Goal: Contribute content

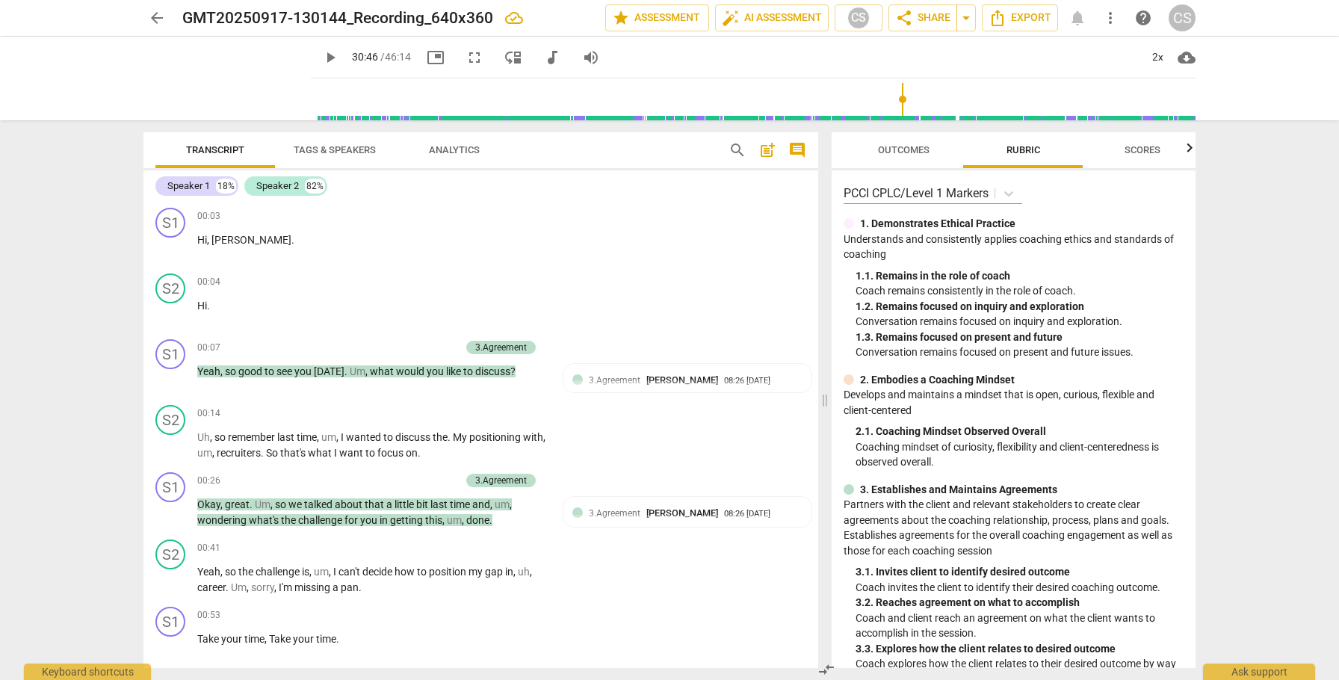
scroll to position [8556, 0]
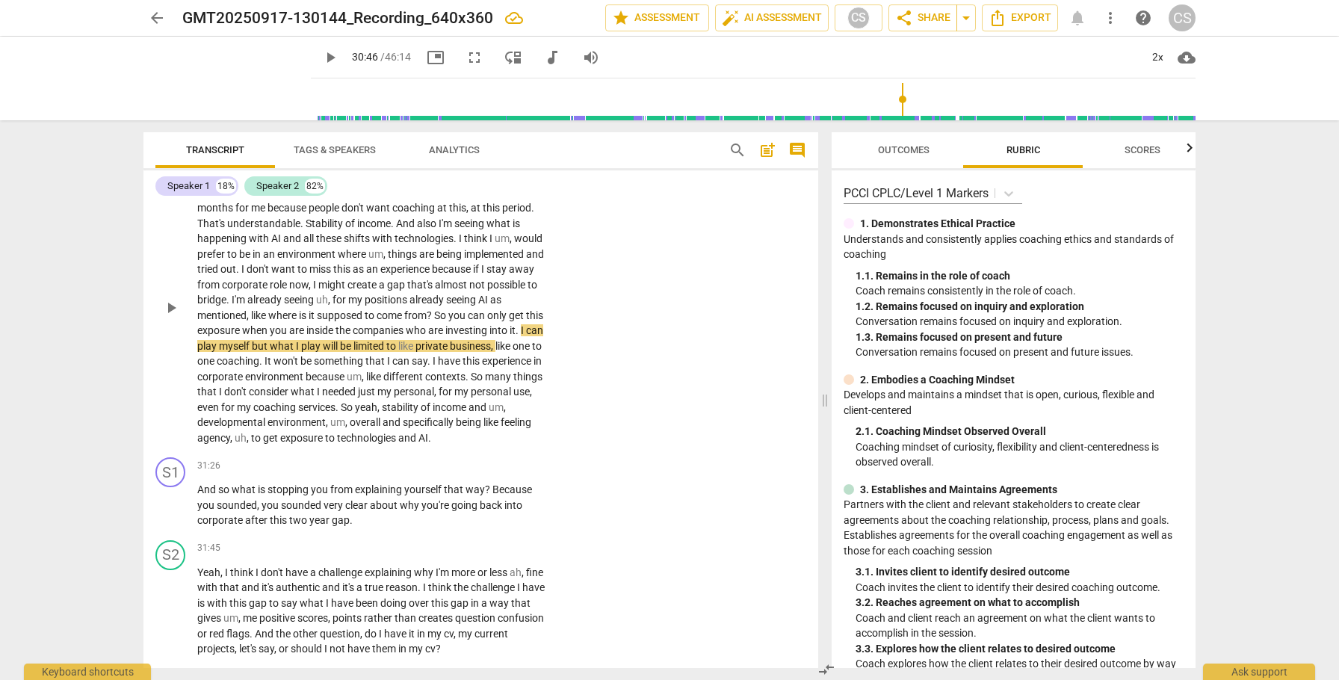
click at [526, 336] on span "can" at bounding box center [534, 330] width 17 height 12
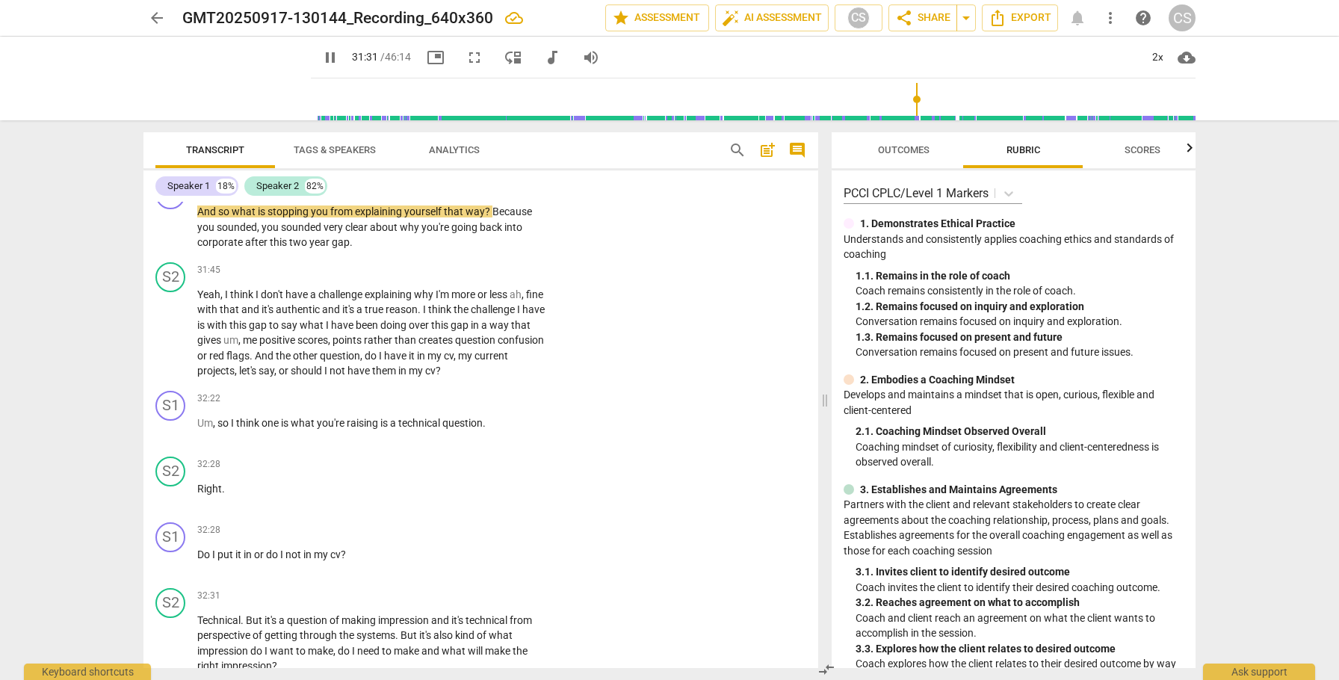
scroll to position [8833, 0]
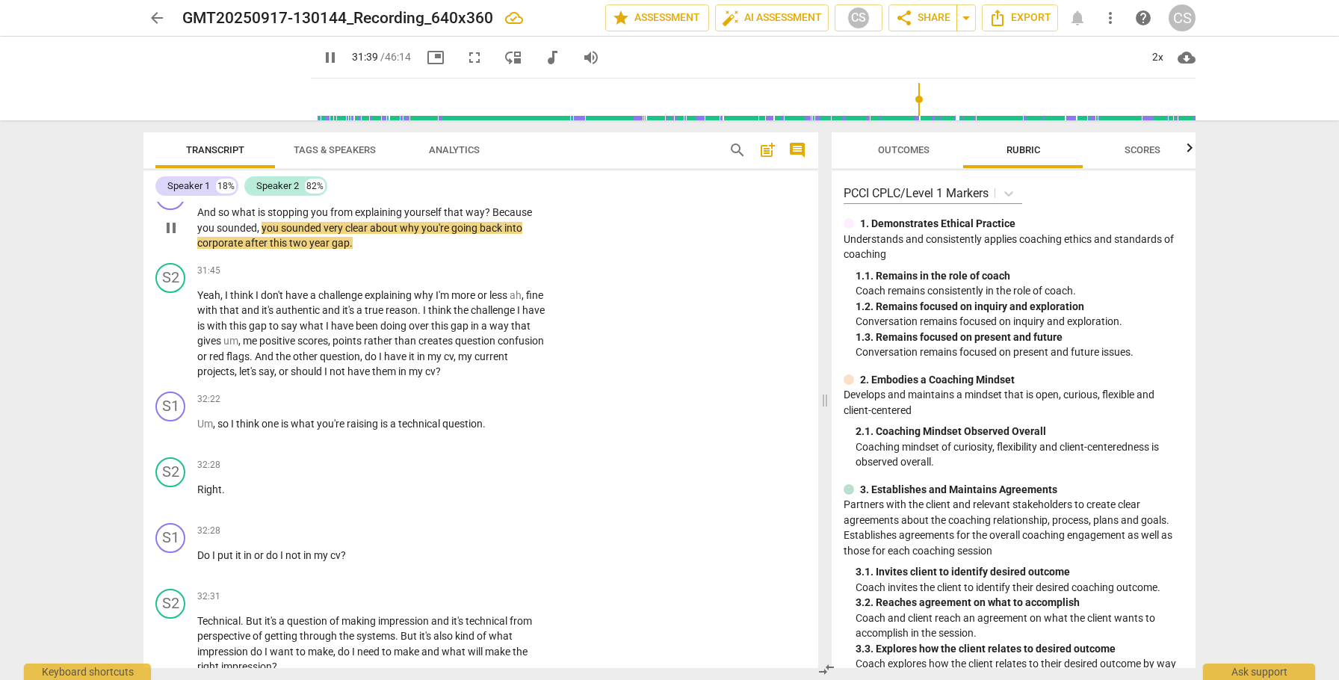
click at [452, 196] on div "+" at bounding box center [454, 188] width 15 height 15
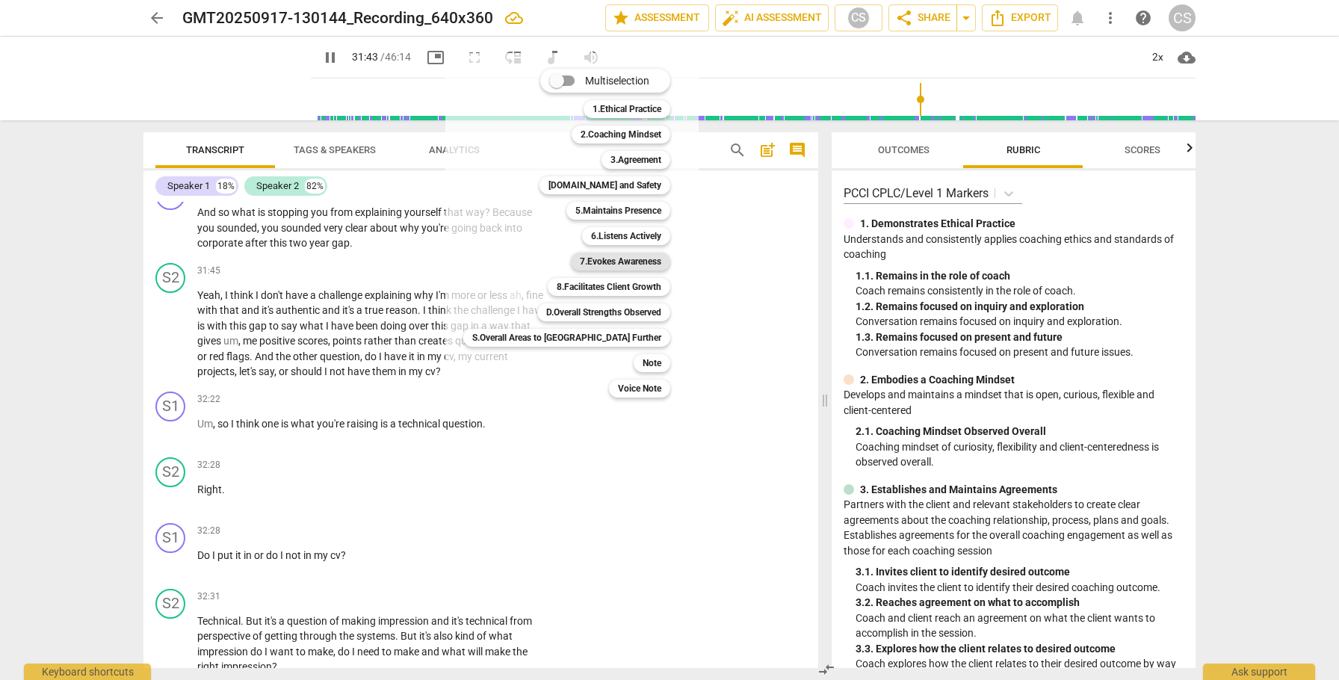
click at [580, 261] on b "7.Evokes Awareness" at bounding box center [620, 262] width 81 height 18
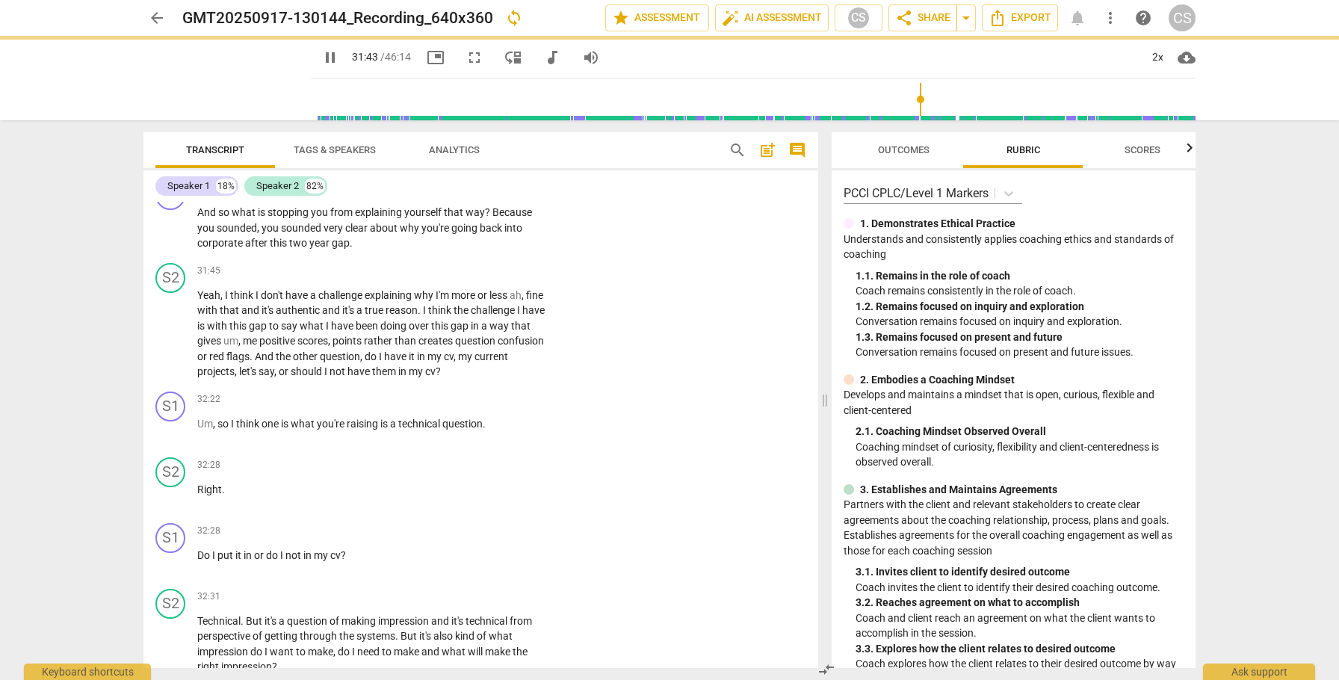
type input "1904"
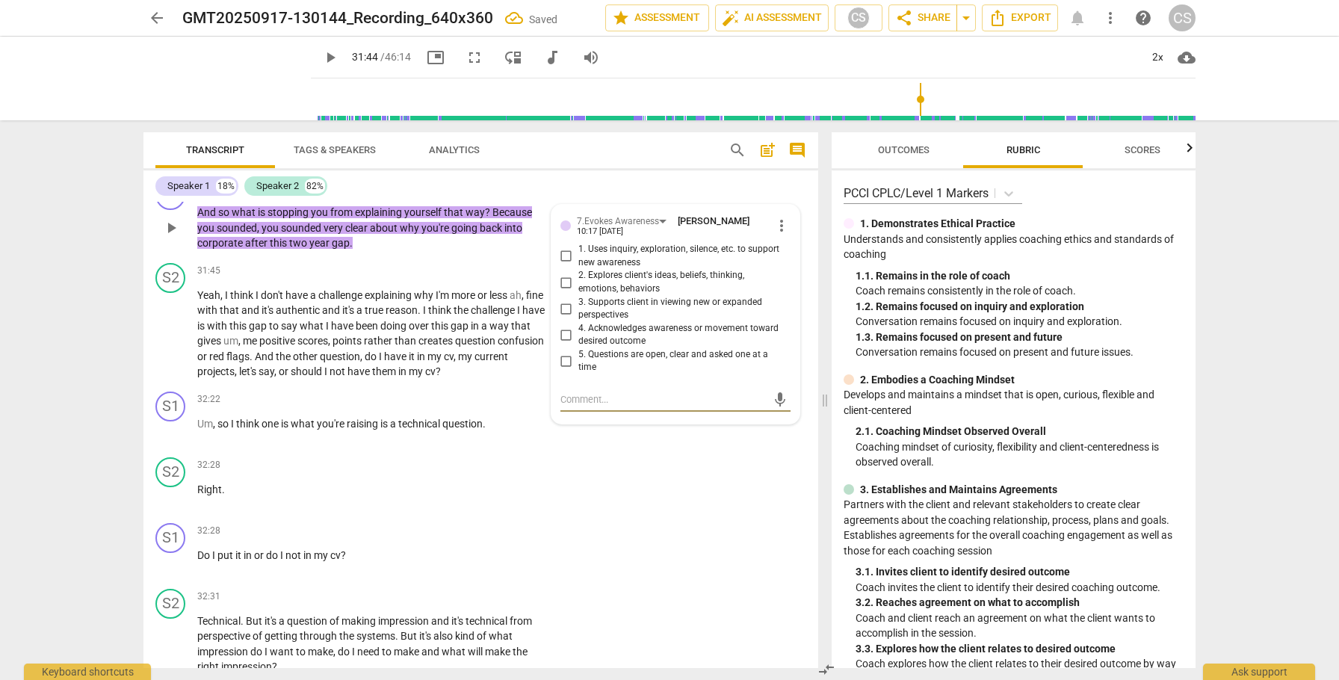
click at [566, 318] on input "3. Supports client in viewing new or expanded perspectives" at bounding box center [566, 309] width 24 height 18
checkbox input "true"
click at [347, 196] on div "+" at bounding box center [348, 188] width 15 height 15
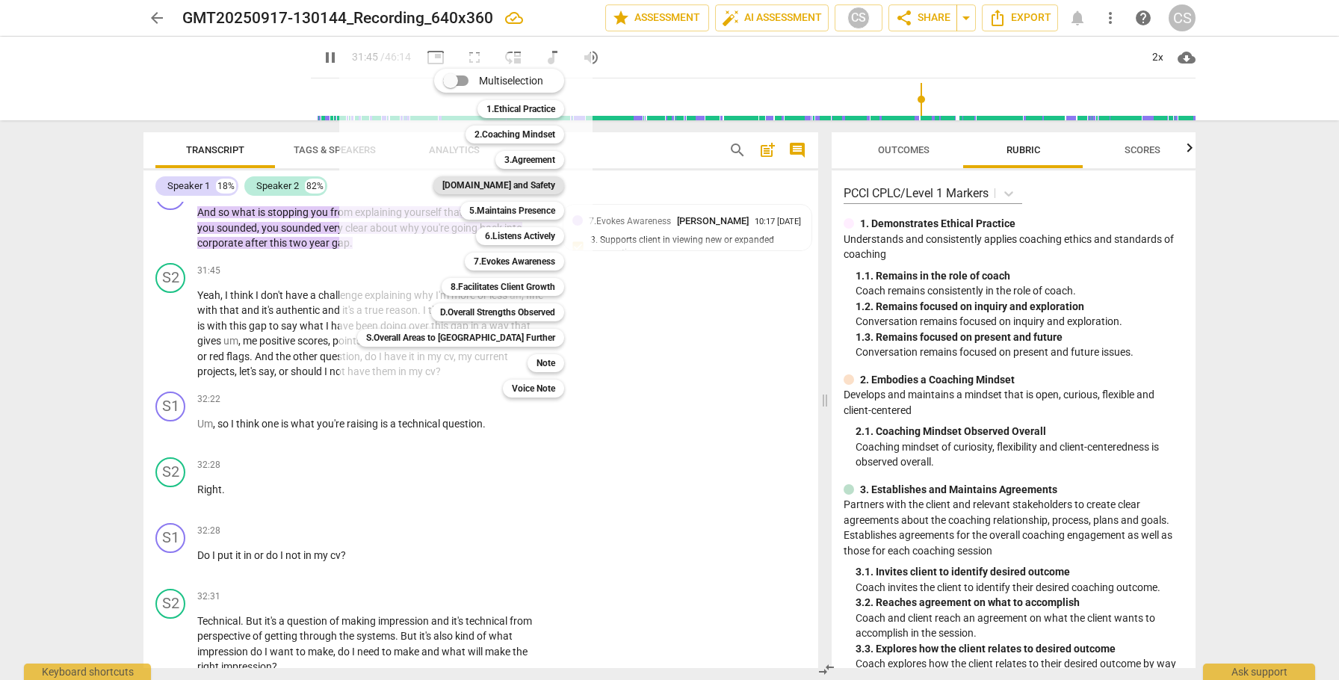
click at [459, 182] on b "[DOMAIN_NAME] and Safety" at bounding box center [498, 185] width 113 height 18
type input "1906"
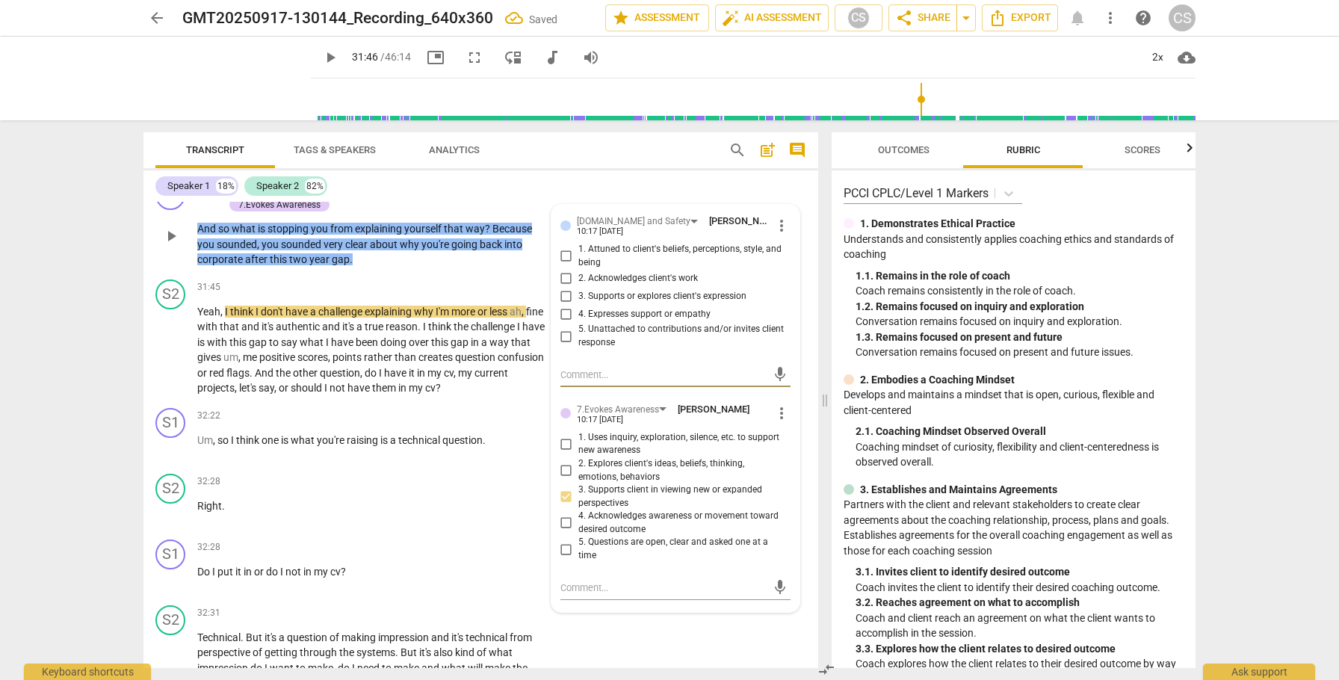
click at [565, 287] on input "2. Acknowledges client's work" at bounding box center [566, 278] width 24 height 18
checkbox input "true"
click at [176, 359] on span "play_arrow" at bounding box center [171, 350] width 18 height 18
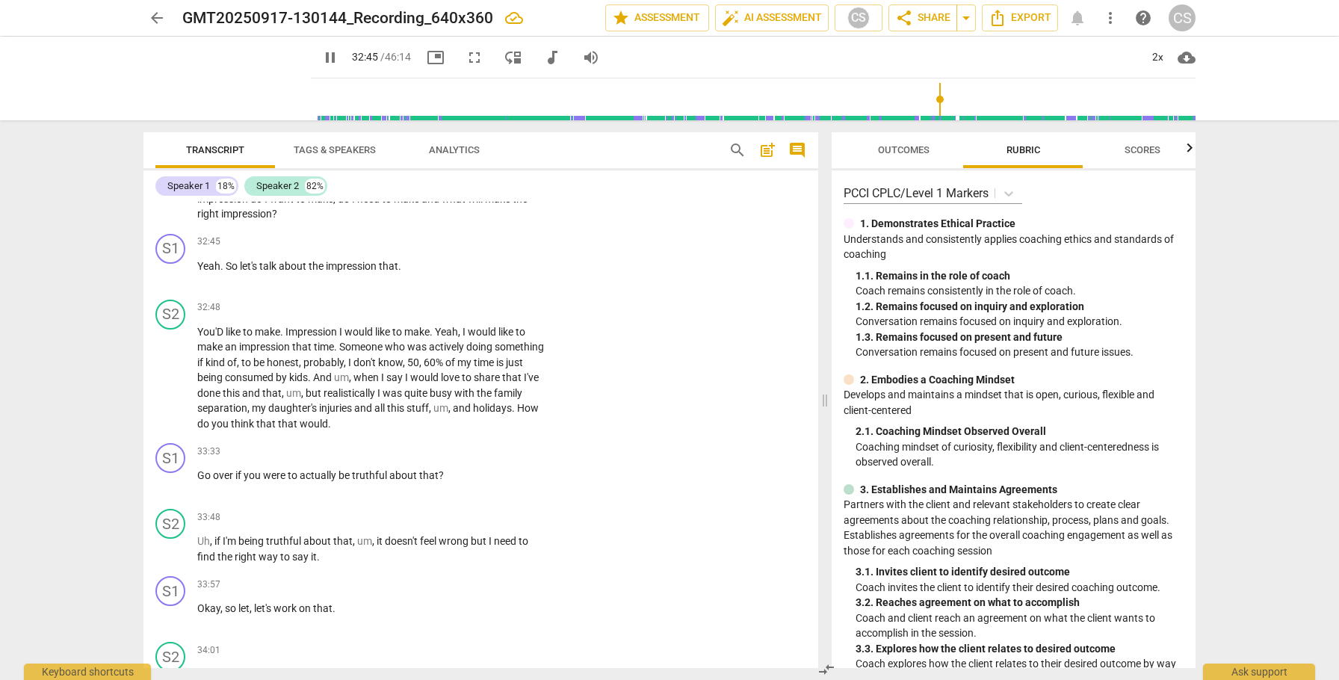
scroll to position [9306, 0]
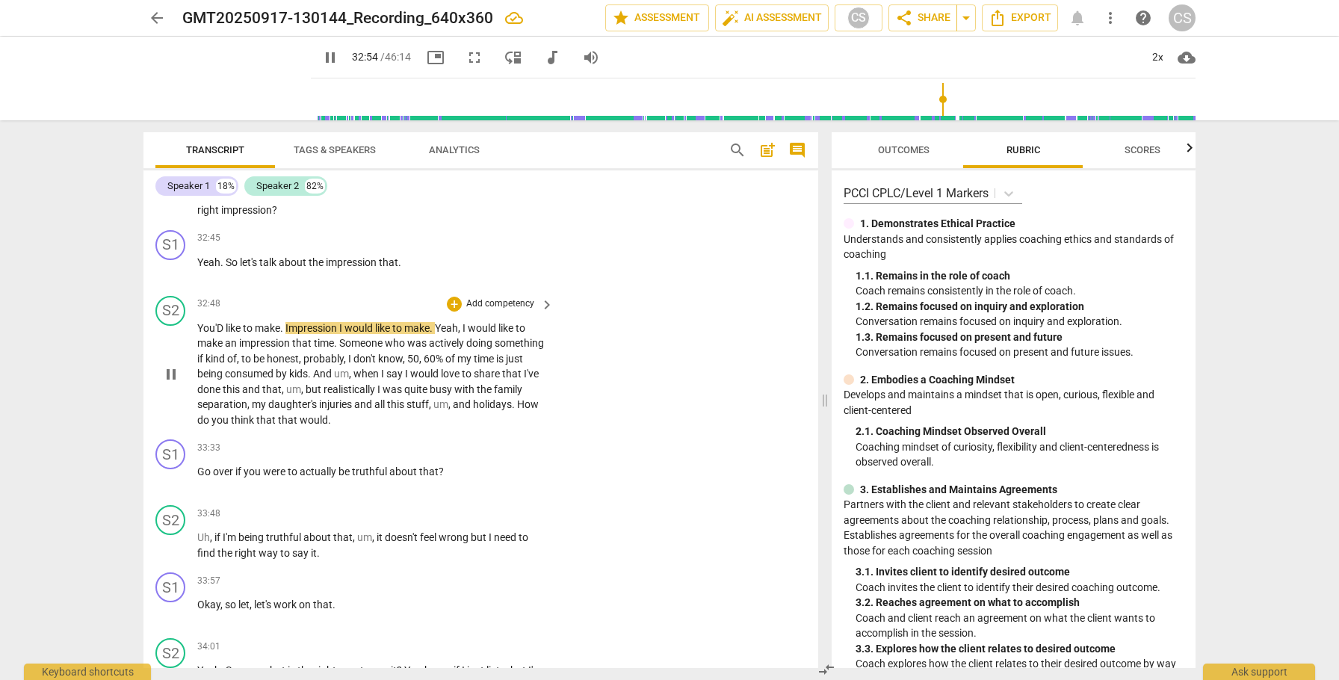
click at [197, 334] on span "You'D" at bounding box center [211, 328] width 28 height 12
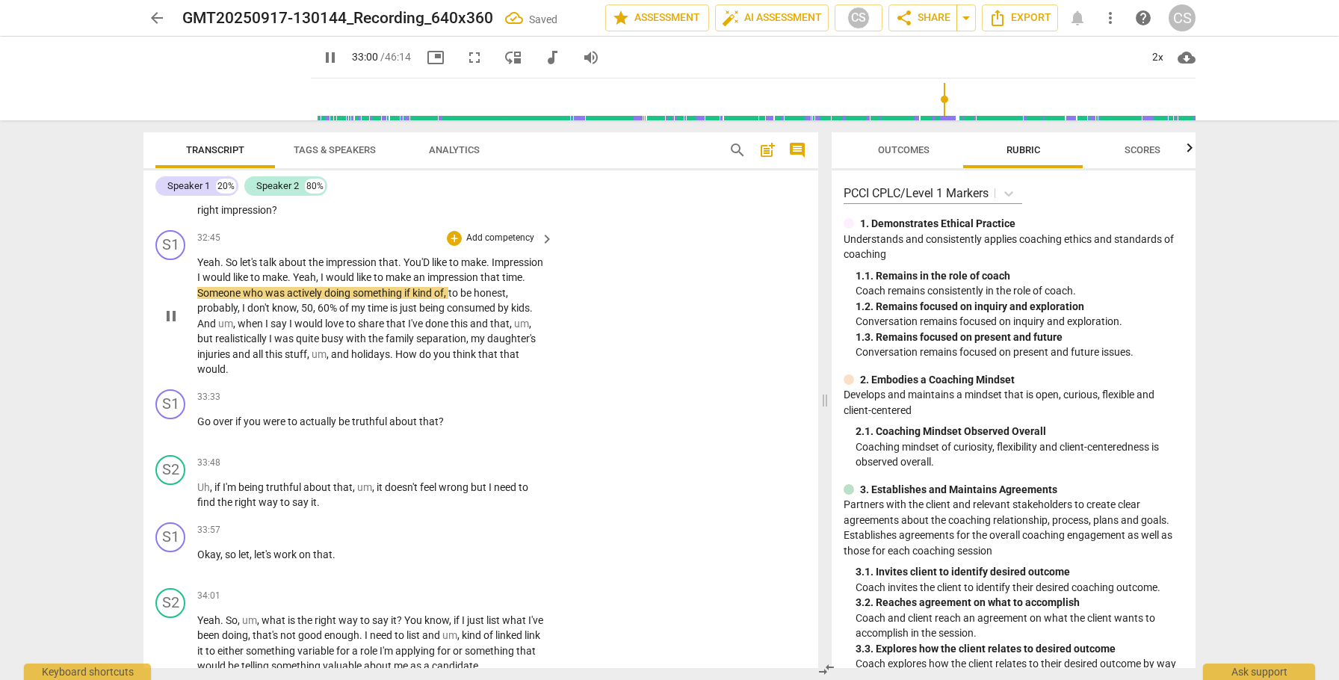
click at [495, 291] on p "Yeah . So let's talk about the impression that . You'D like to make . Impressio…" at bounding box center [371, 316] width 349 height 123
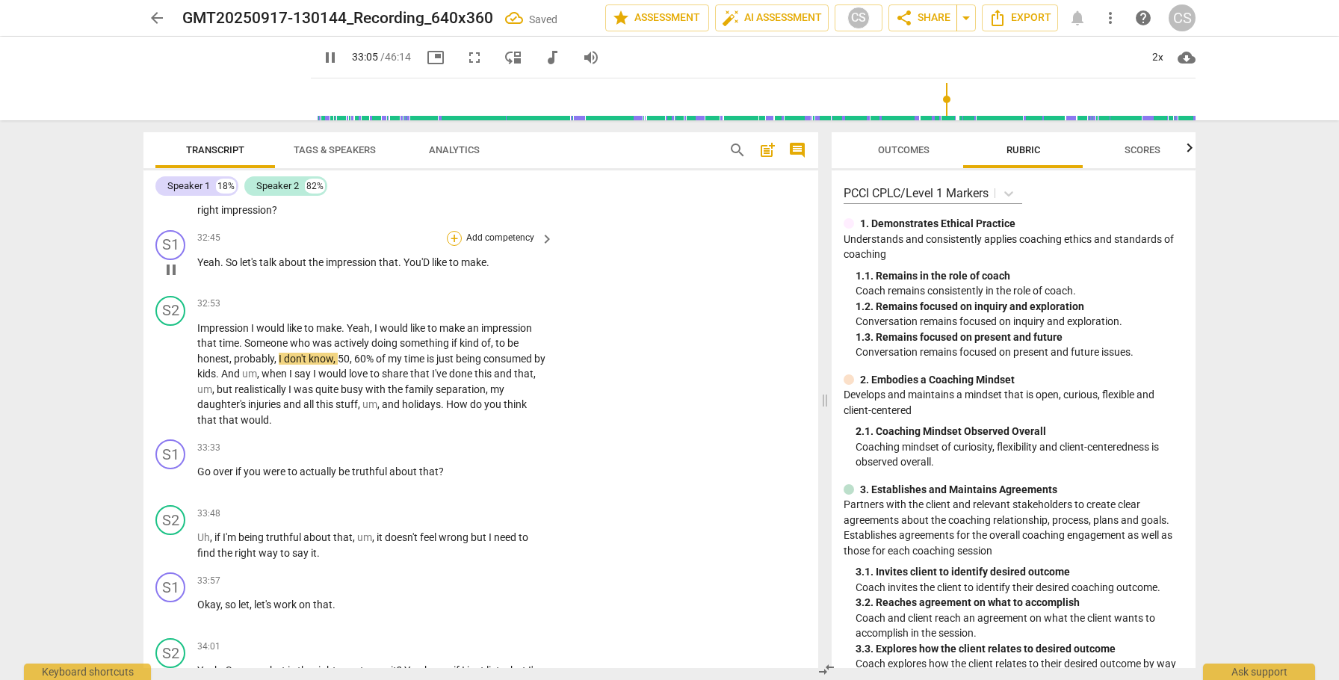
click at [452, 246] on div "+" at bounding box center [454, 238] width 15 height 15
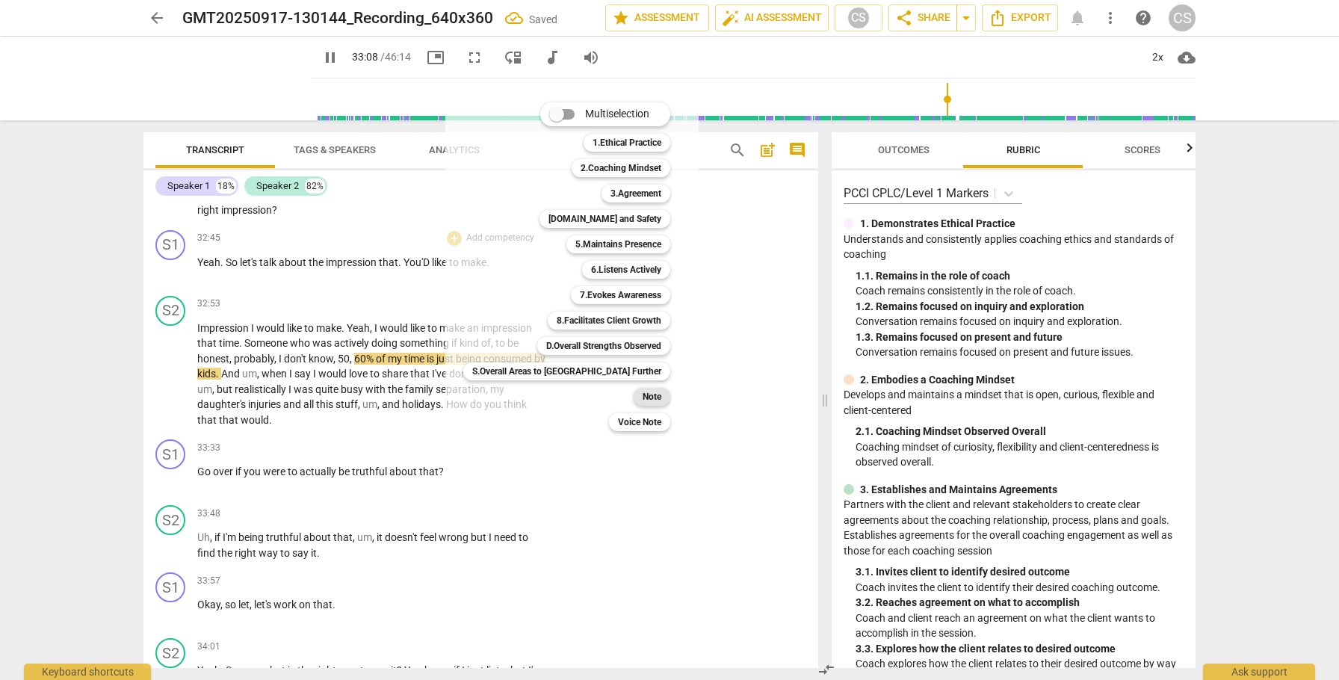
click at [642, 394] on b "Note" at bounding box center [651, 397] width 19 height 18
type input "1989"
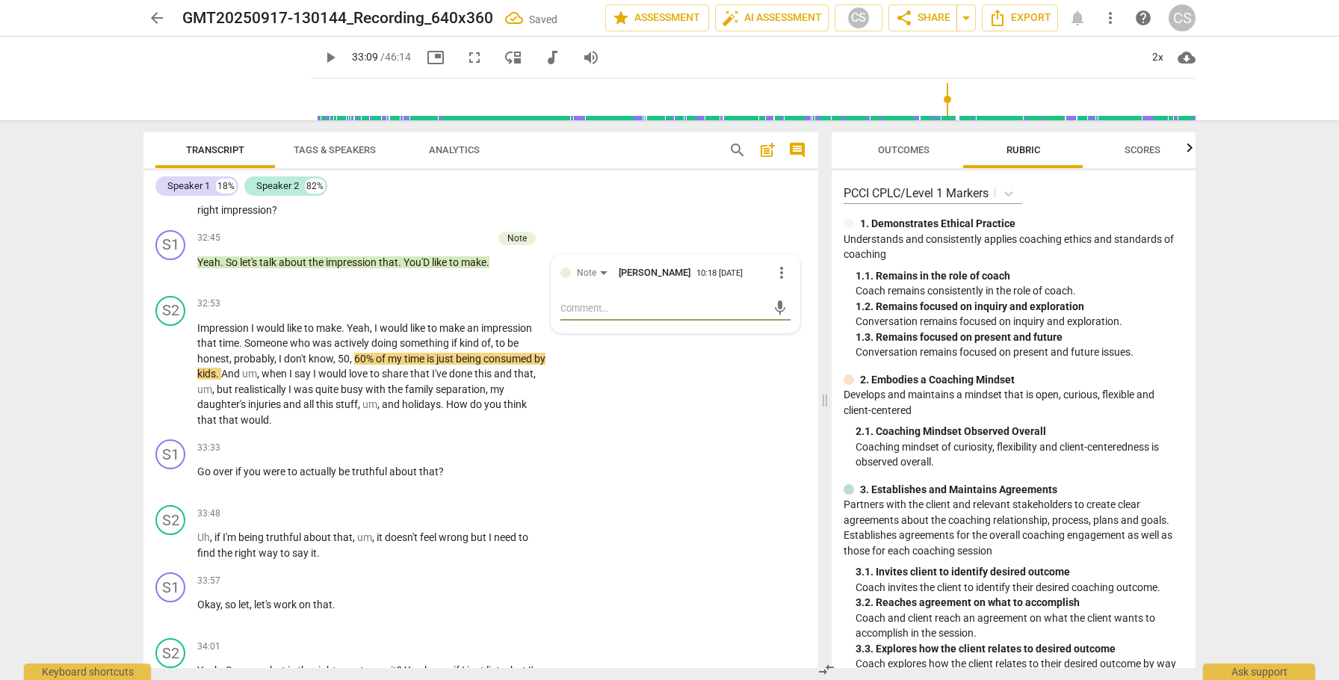
type textarea "b"
type textarea "be"
type textarea "bet"
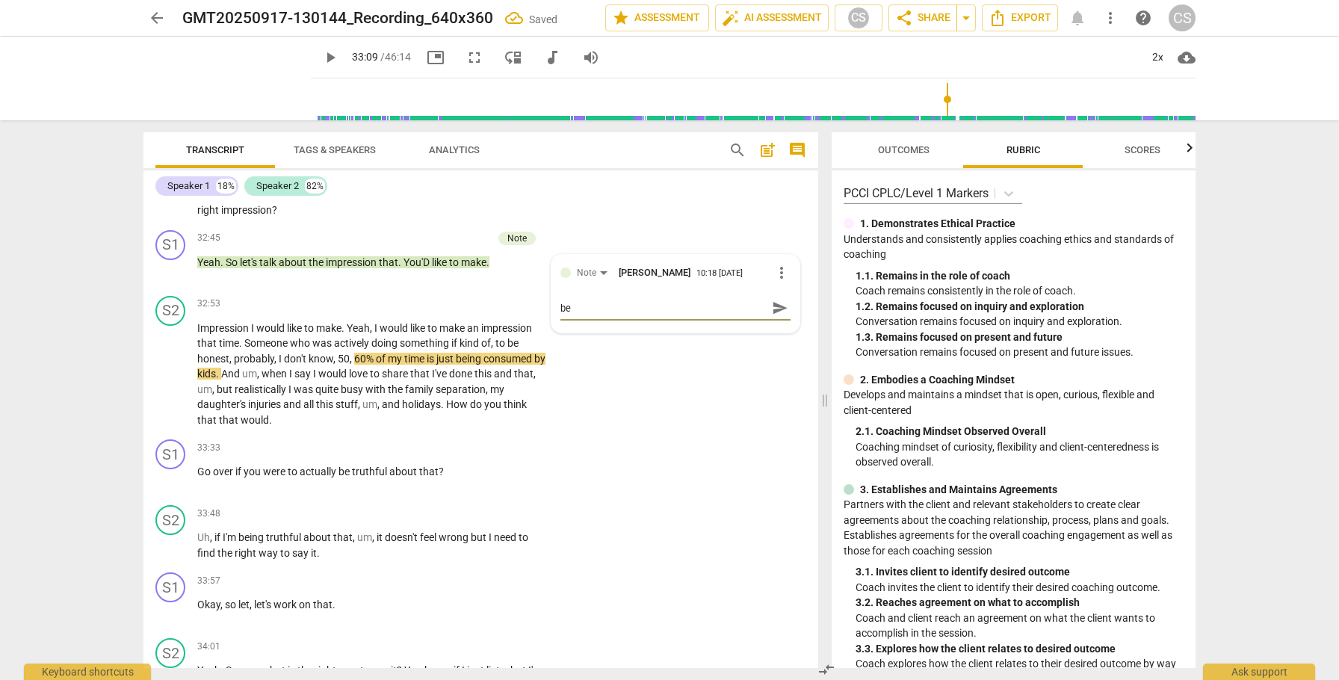
type textarea "bet"
type textarea "bett"
type textarea "[PERSON_NAME]"
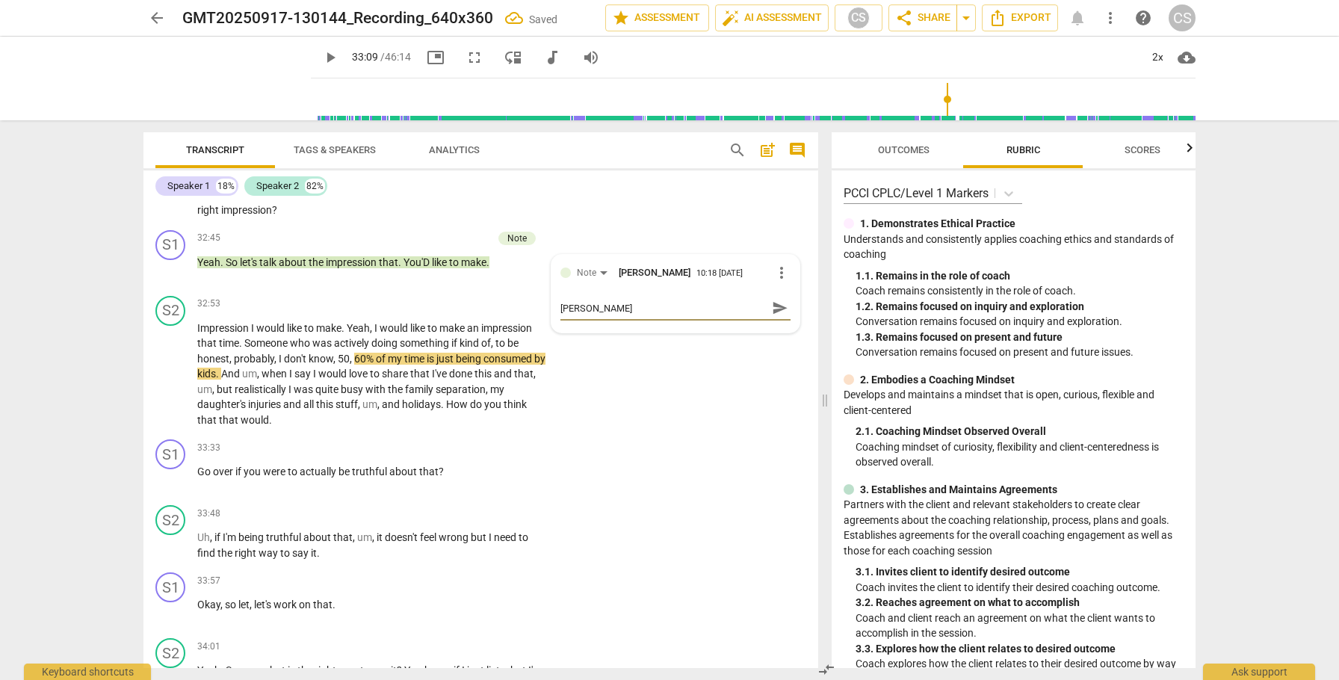
type textarea "better"
type textarea "better w"
type textarea "better wo"
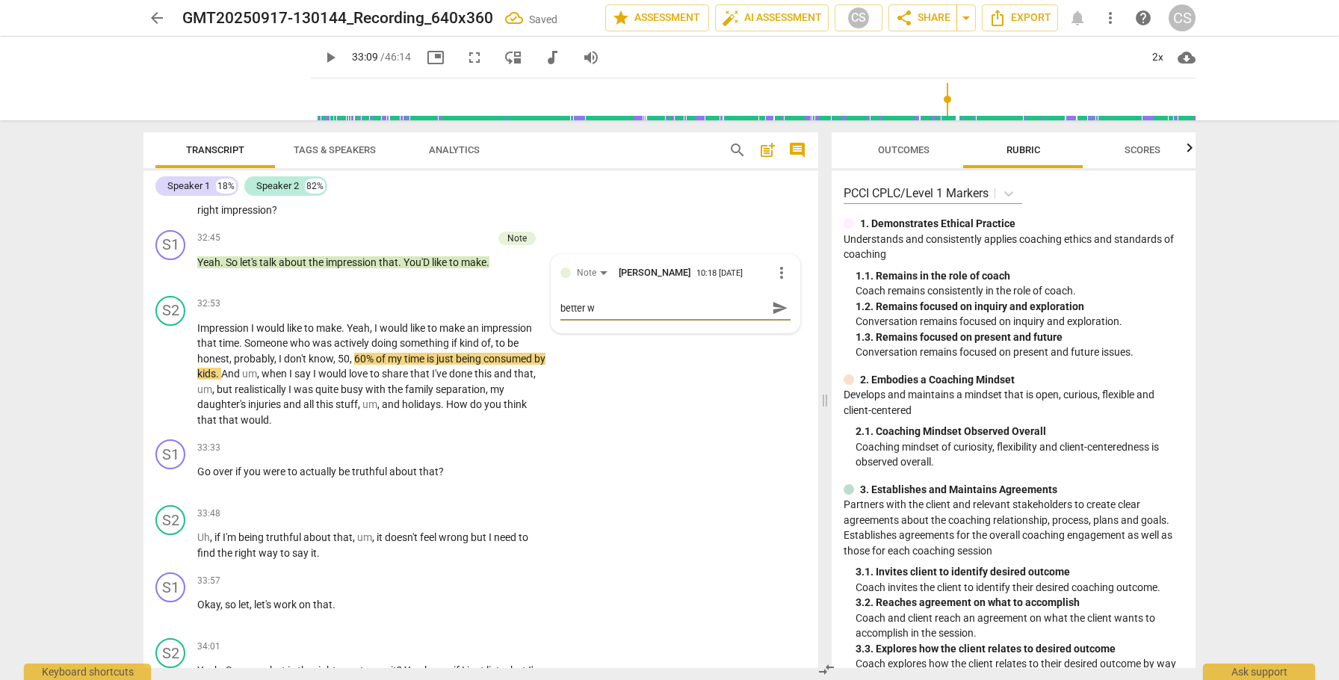
type textarea "better wo"
type textarea "better wou"
type textarea "better woul"
type textarea "better would"
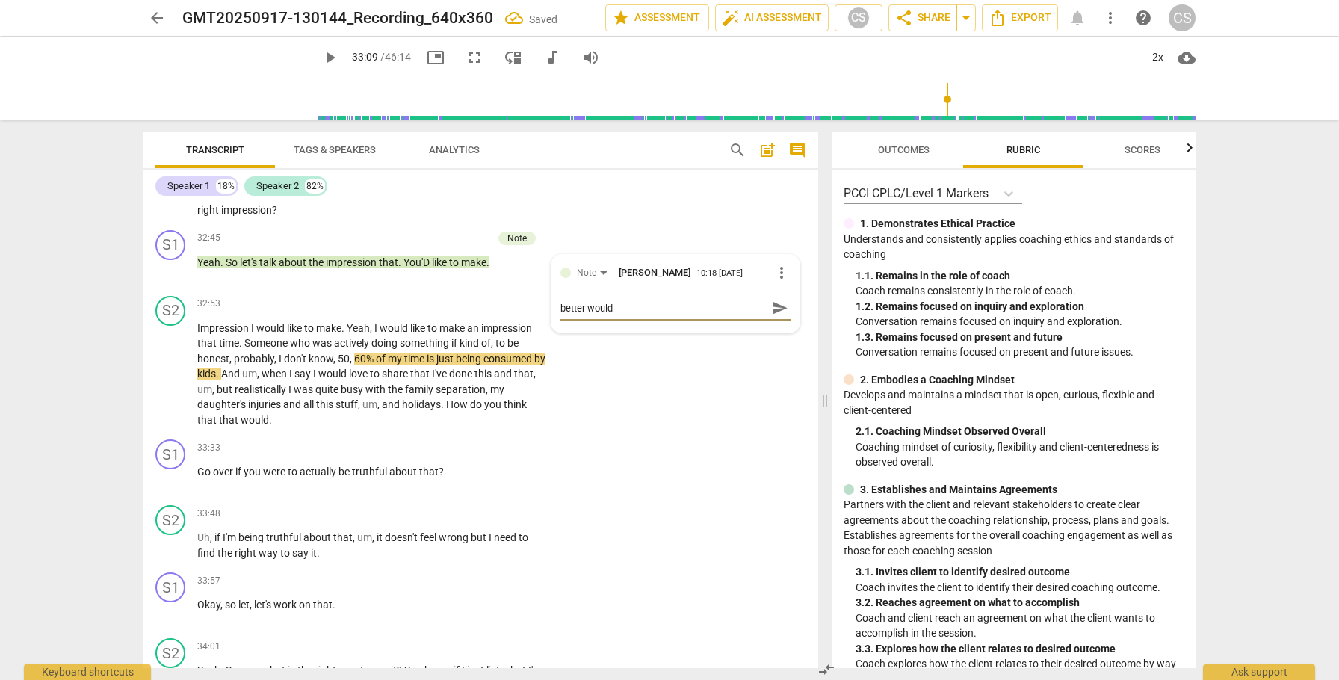
type textarea "better would"
type textarea "better would b"
type textarea "better would be"
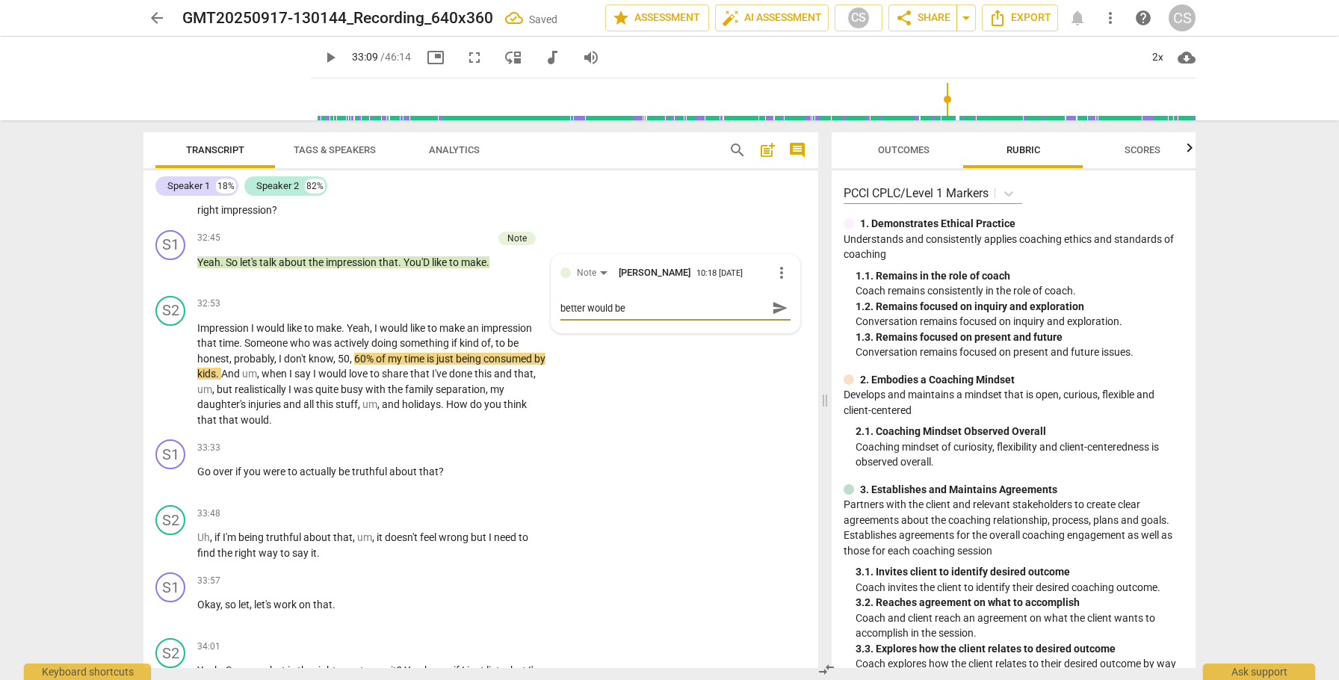
type textarea "better would be"
type textarea "better would be a"
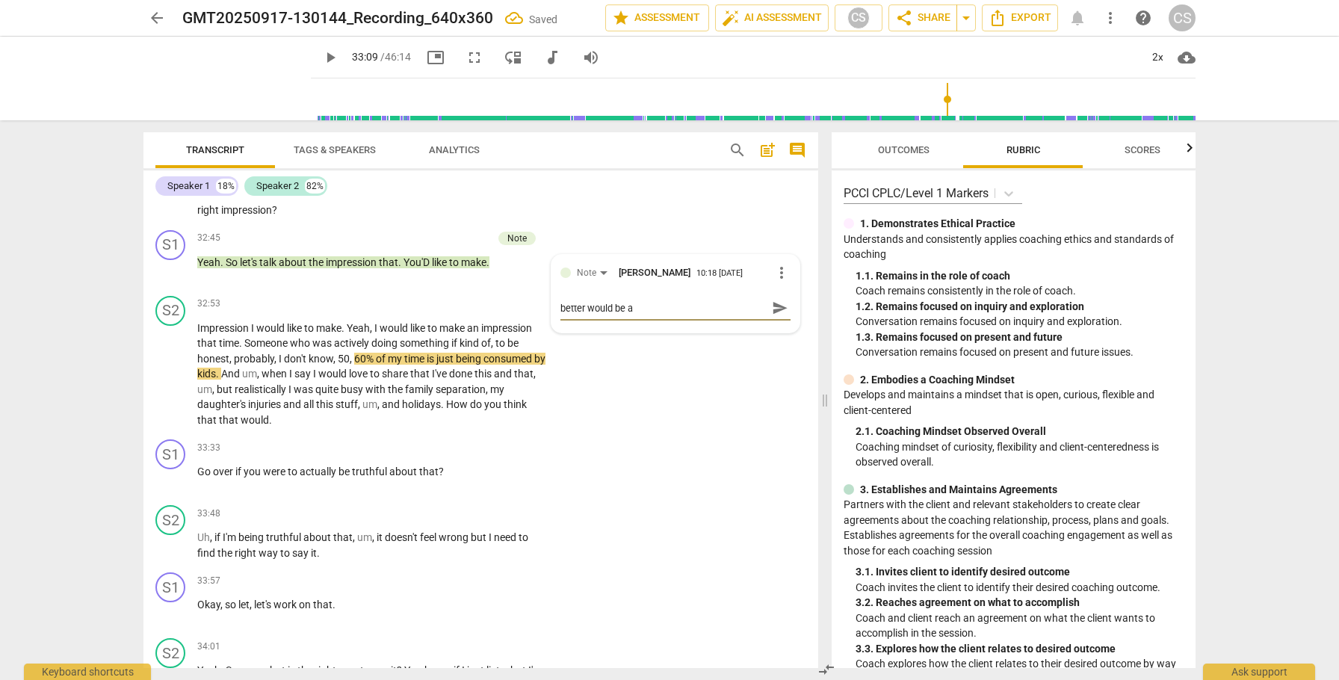
type textarea "better would be a q"
type textarea "better would be a qu"
type textarea "better would be a que"
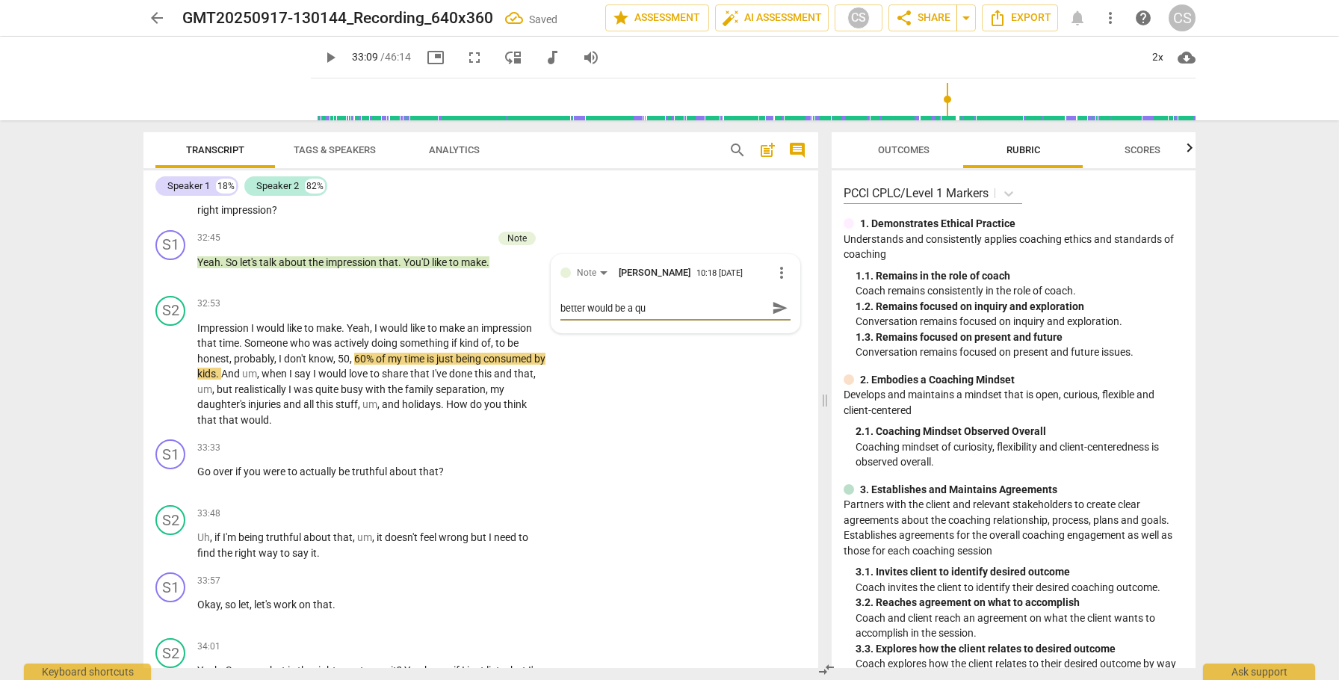
type textarea "better would be a que"
type textarea "better would be a ques"
type textarea "better would be a quest"
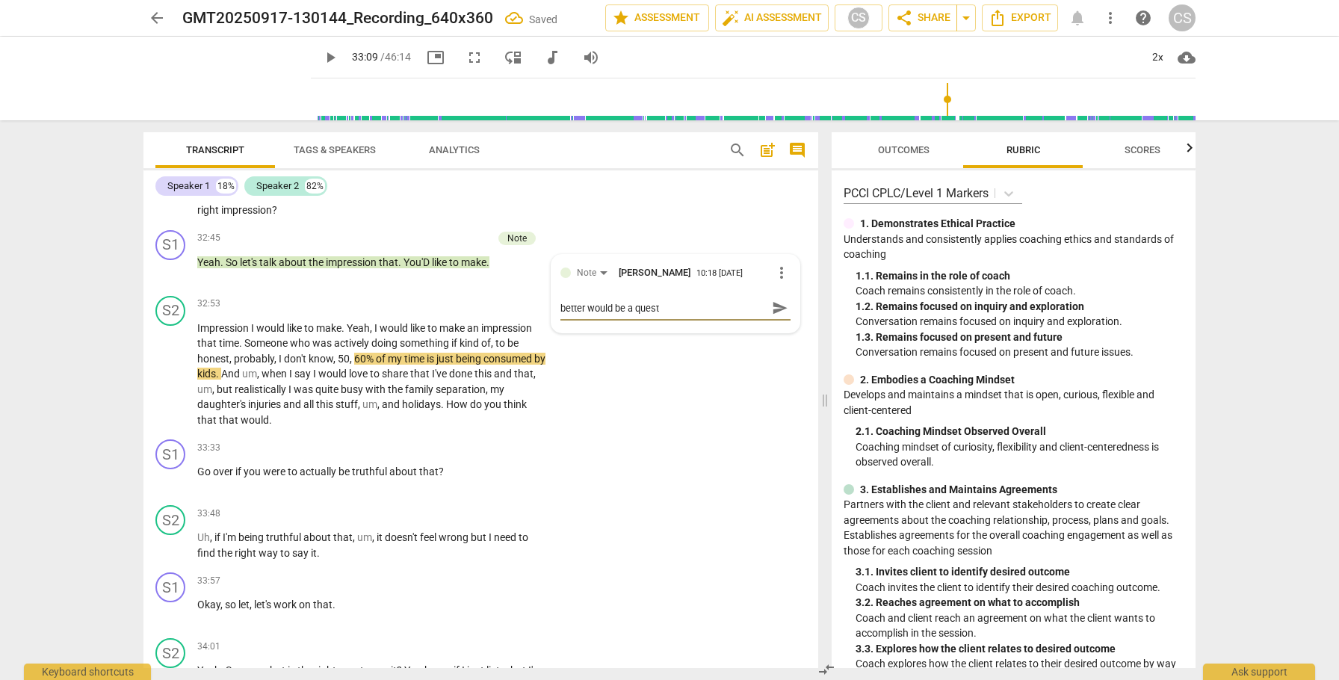
type textarea "better would be a questi"
type textarea "better would be a questio"
type textarea "better would be a question"
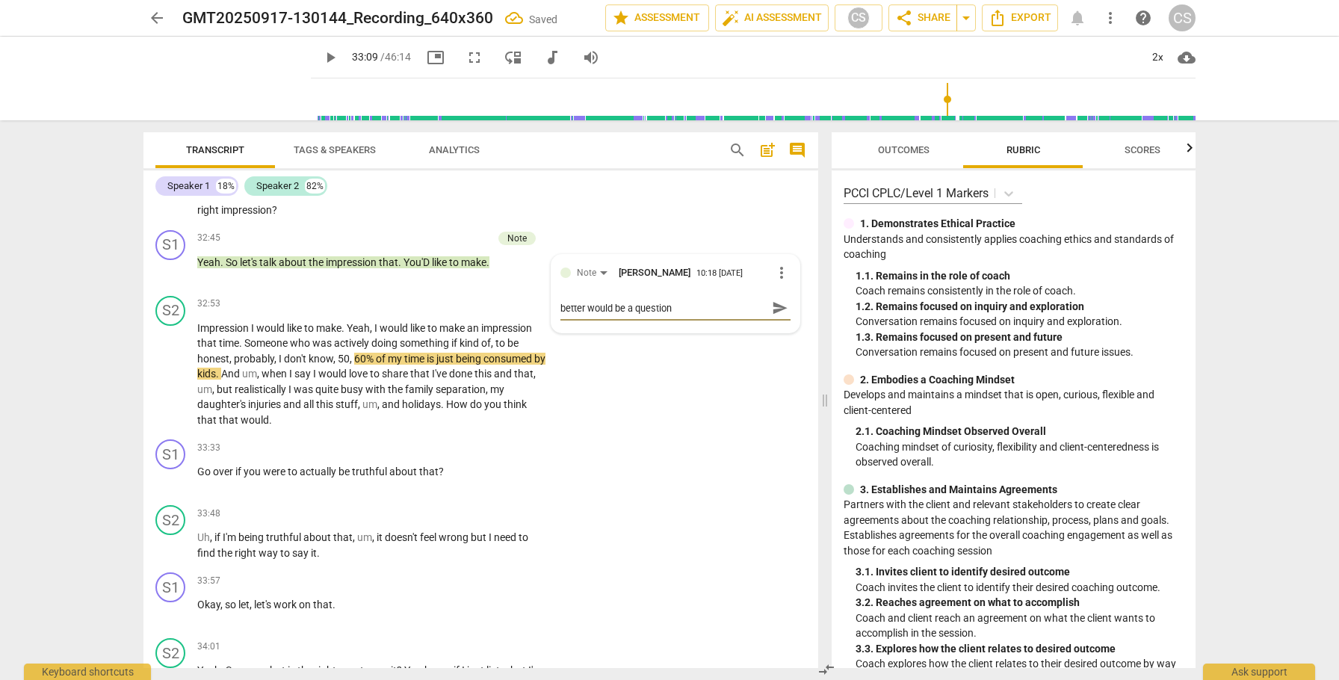
type textarea "better would be a question"
type textarea "better would be a question -"
type textarea "better would be a question - w"
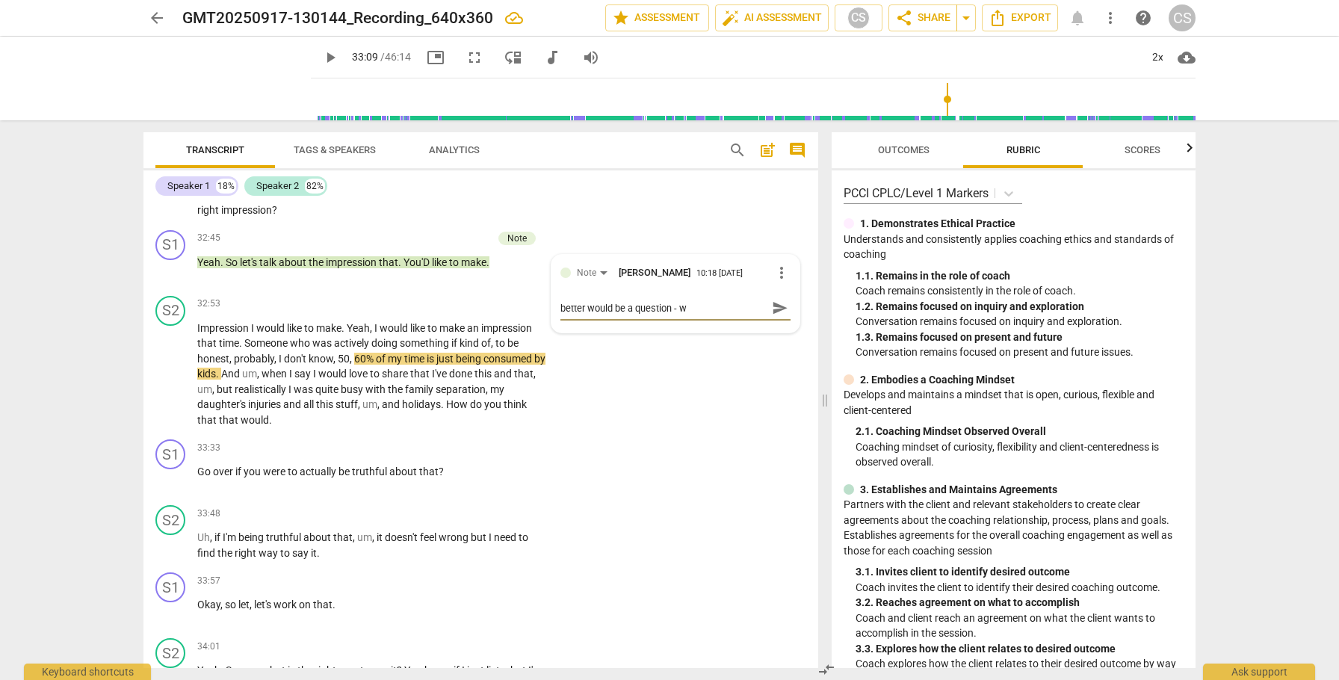
type textarea "better would be a question - w"
type textarea "better would be a question - wh"
type textarea "better would be a question - wha"
type textarea "better would be a question - what"
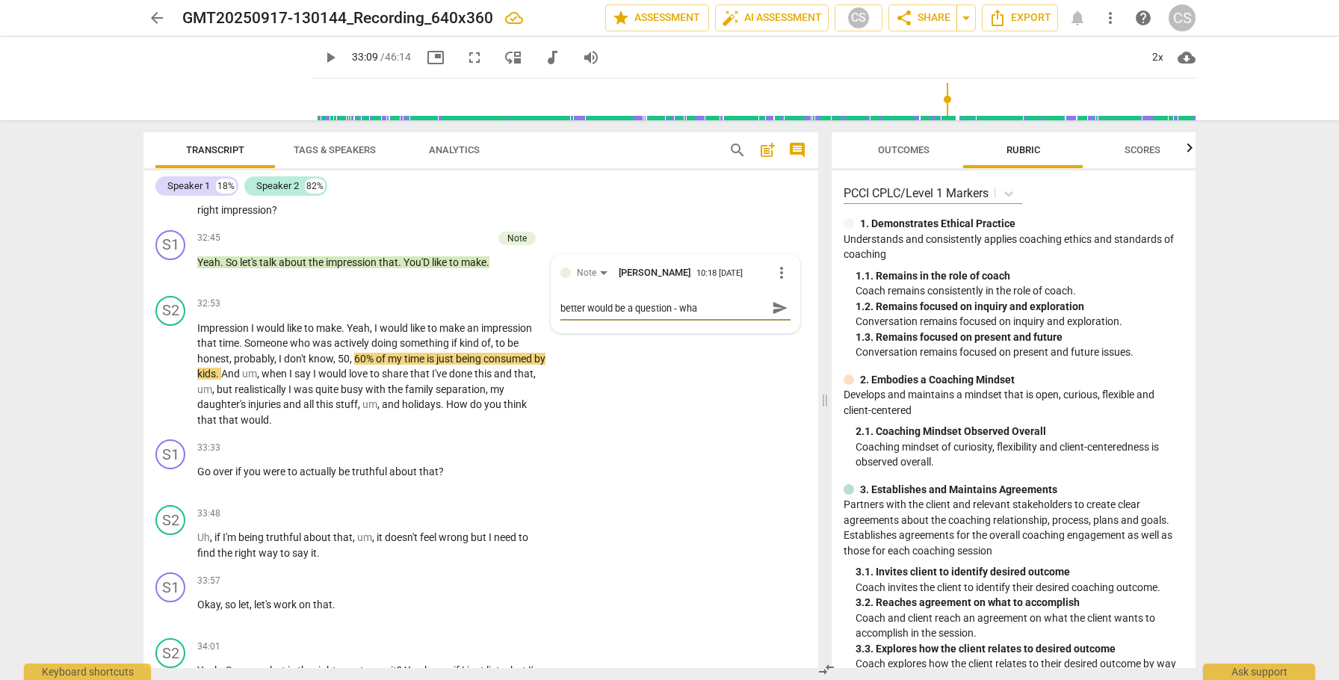
type textarea "better would be a question - what"
type textarea "better would be a question - what i"
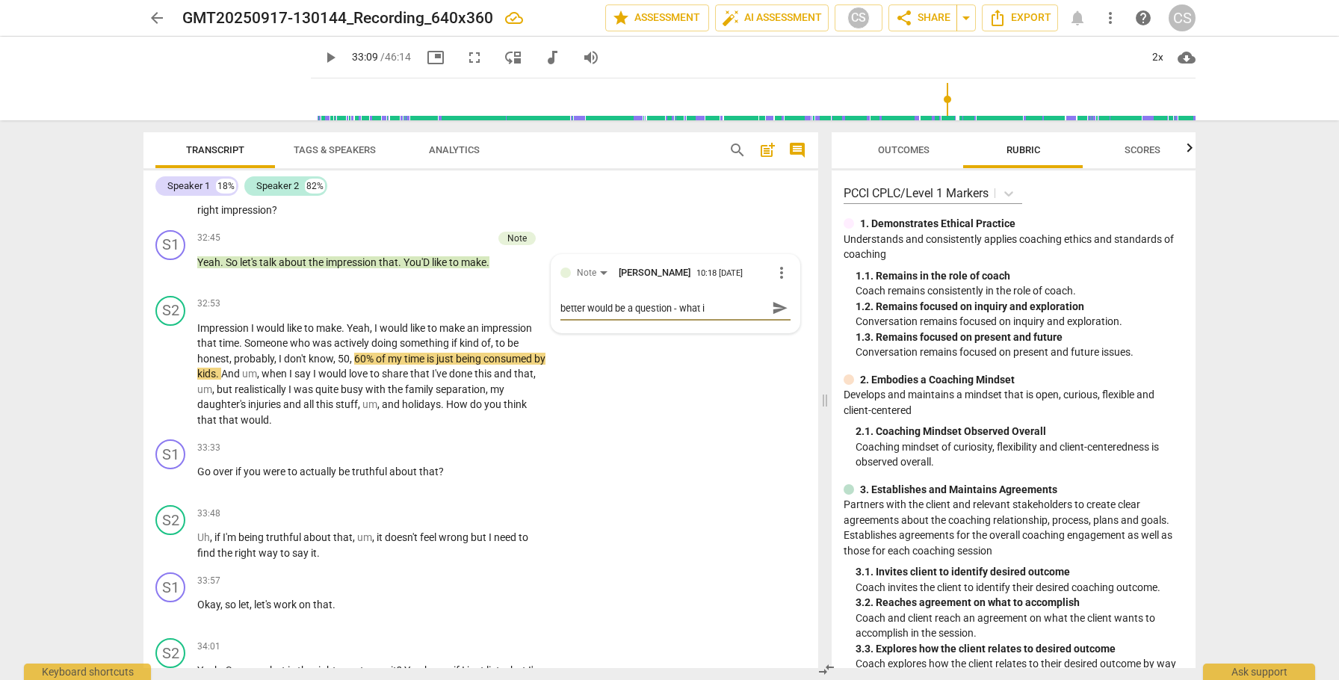
type textarea "better would be a question - what im"
type textarea "better would be a question - what imp"
type textarea "better would be a question - what impr"
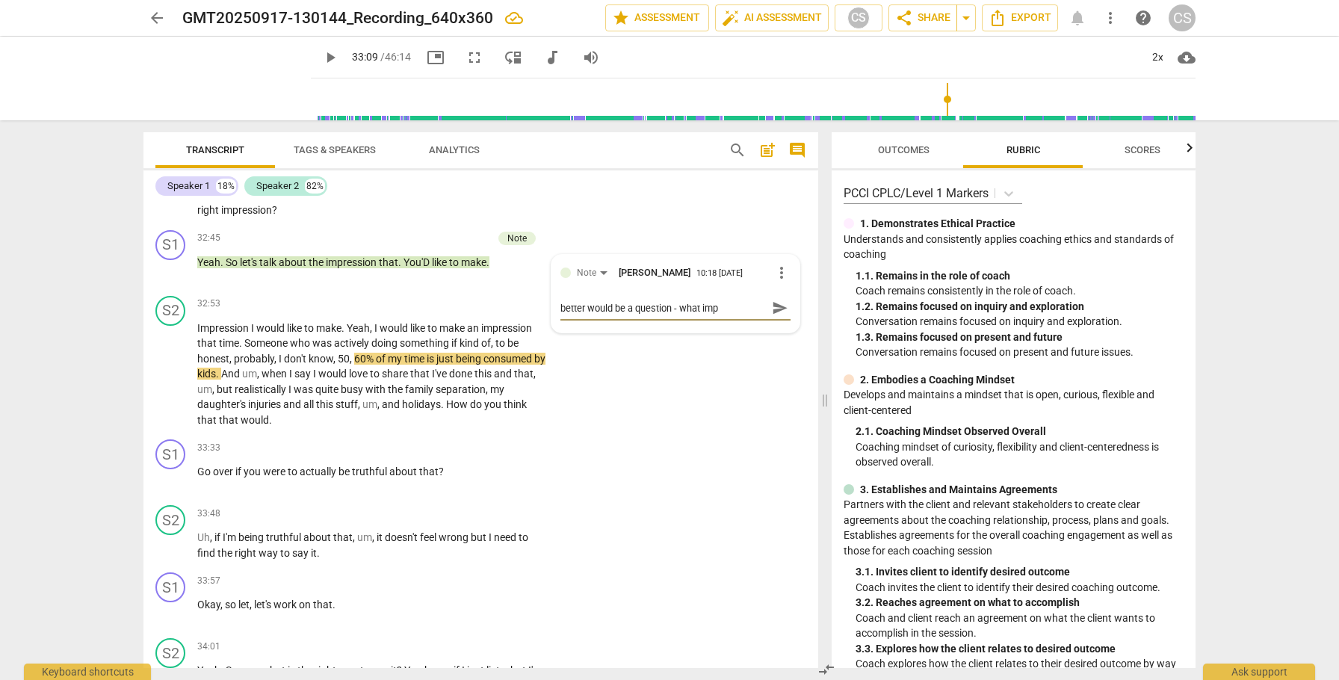
type textarea "better would be a question - what impr"
type textarea "better would be a question - what impre"
type textarea "better would be a question - what impres"
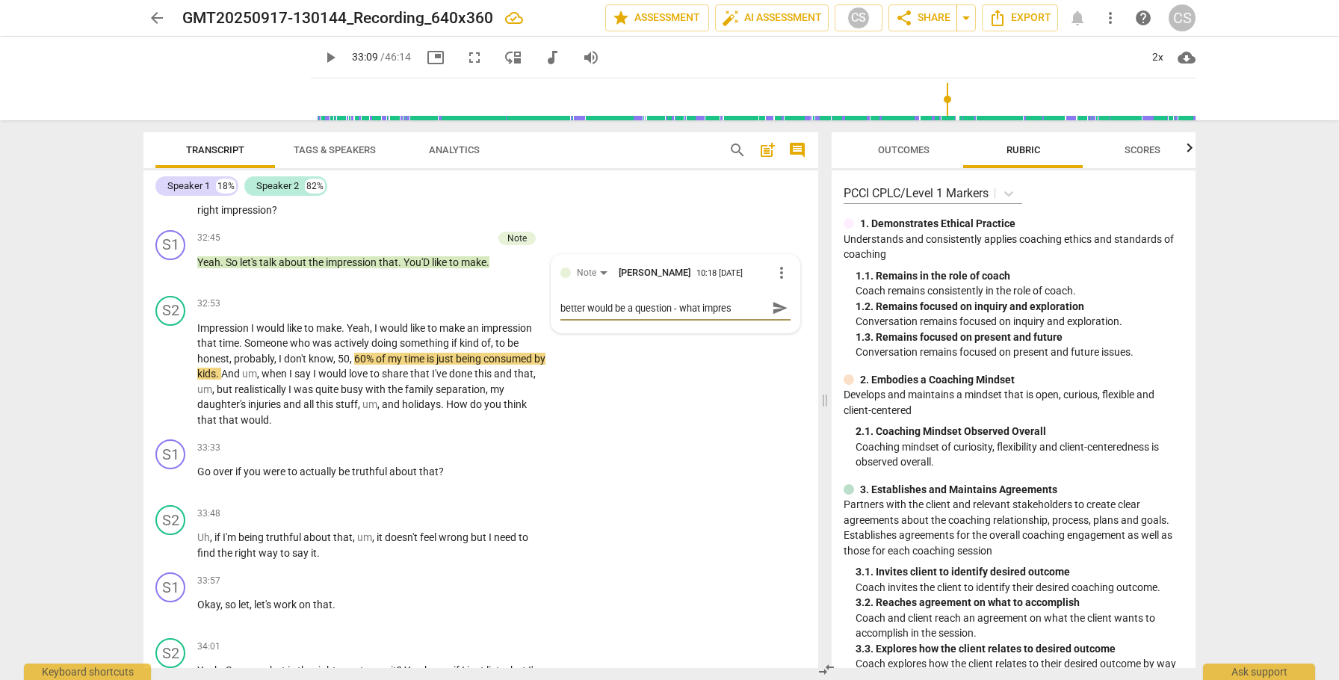
type textarea "better would be a question - what impress"
type textarea "better would be a question - what impressi"
type textarea "better would be a question - what impressio"
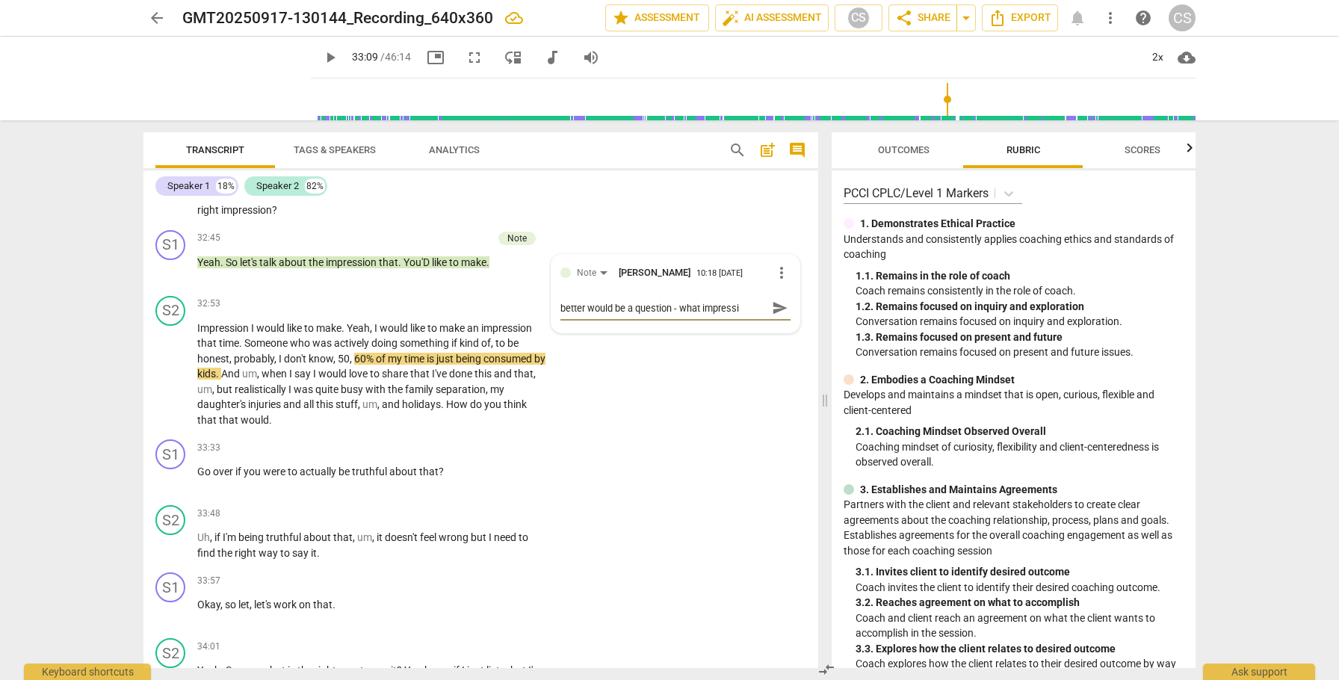
type textarea "better would be a question - what impressio"
type textarea "better would be a question - what impression"
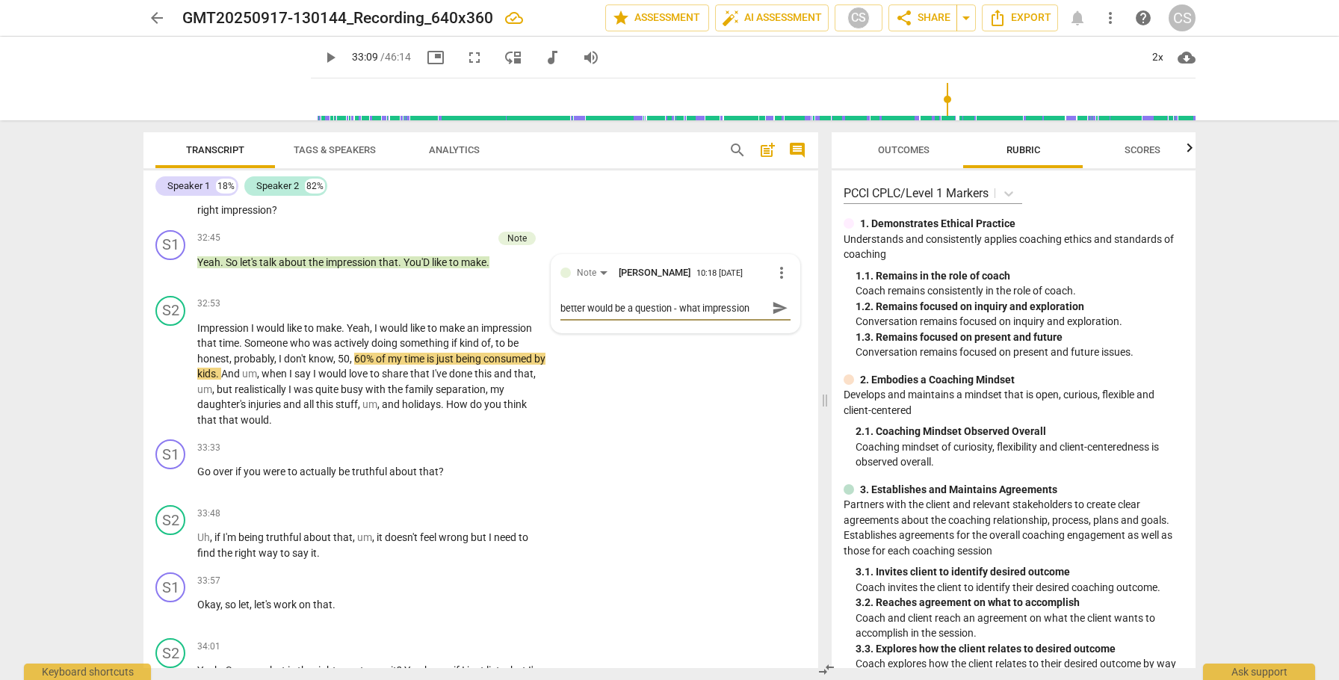
type textarea "better would be a question - what impression d"
type textarea "better would be a question - what impression do"
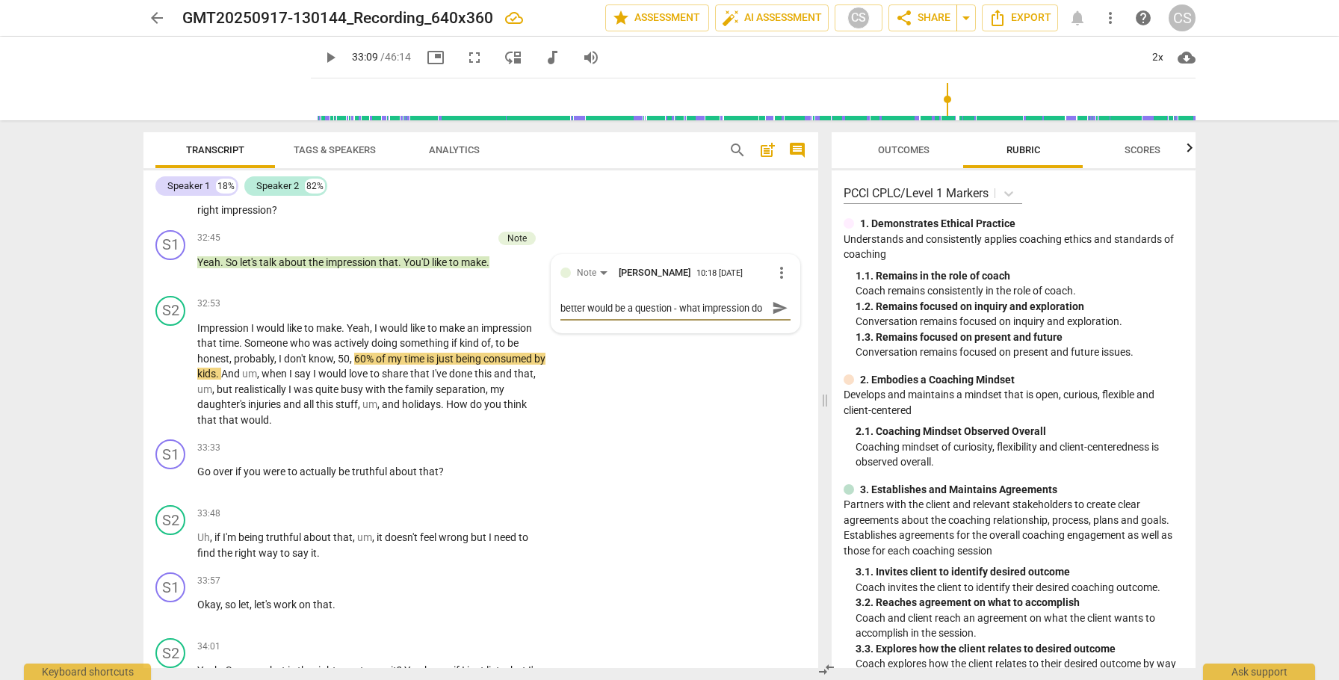
type textarea "better would be a question - what impression do yo"
type textarea "better would be a question - what impression do you"
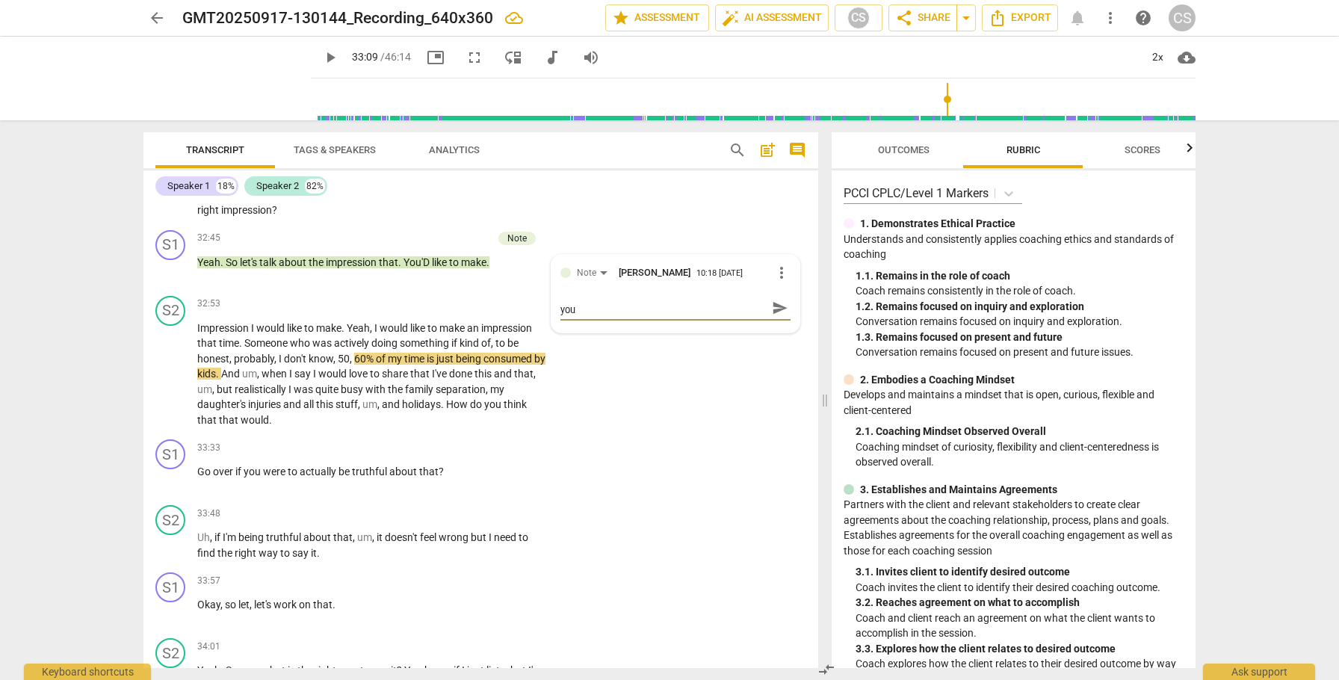
type textarea "better would be a question - what impression do you"
type textarea "better would be a question - what impression do you w"
type textarea "better would be a question - what impression do you wa"
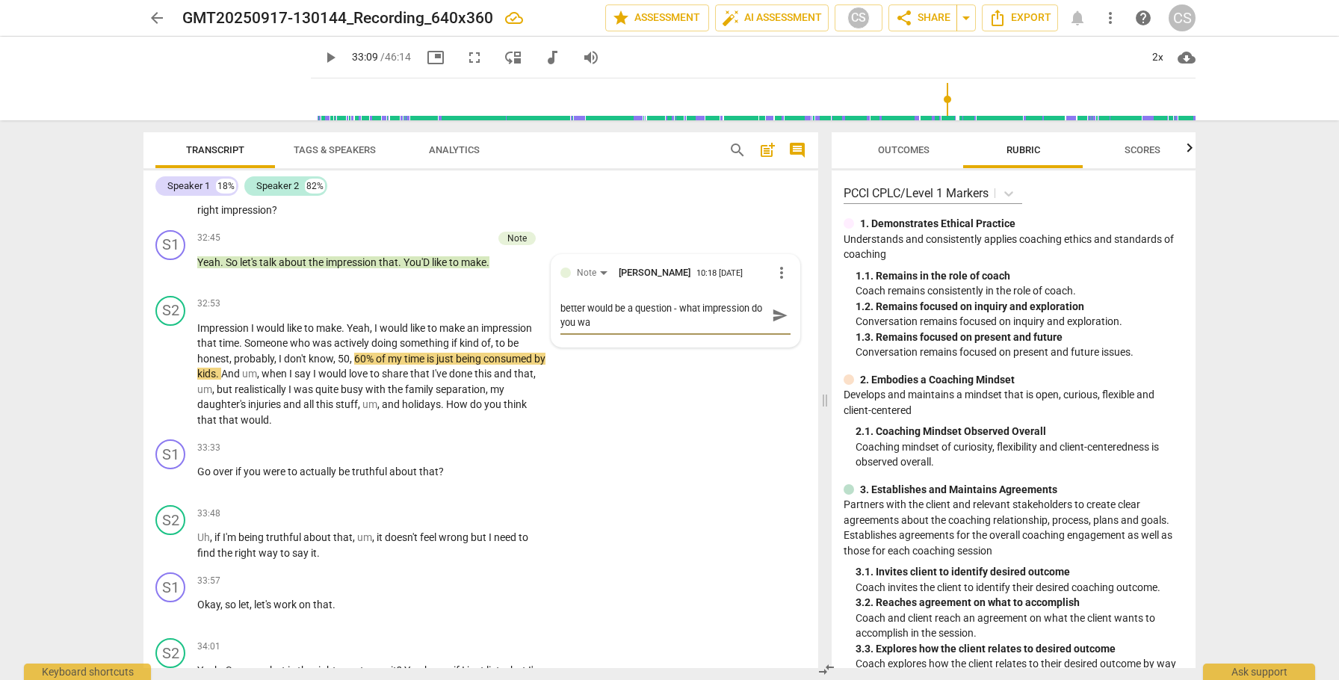
type textarea "better would be a question - what impression do you wan"
type textarea "better would be a question - what impression do you want"
type textarea "better would be a question - what impression do you want t"
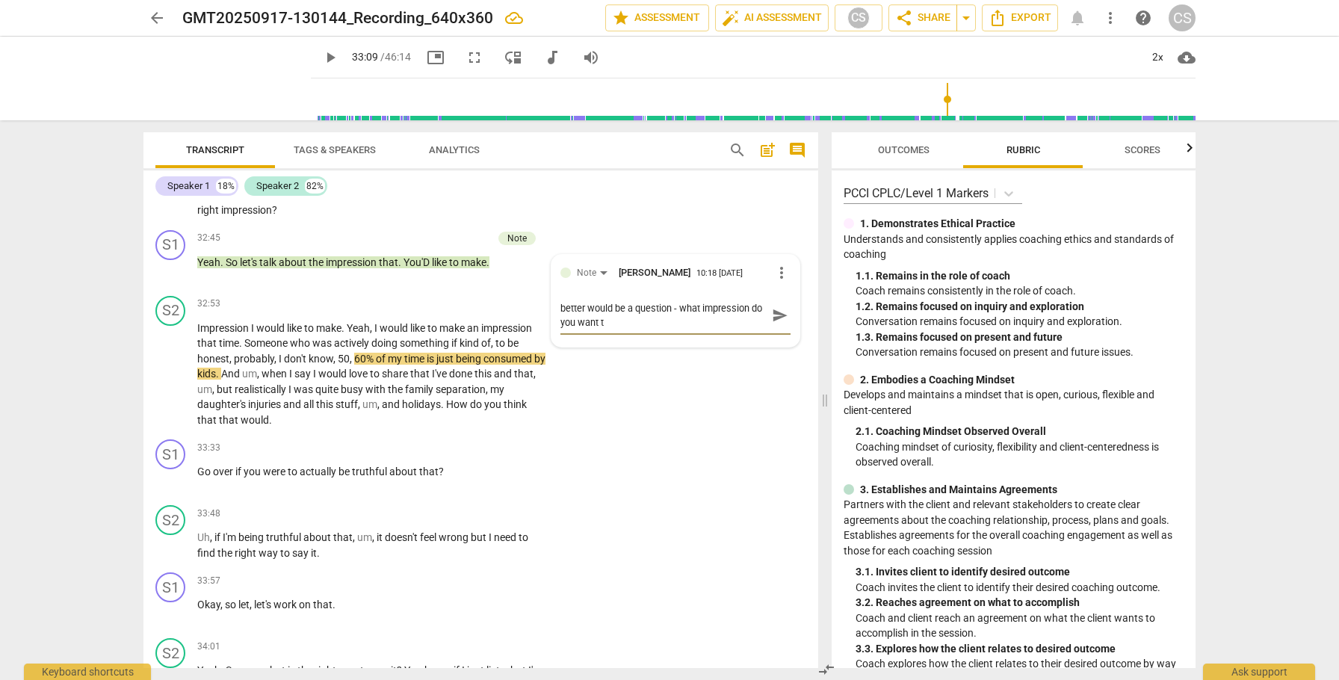
type textarea "better would be a question - what impression do you want to"
type textarea "better would be a question - what impression do you want to m"
type textarea "better would be a question - what impression do you want to mk"
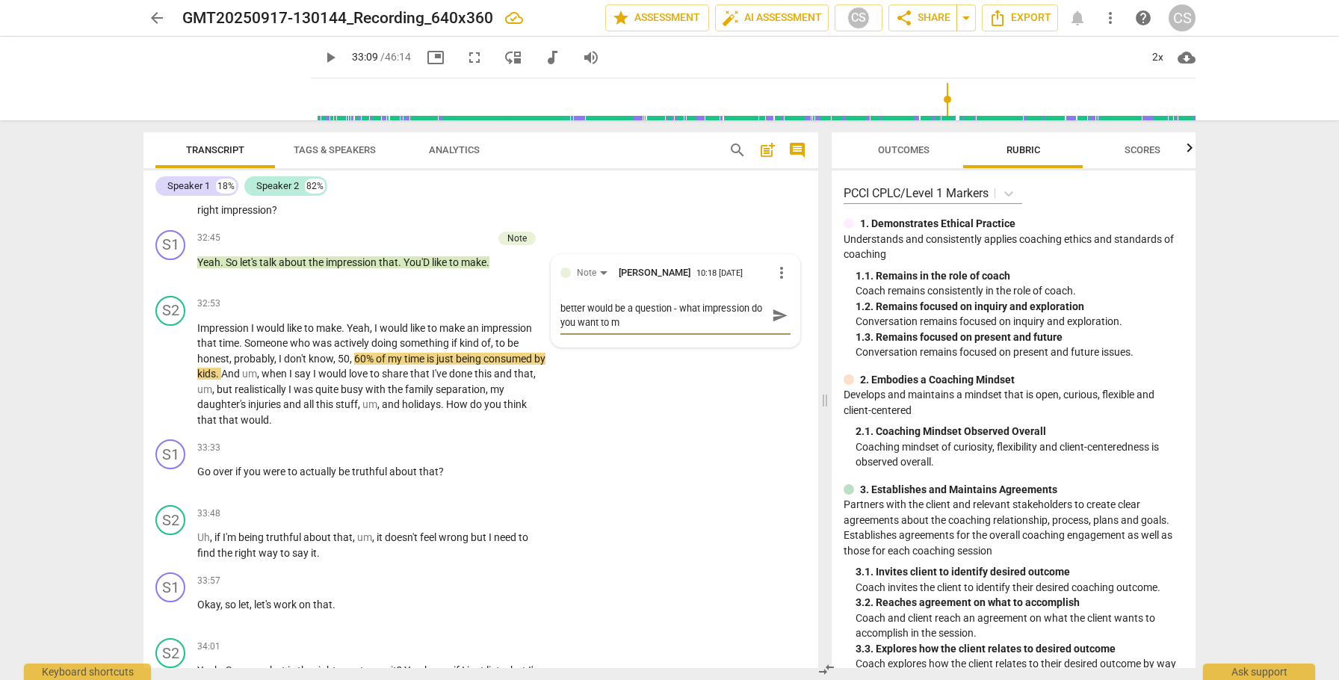
type textarea "better would be a question - what impression do you want to mk"
type textarea "better would be a question - what impression do you want to mke"
type textarea "better would be a question - what impression do you want to mk"
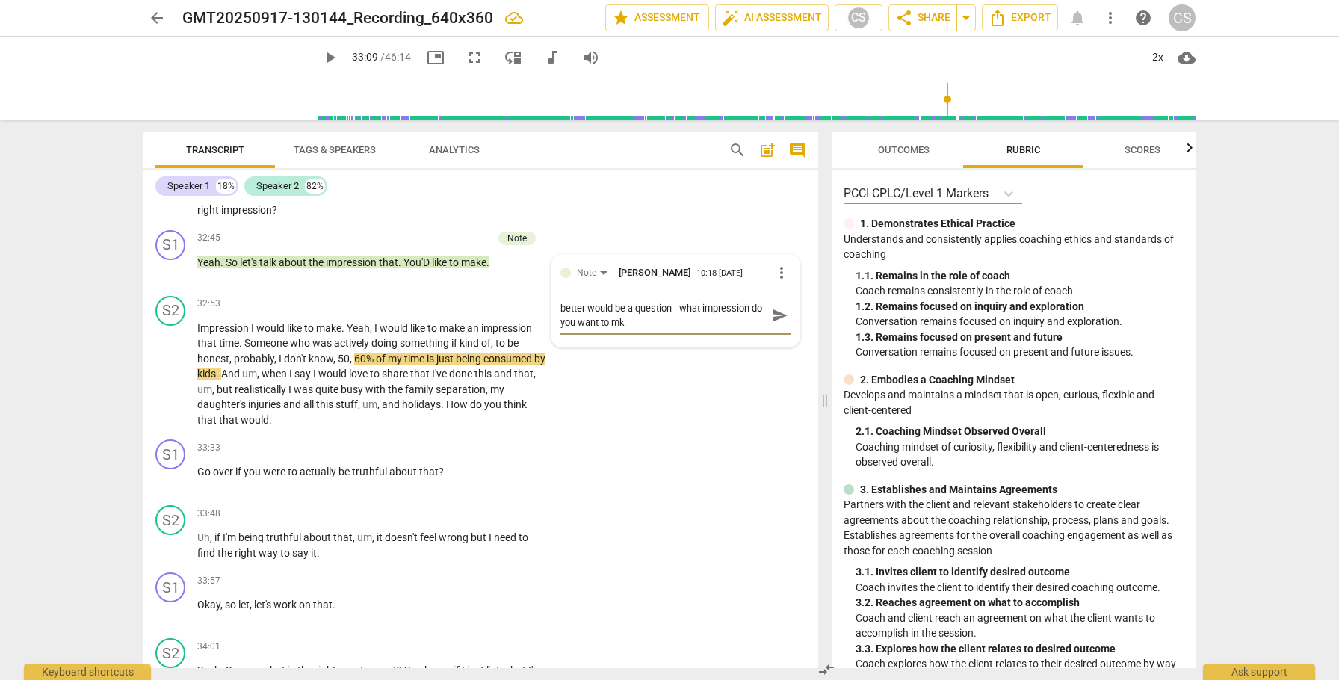
type textarea "better would be a question - what impression do you want to m"
type textarea "better would be a question - what impression do you want to ma"
type textarea "better would be a question - what impression do you want to mak"
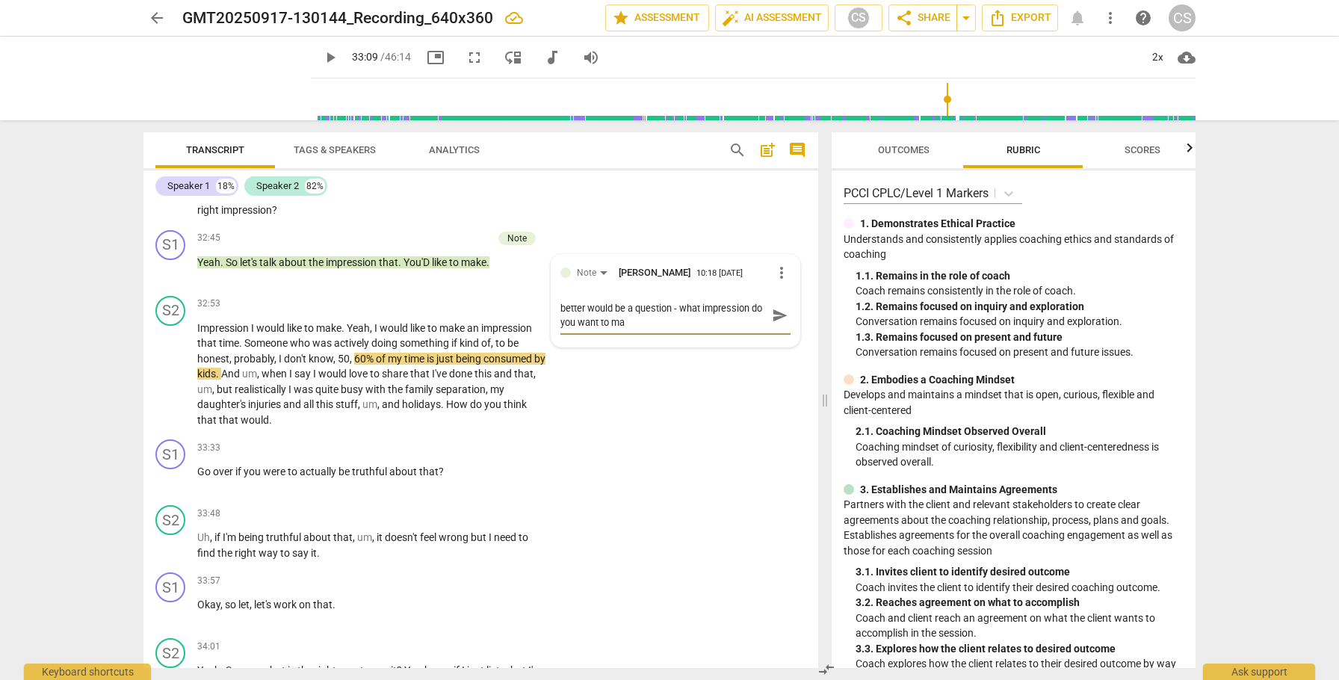
type textarea "better would be a question - what impression do you want to mak"
type textarea "better would be a question - what impression do you want to make"
type textarea "better would be a question - what impression do you want to make?"
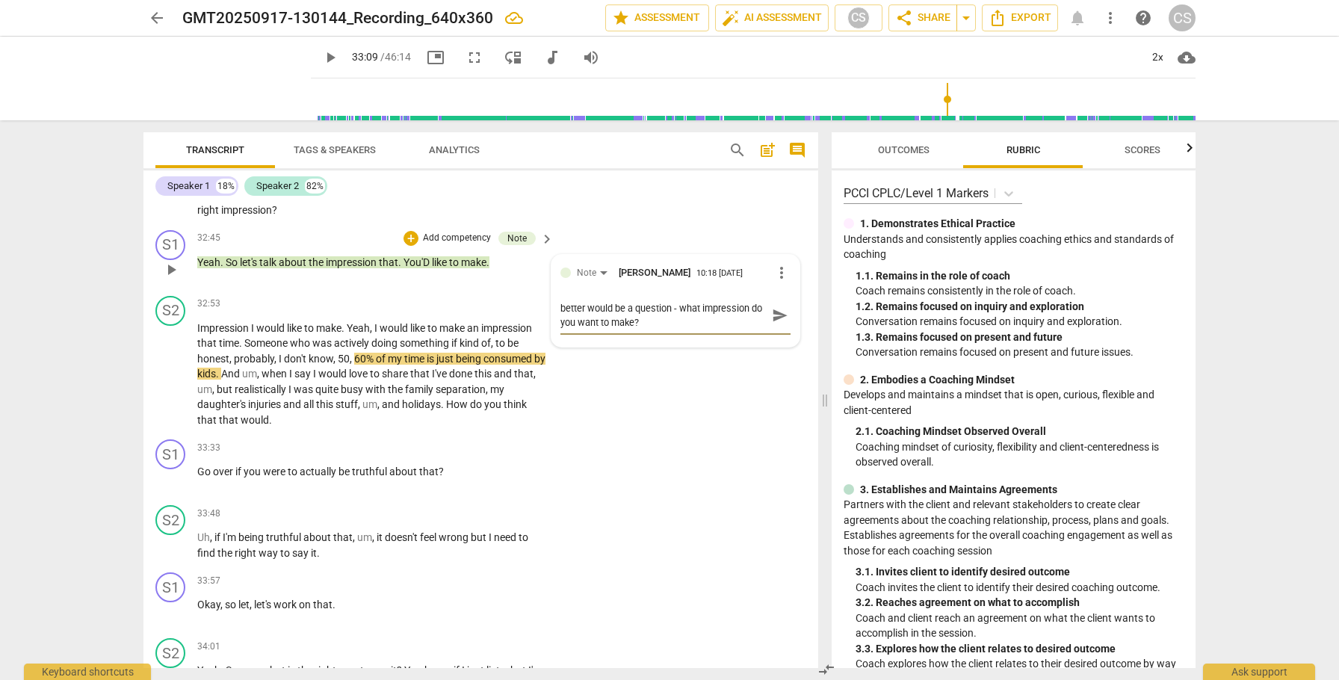
click at [781, 323] on span "send" at bounding box center [780, 315] width 16 height 16
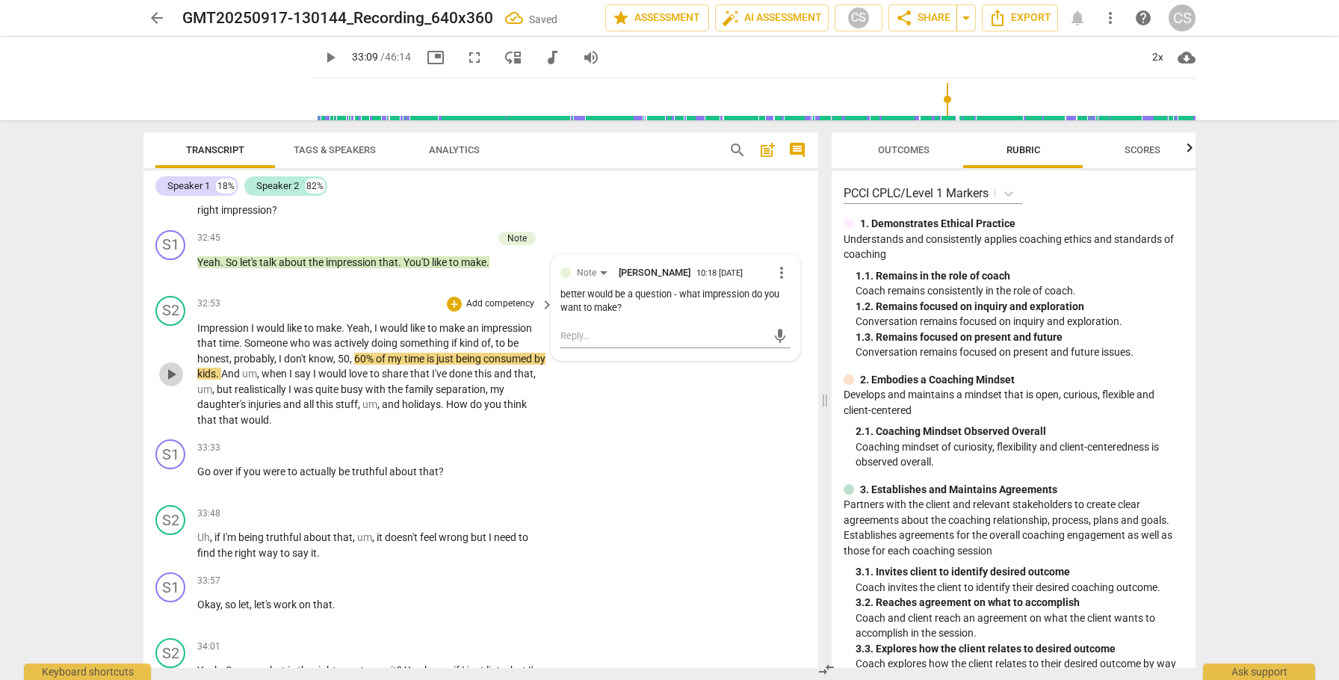
click at [165, 383] on span "play_arrow" at bounding box center [171, 374] width 18 height 18
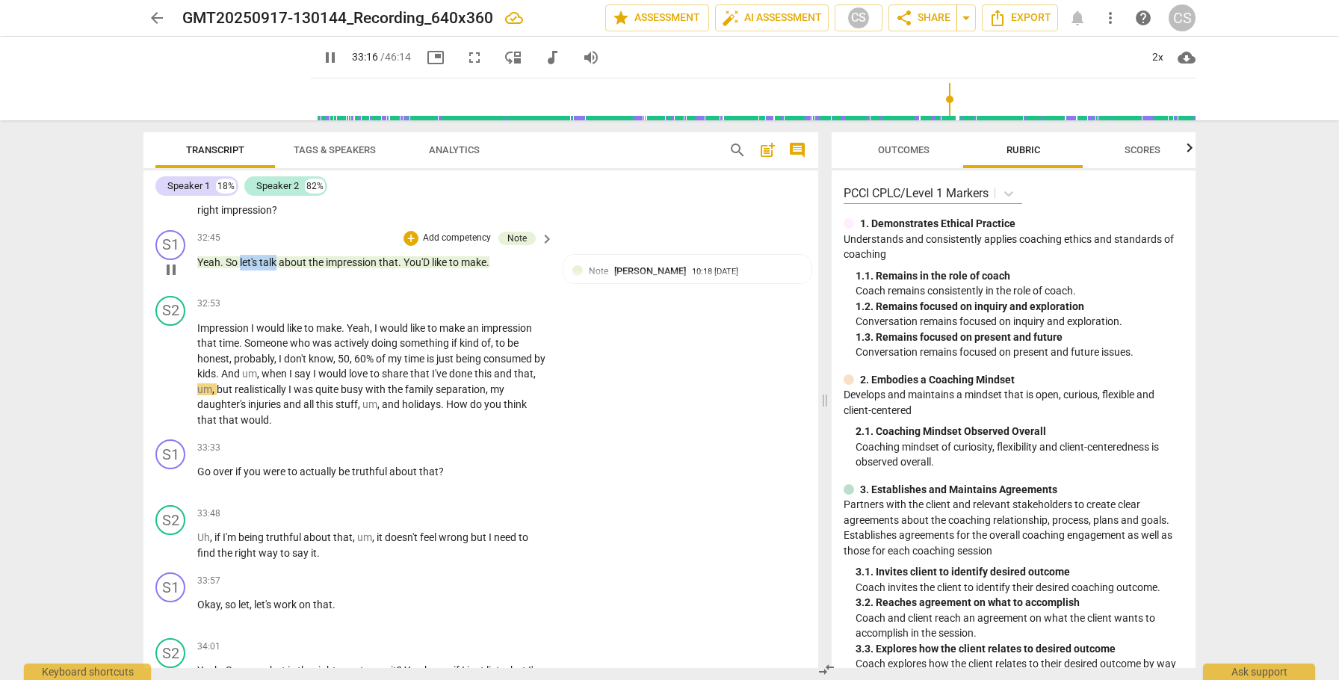
drag, startPoint x: 240, startPoint y: 287, endPoint x: 277, endPoint y: 292, distance: 37.7
click at [277, 270] on p "Yeah . So let's talk about the impression that . You'D like to make ." at bounding box center [371, 263] width 349 height 16
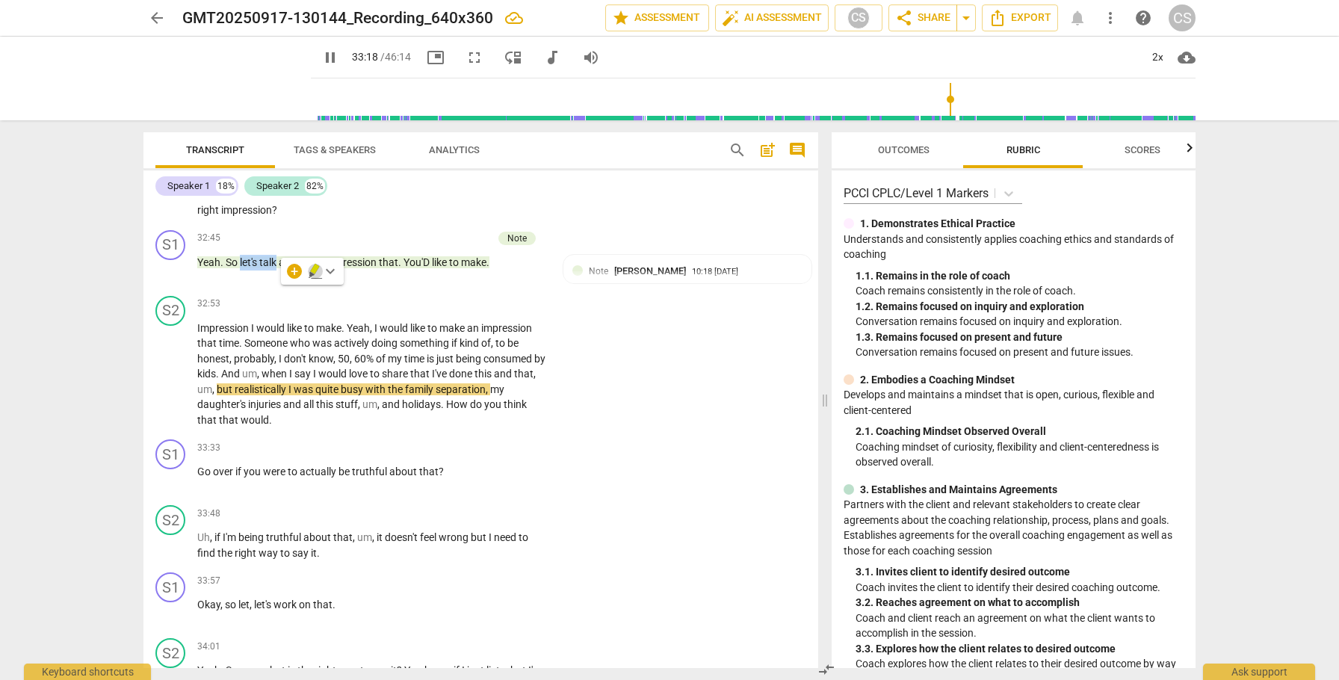
click at [312, 265] on icon "button" at bounding box center [315, 271] width 15 height 18
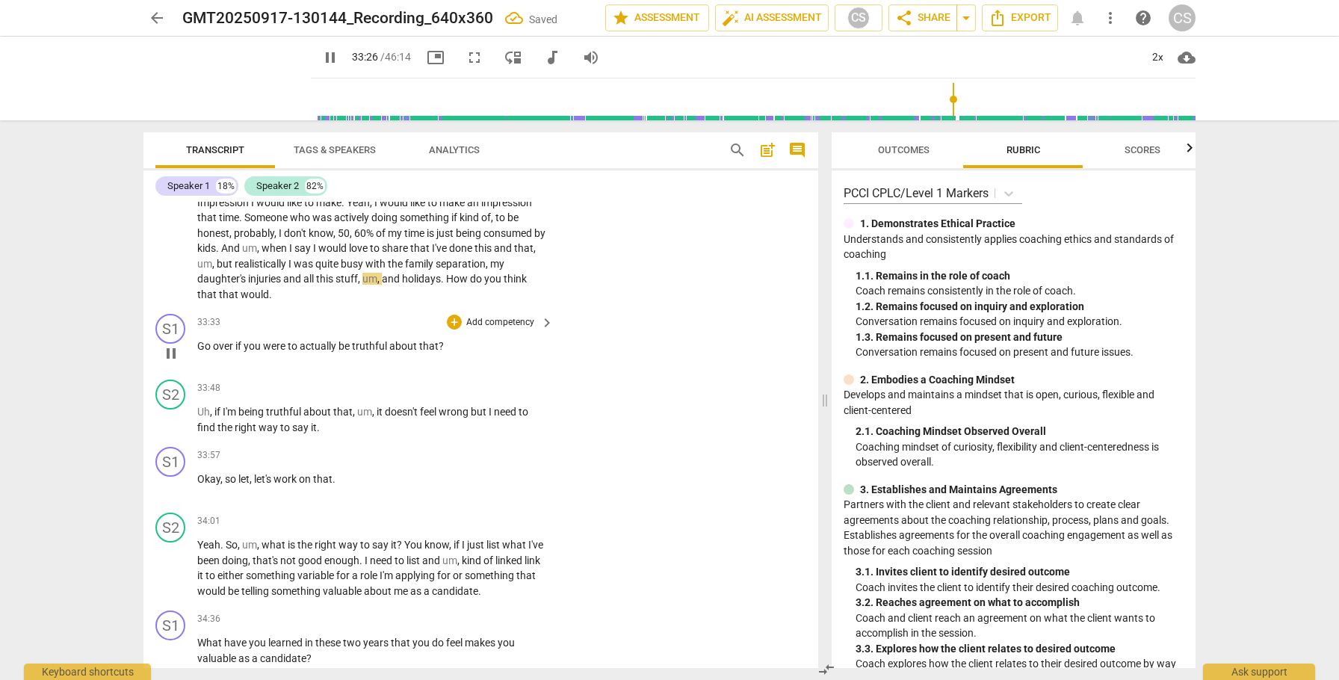
scroll to position [9435, 0]
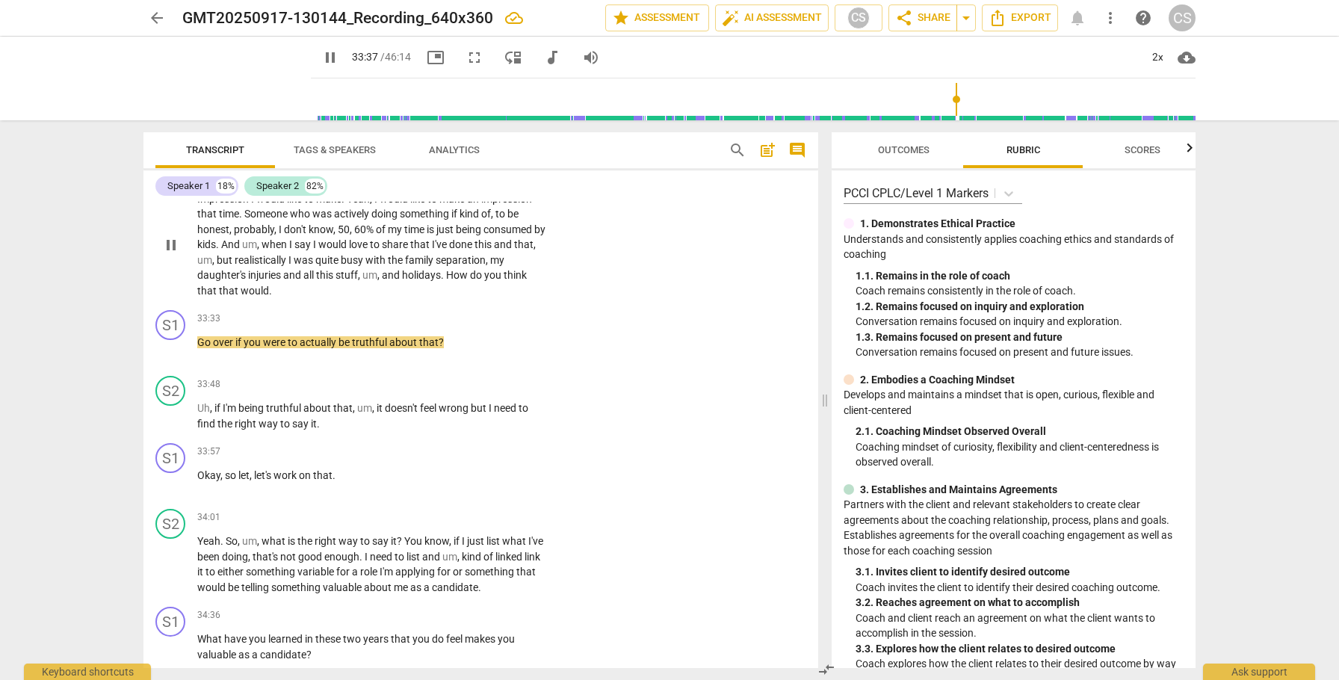
click at [448, 281] on span "How" at bounding box center [458, 275] width 24 height 12
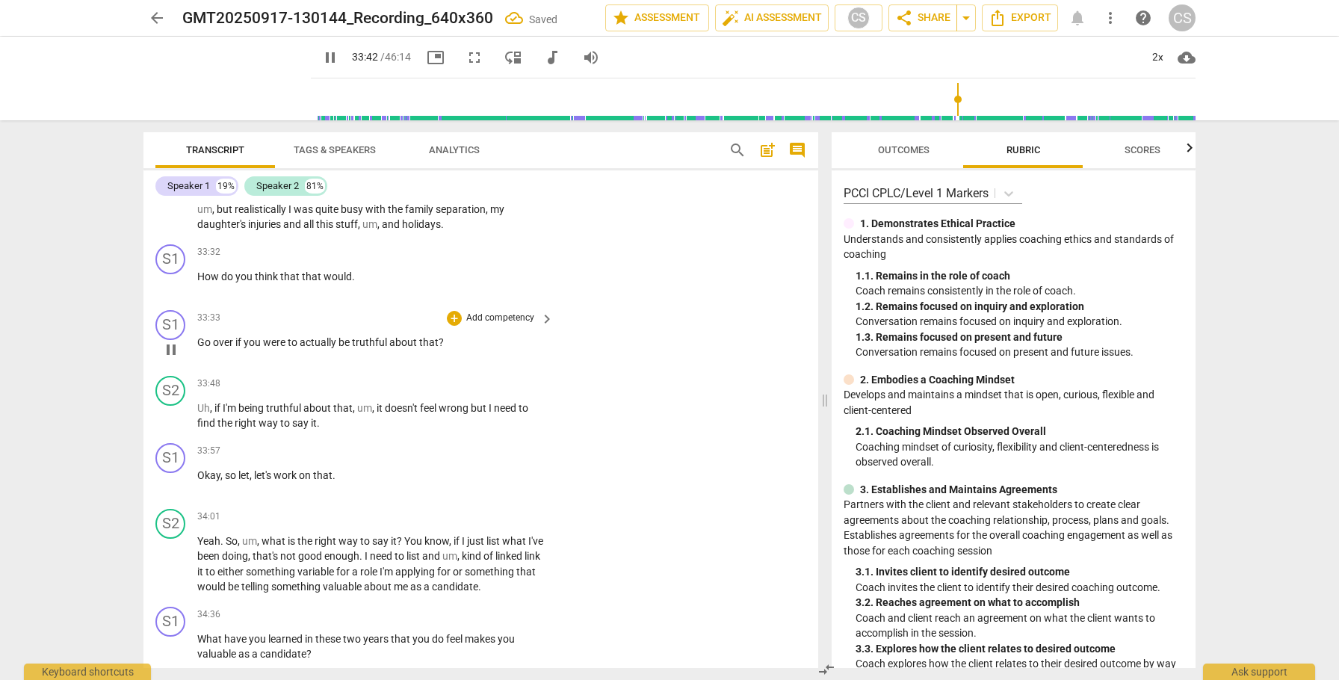
click at [198, 348] on span "Go" at bounding box center [205, 342] width 16 height 12
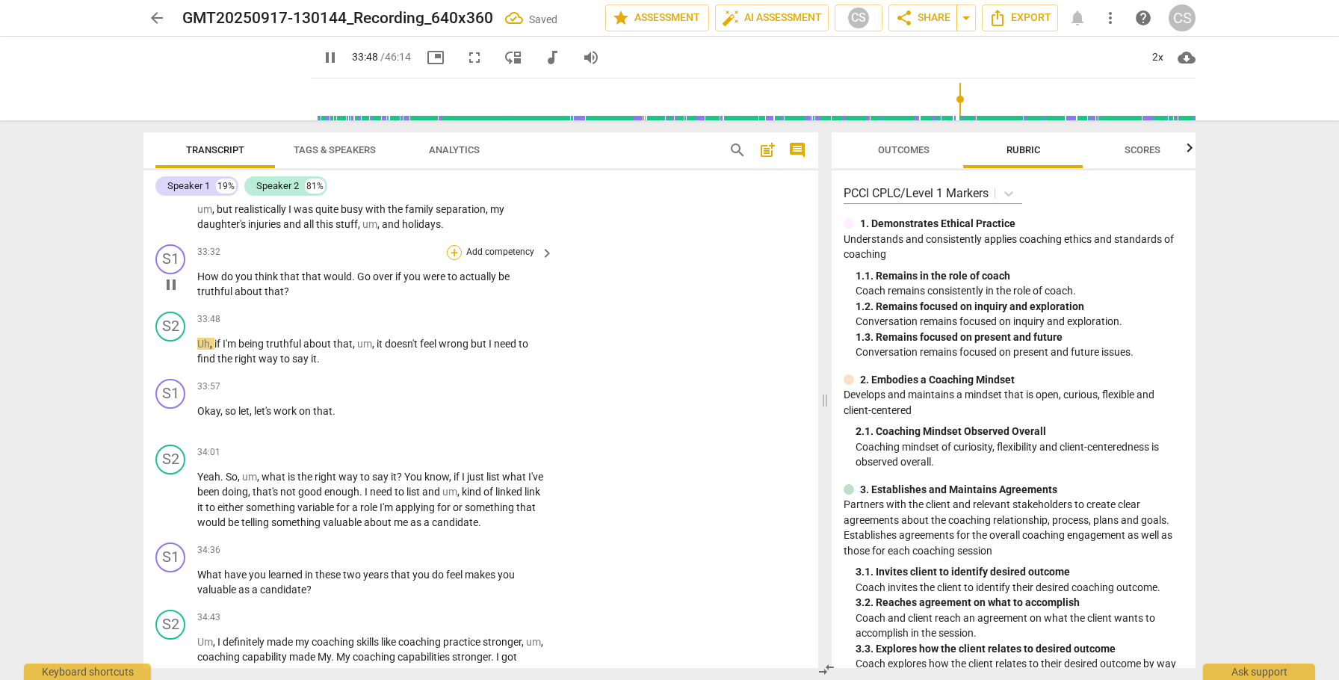
click at [450, 260] on div "+" at bounding box center [454, 252] width 15 height 15
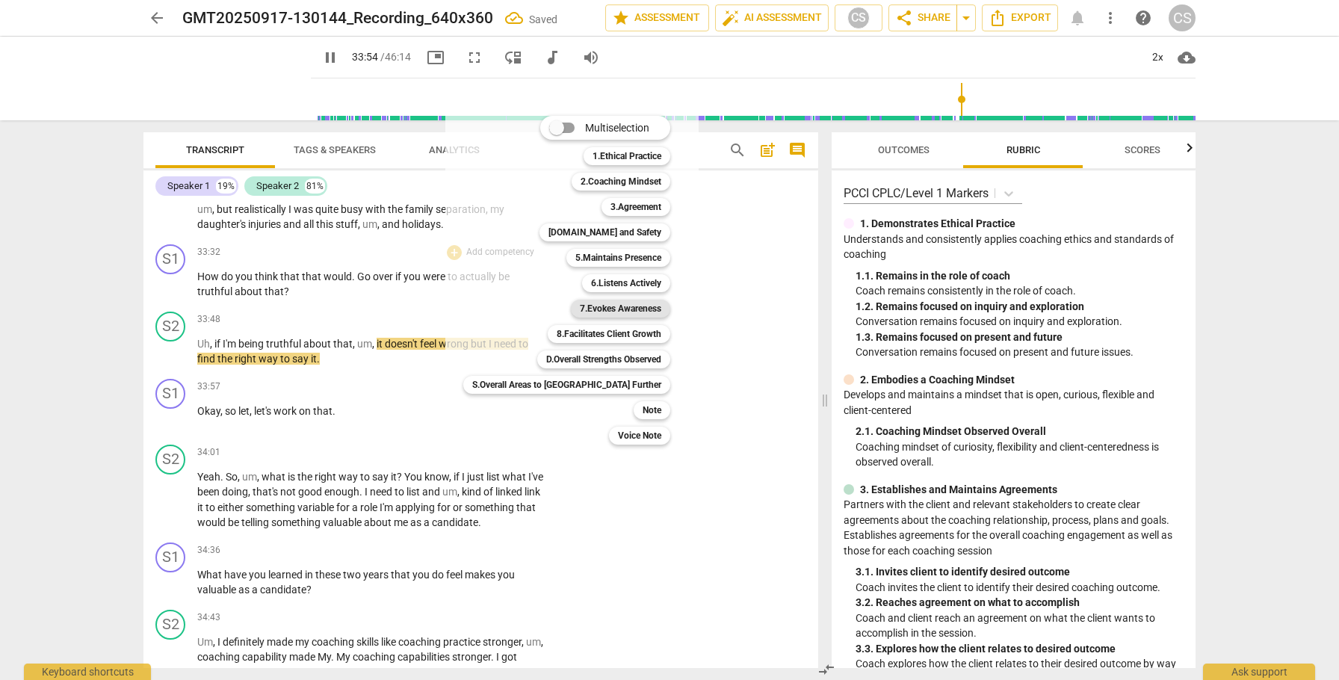
click at [586, 310] on b "7.Evokes Awareness" at bounding box center [620, 309] width 81 height 18
type input "2035"
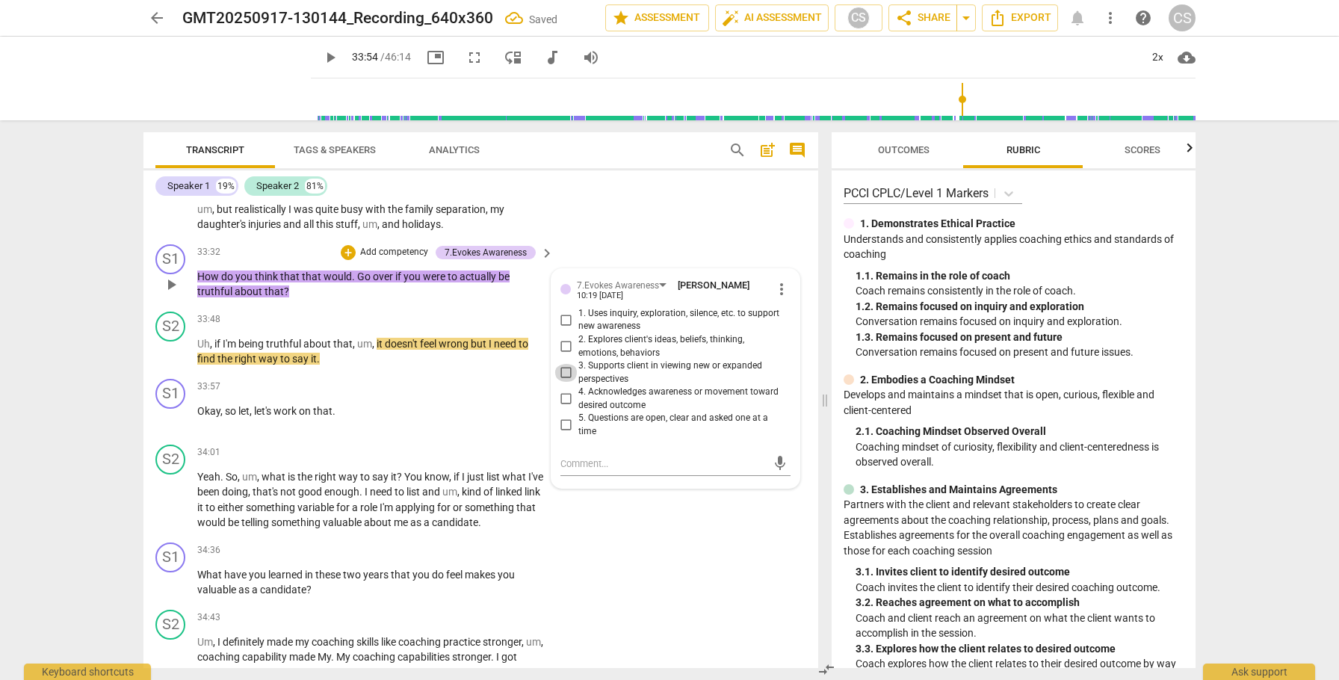
click at [563, 382] on input "3. Supports client in viewing new or expanded perspectives" at bounding box center [566, 373] width 24 height 18
checkbox input "true"
click at [176, 361] on span "play_arrow" at bounding box center [171, 352] width 18 height 18
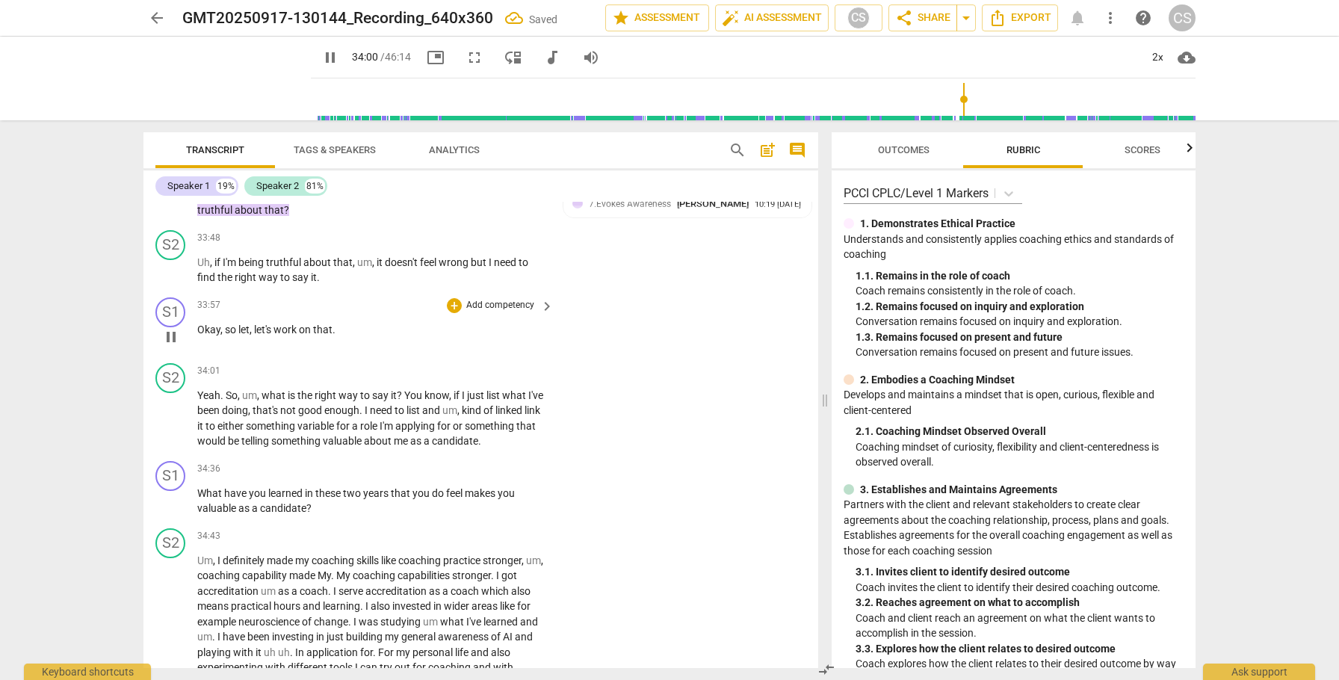
scroll to position [9593, 0]
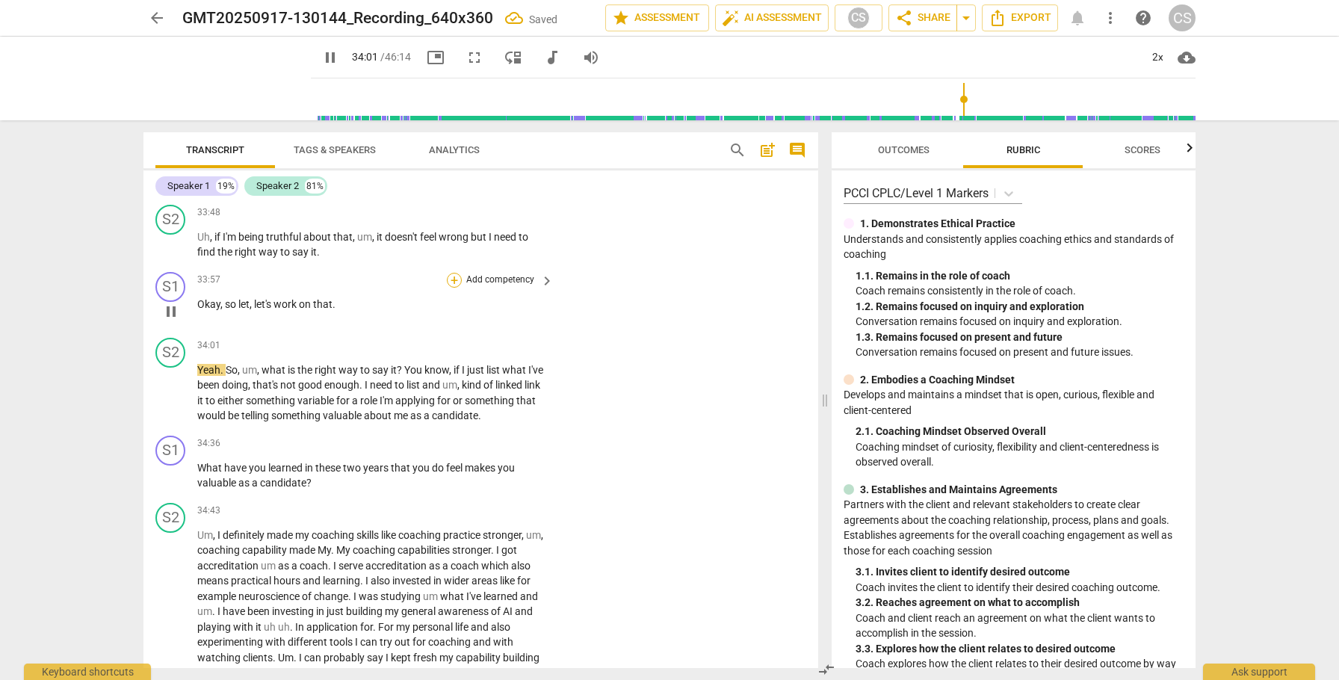
click at [455, 288] on div "+" at bounding box center [454, 280] width 15 height 15
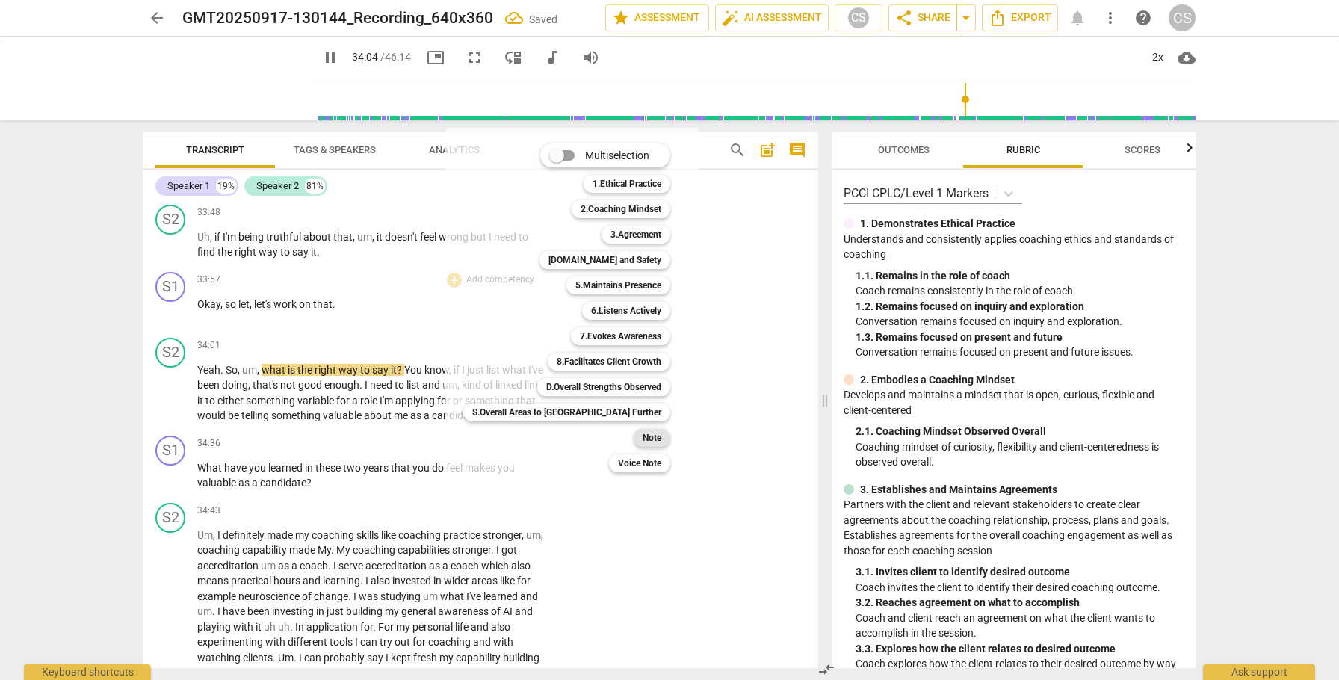
click at [642, 442] on b "Note" at bounding box center [651, 438] width 19 height 18
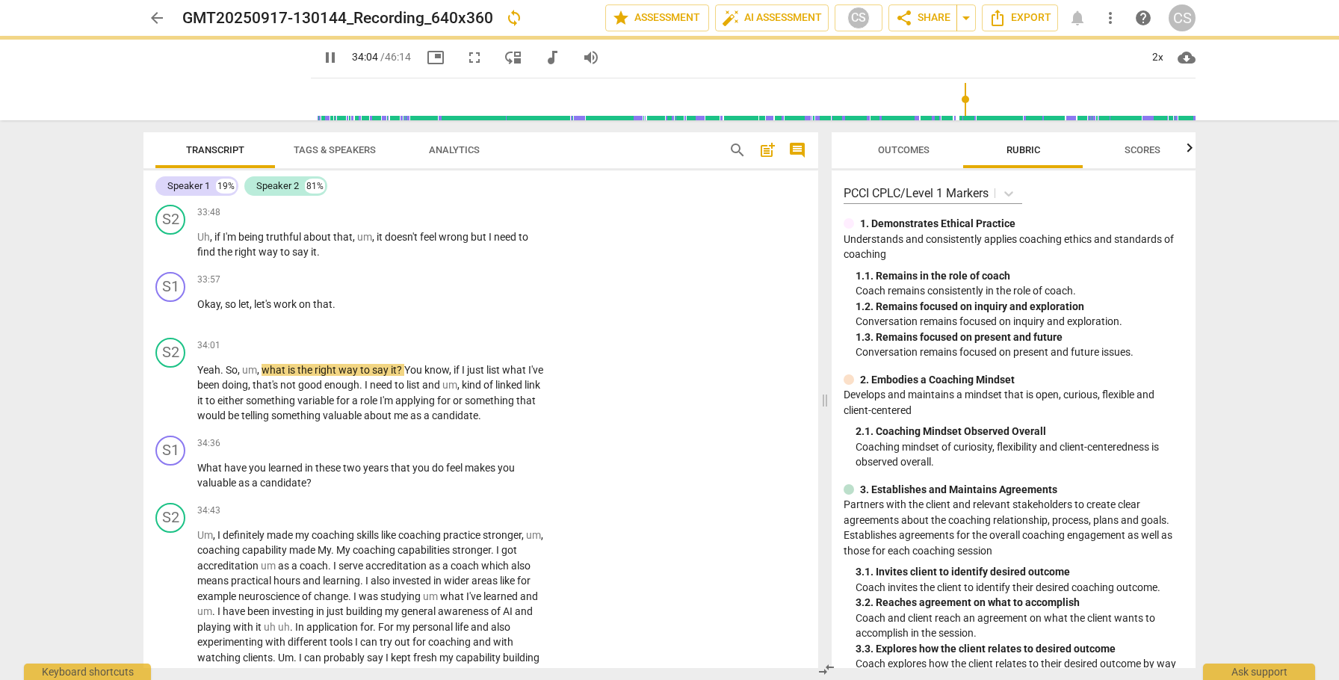
type input "2045"
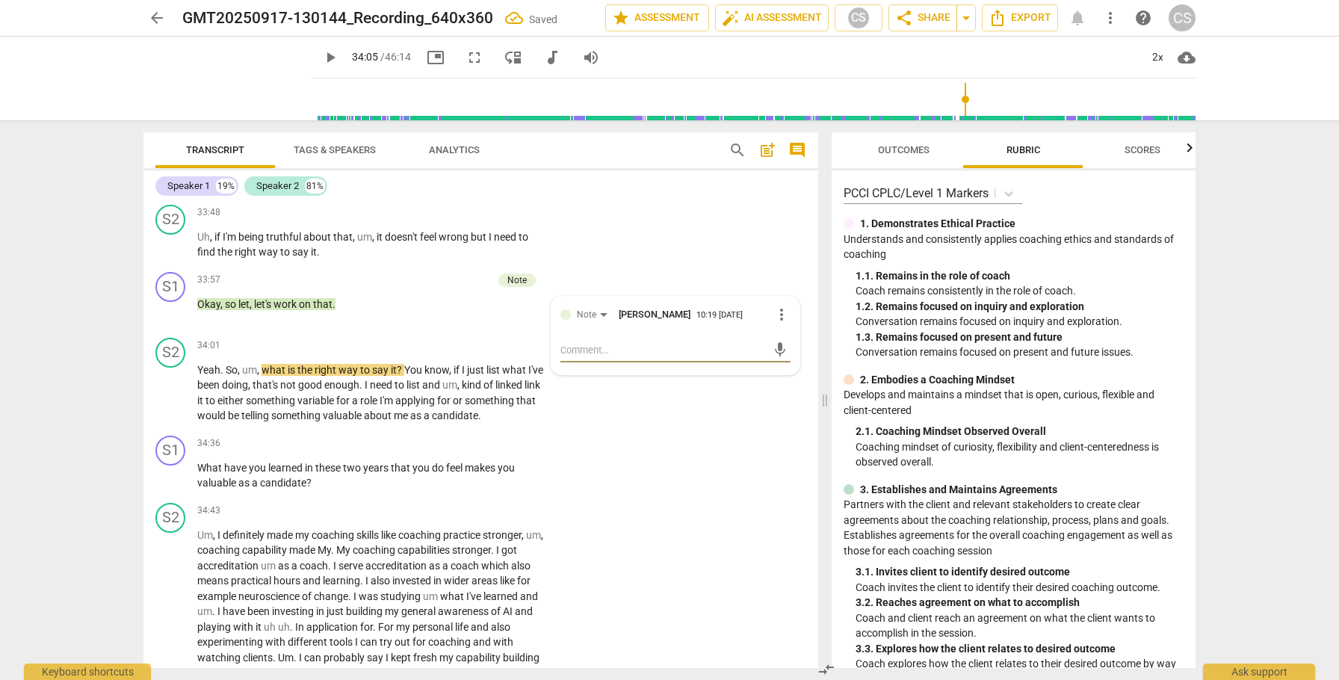
type textarea "b"
type textarea "be"
type textarea "bet"
type textarea "bett"
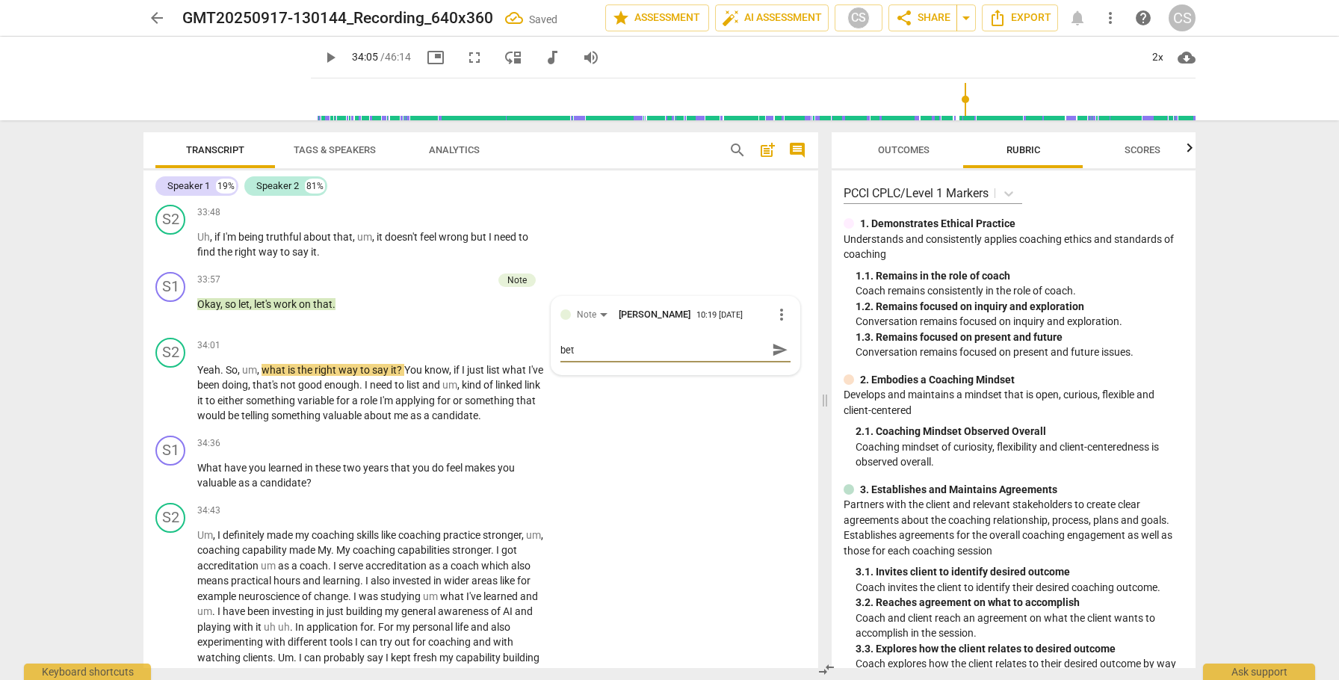
type textarea "bett"
type textarea "[PERSON_NAME]"
type textarea "better"
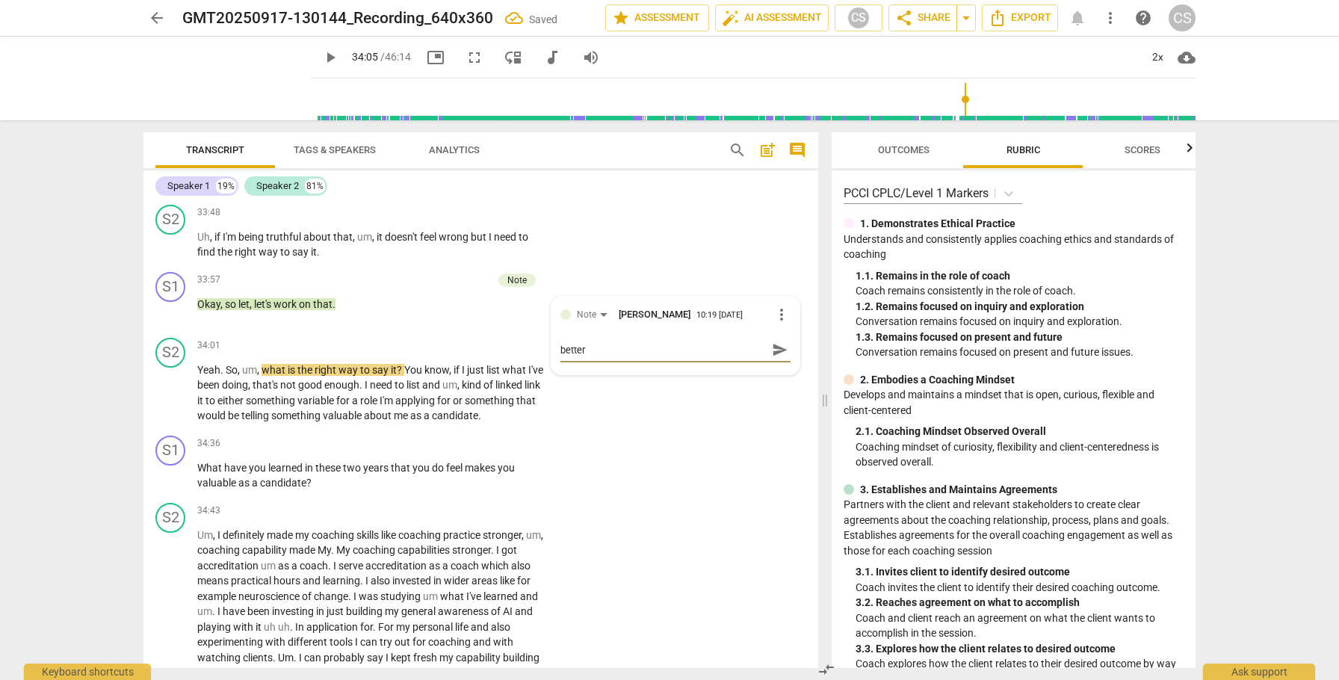
type textarea "better w"
type textarea "better wo"
type textarea "better wou"
type textarea "better woul"
type textarea "better would"
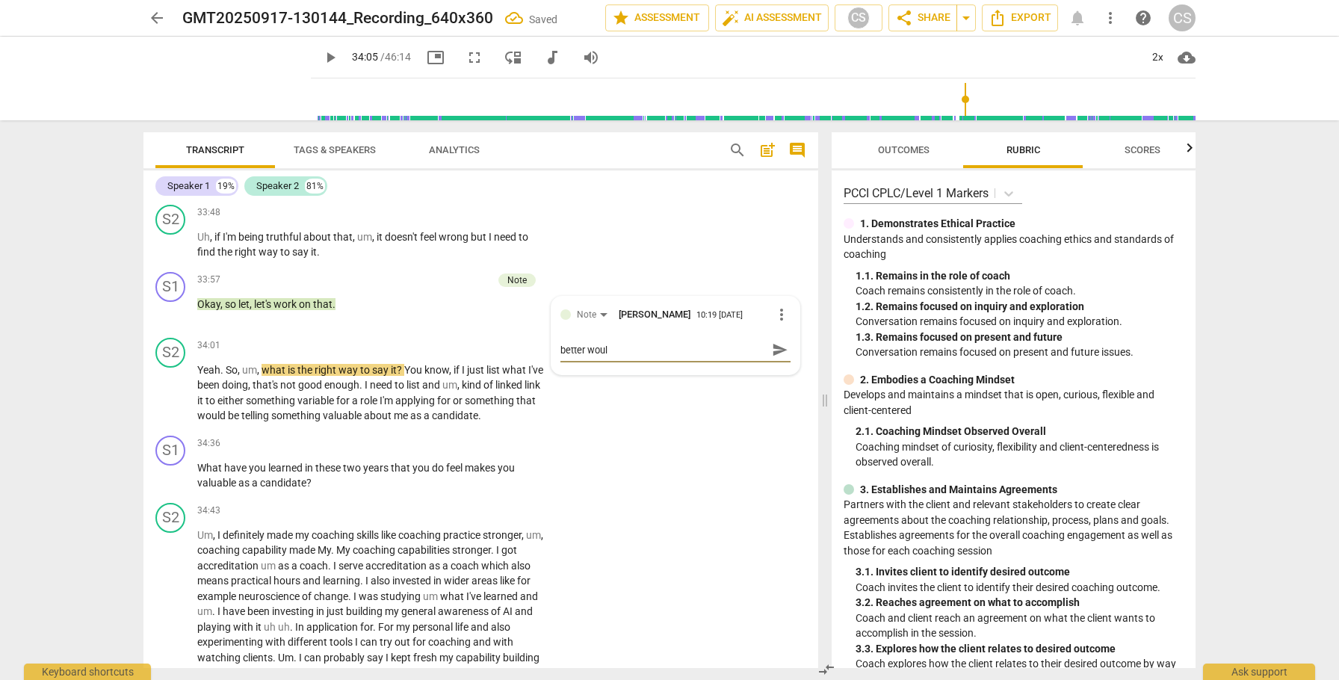
type textarea "better would"
type textarea "better would b"
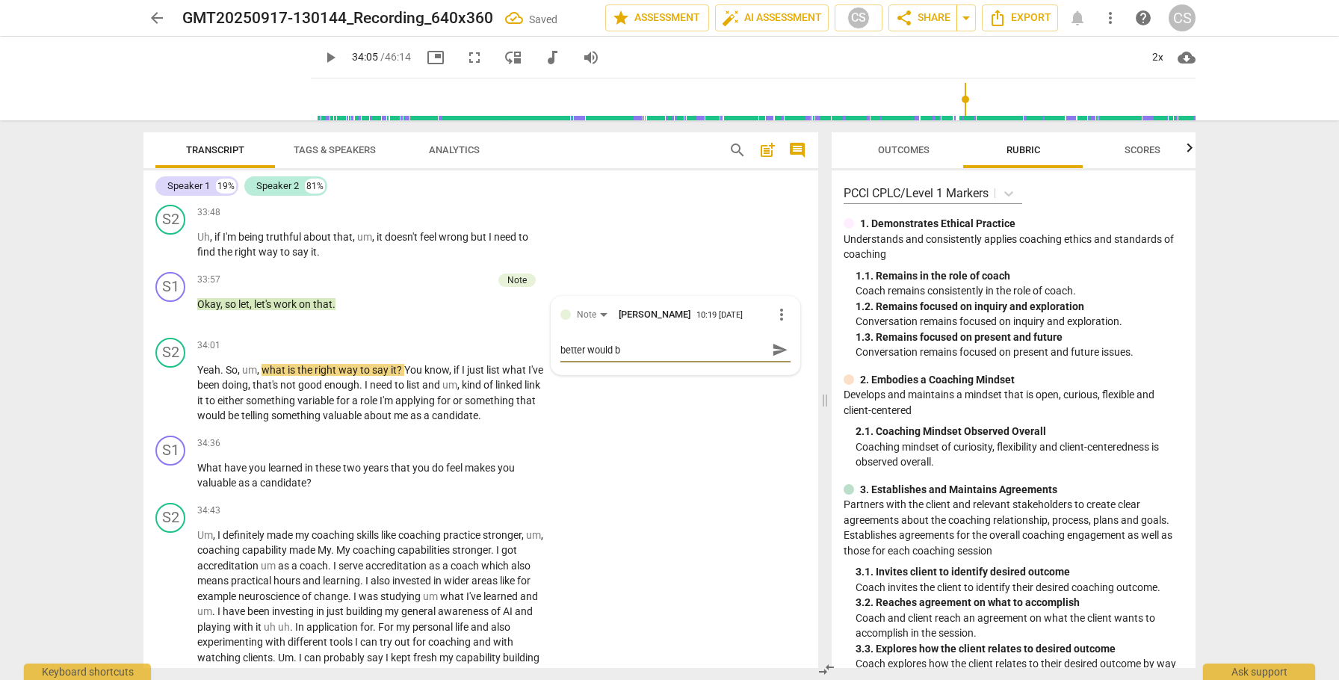
type textarea "better would be"
type textarea "better would be ""
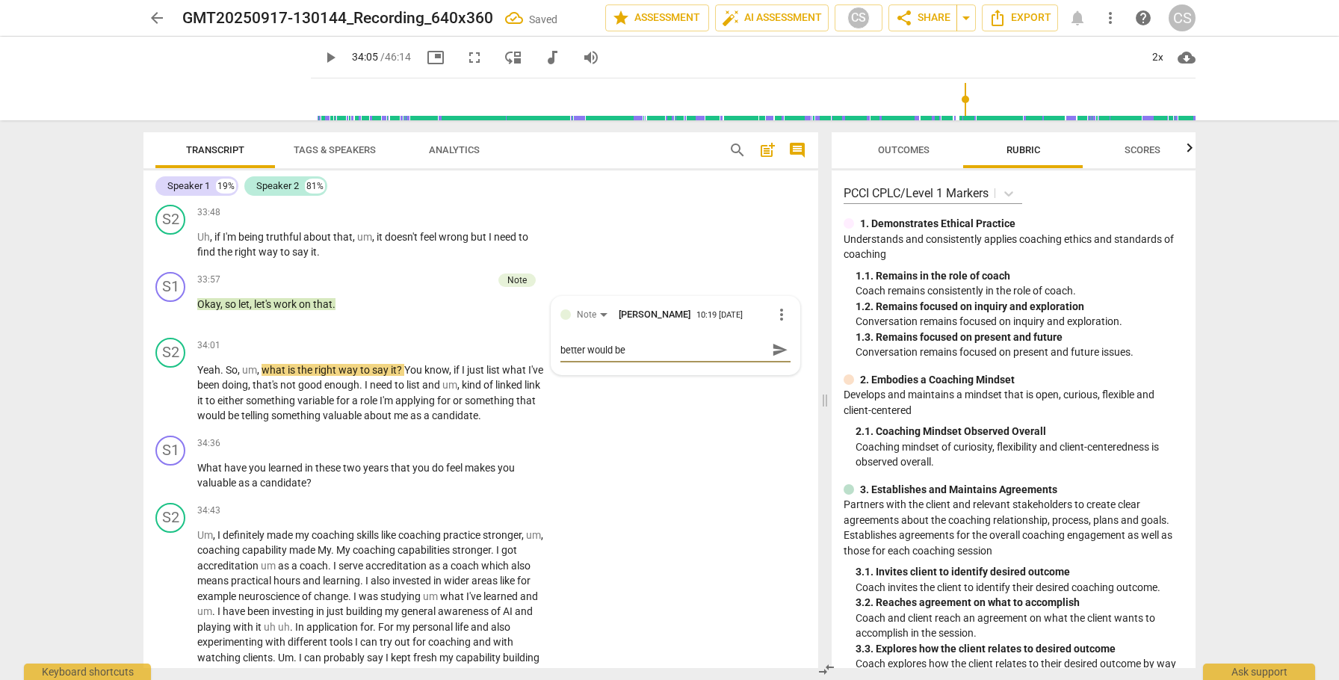
type textarea "better would be ""
type textarea "better would be "w"
type textarea "better would be "wo"
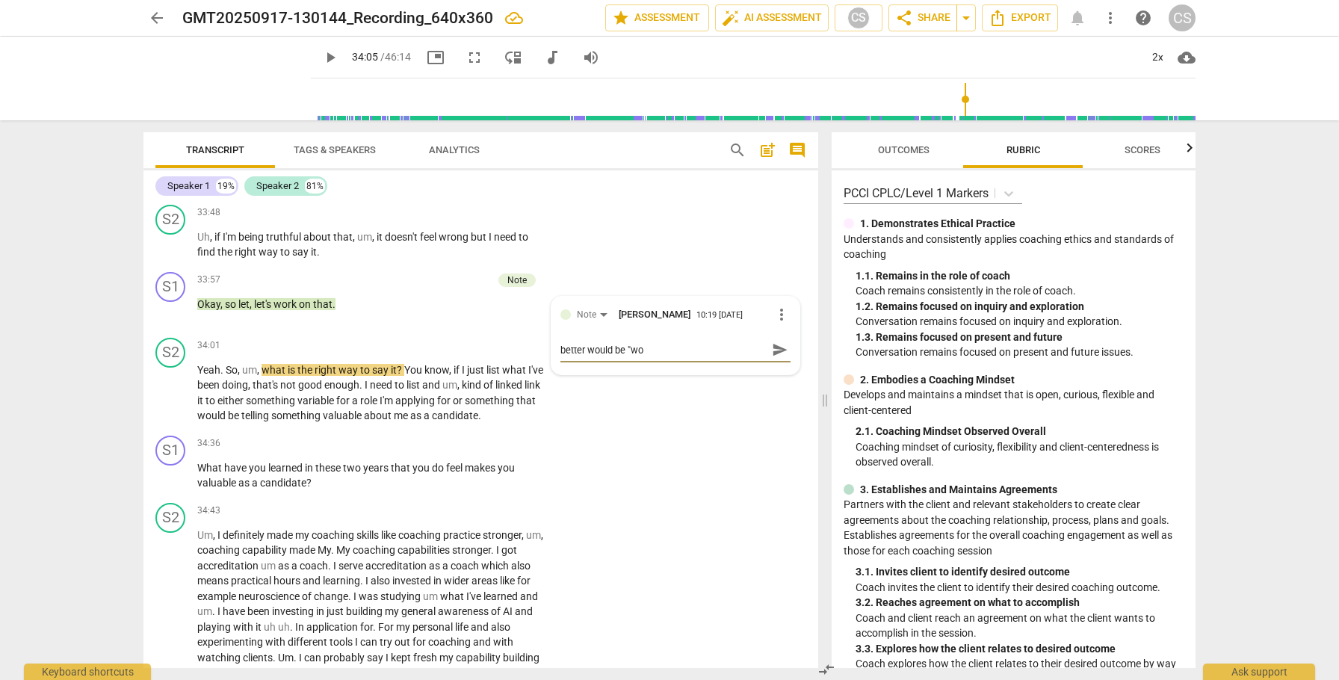
type textarea "better would be "wou"
type textarea "better would be "woul"
type textarea "better would be "would"
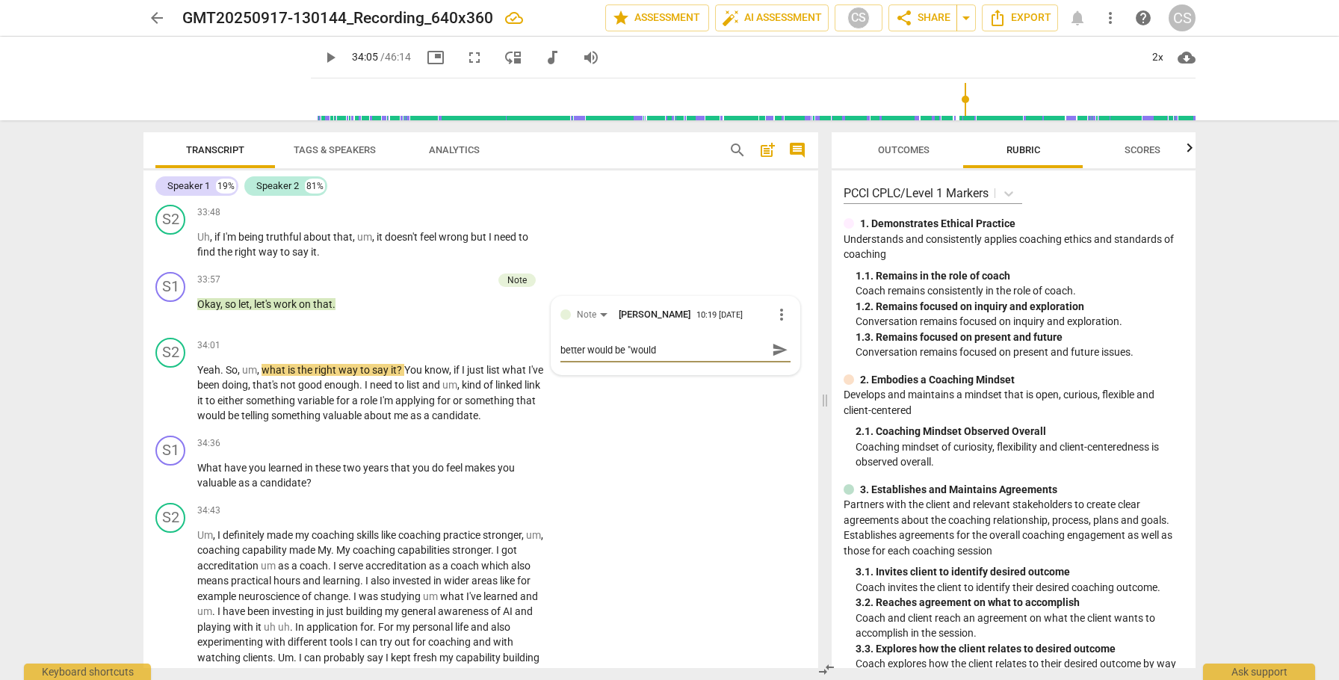
type textarea "better would be "would y"
type textarea "better would be "would yo"
type textarea "better would be "would you"
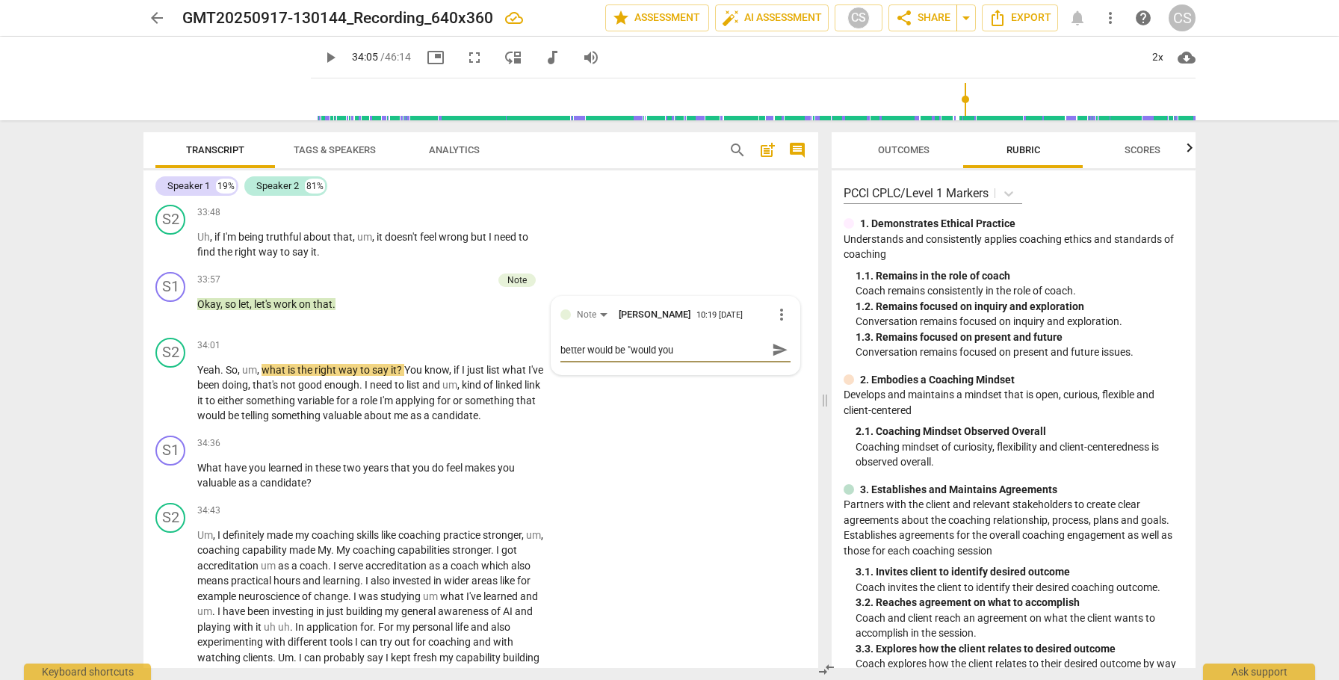
type textarea "better would be "would you"
type textarea "better would be "would you i"
type textarea "better would be "would you ik"
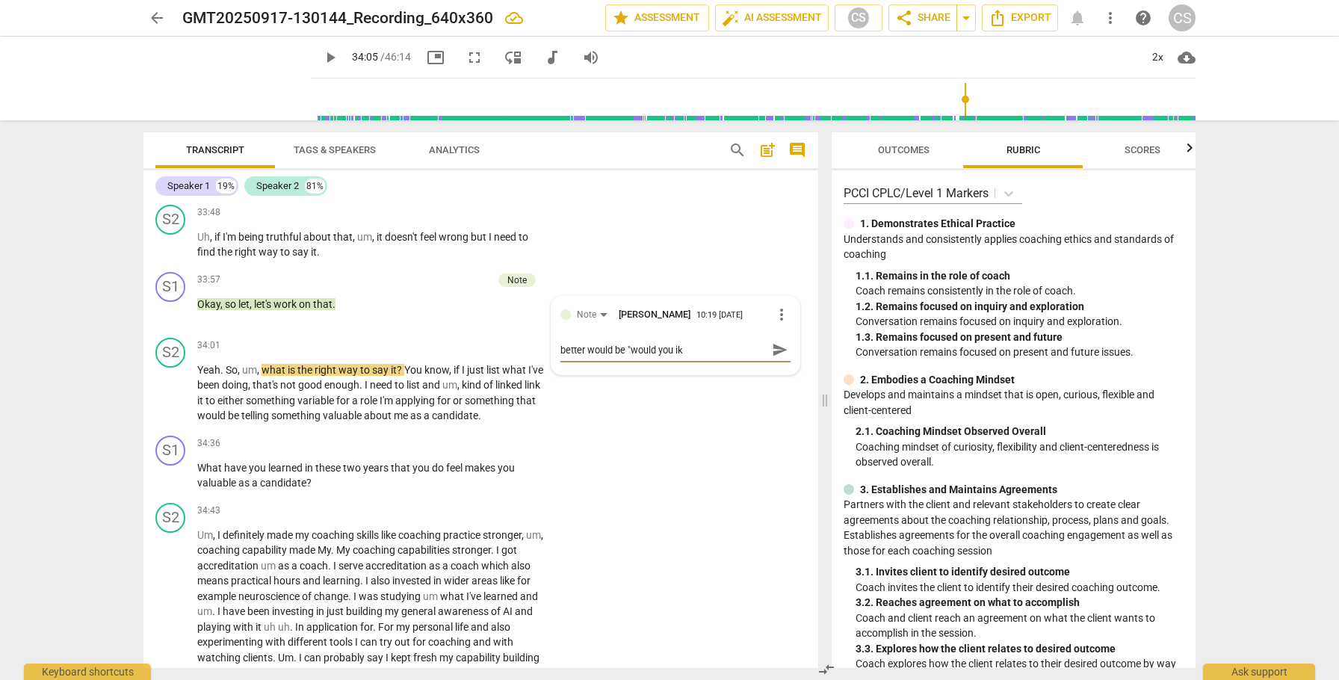
type textarea "better would be "would you [PERSON_NAME]"
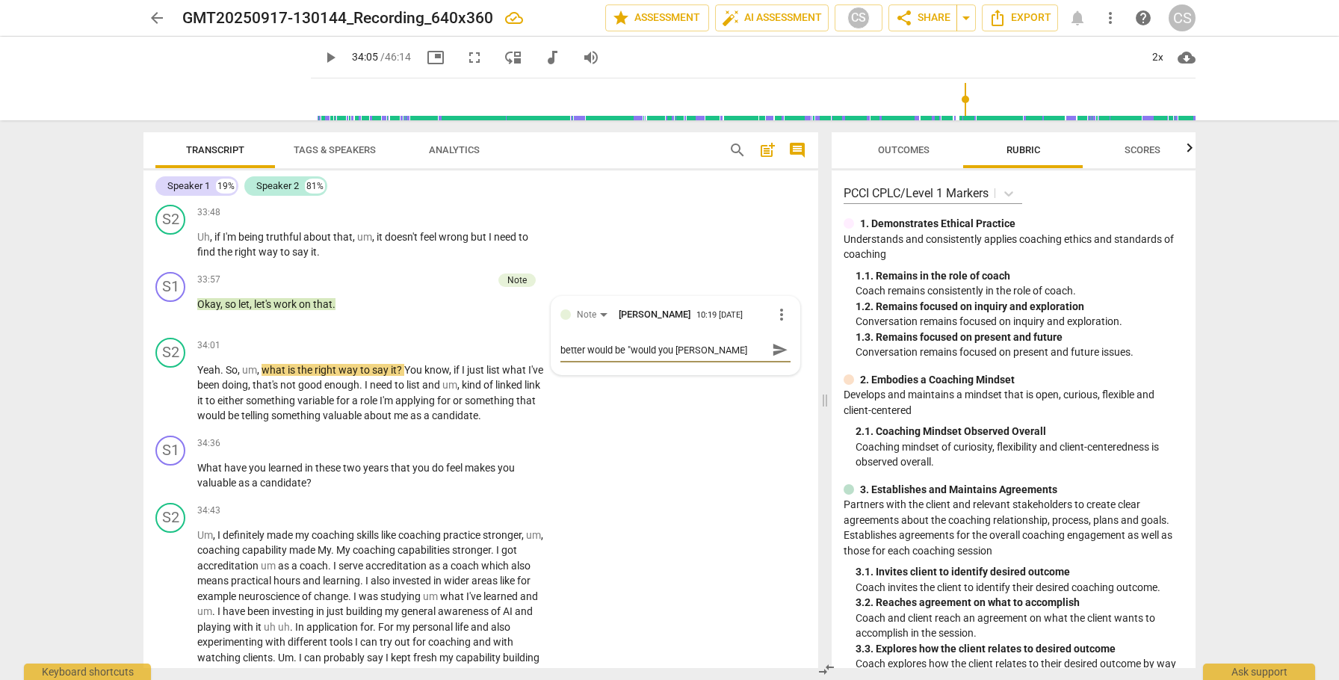
type textarea "better would be "would you [PERSON_NAME]"
type textarea "better would be "would you ik"
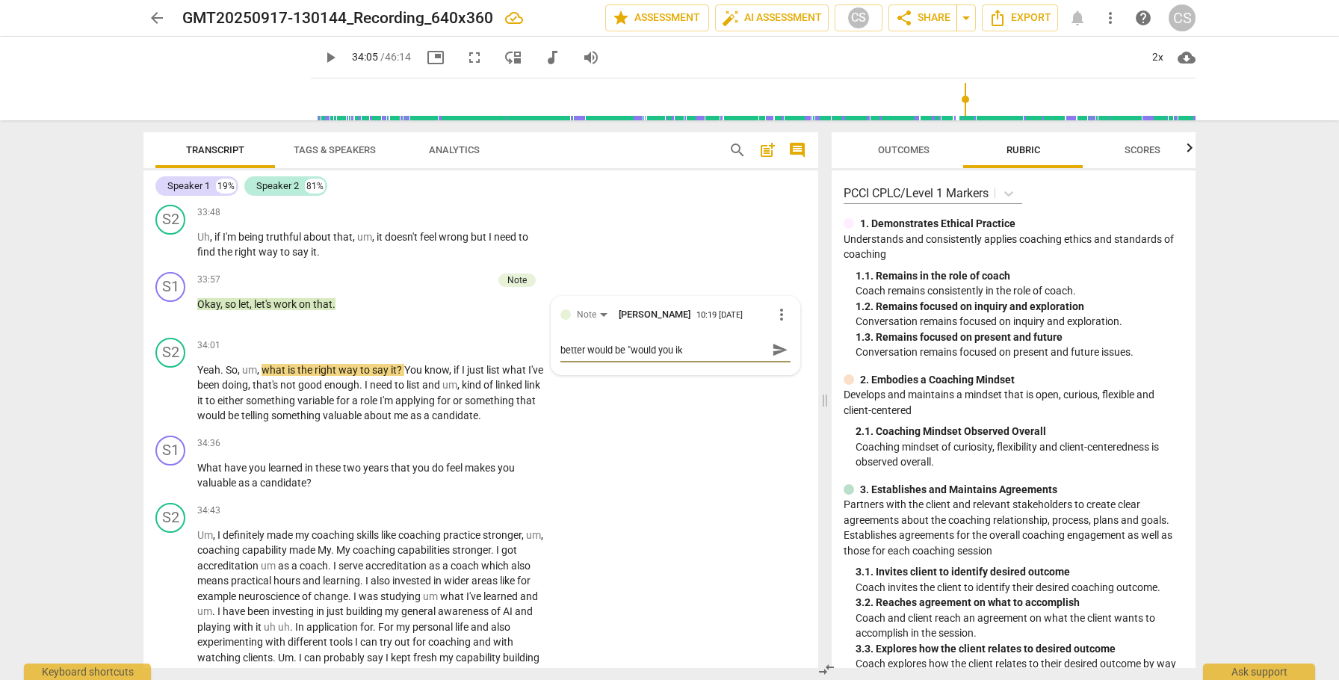
type textarea "better would be "would you i"
type textarea "better would be "would you"
type textarea "better would be "would you l"
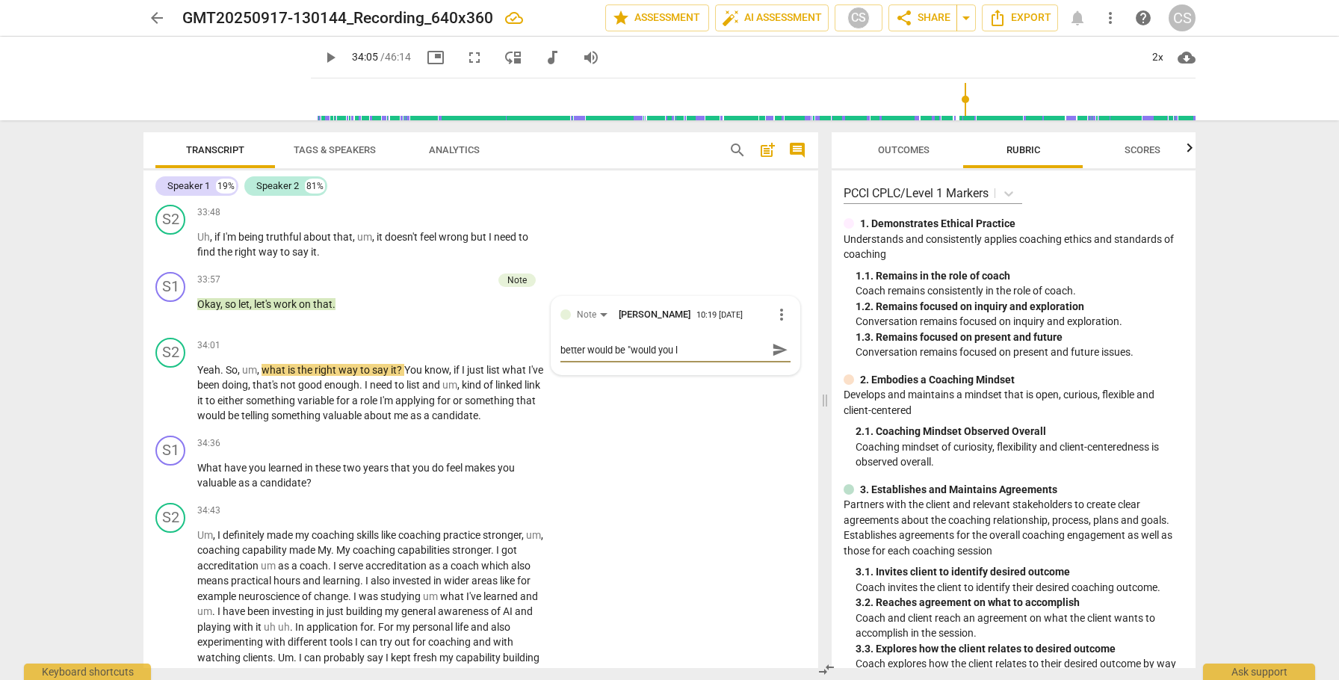
type textarea "better would be "would you [PERSON_NAME]"
type textarea "better would be "would you lik"
type textarea "better would be "would you like"
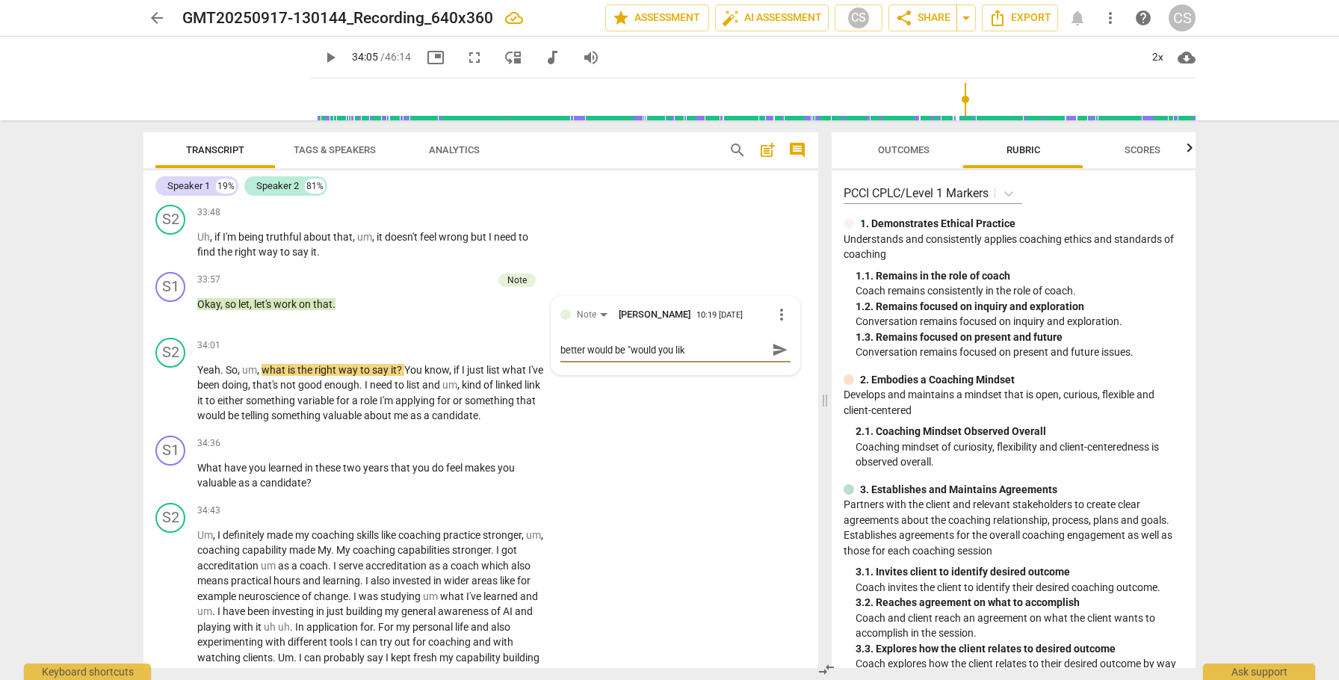
type textarea "better would be "would you like"
type textarea "better would be "would you like t"
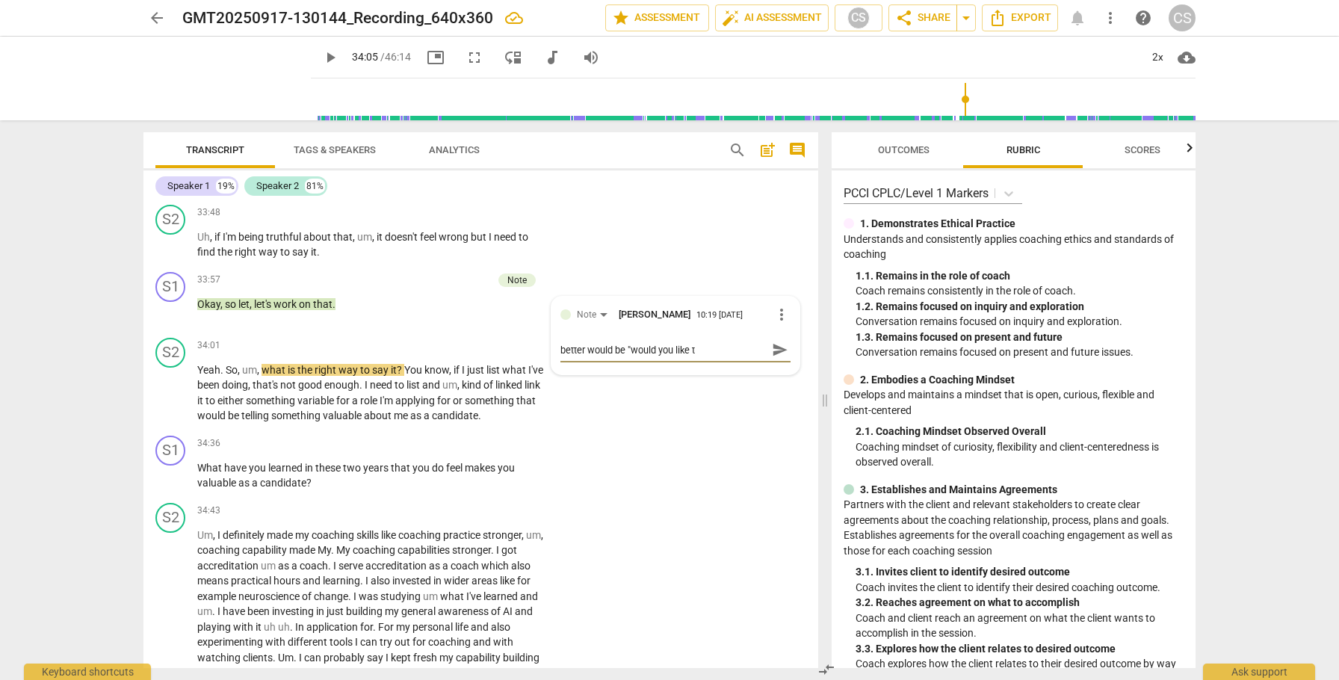
type textarea "better would be "would you like to"
click at [772, 358] on span "send" at bounding box center [780, 349] width 16 height 16
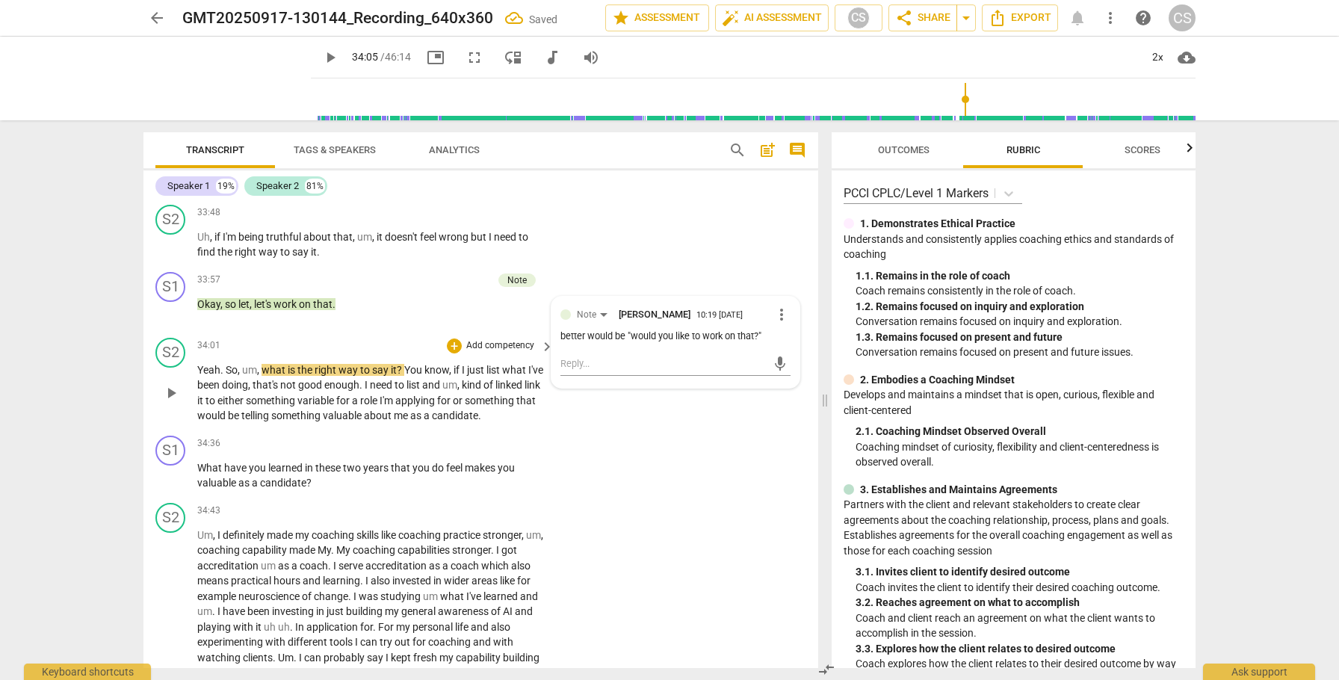
click at [182, 402] on span "play_arrow" at bounding box center [171, 393] width 24 height 18
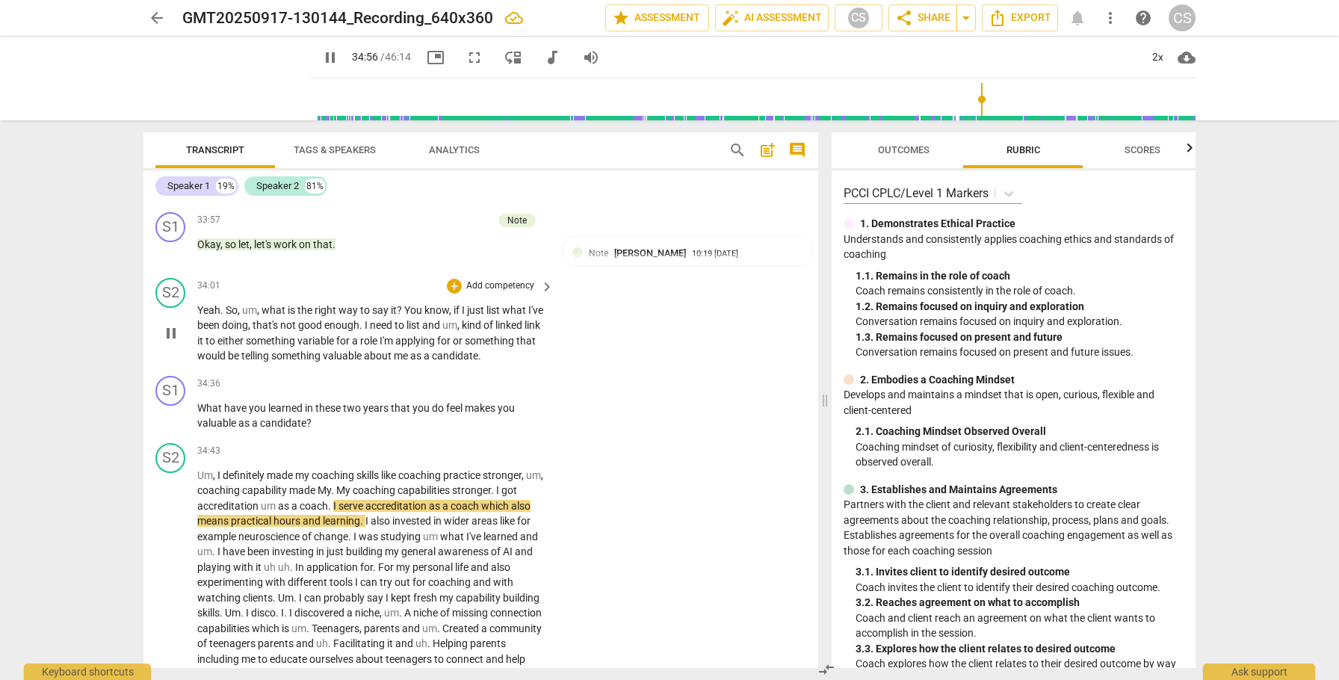
scroll to position [9645, 0]
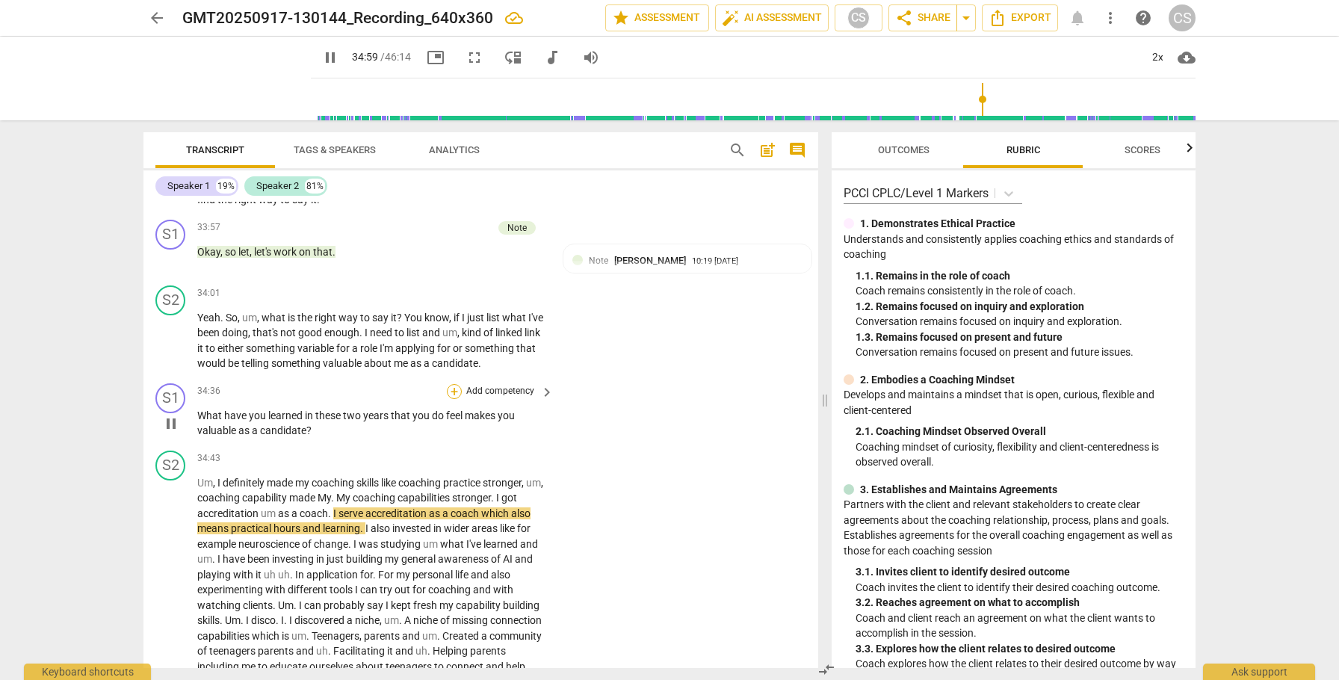
click at [453, 399] on div "+" at bounding box center [454, 391] width 15 height 15
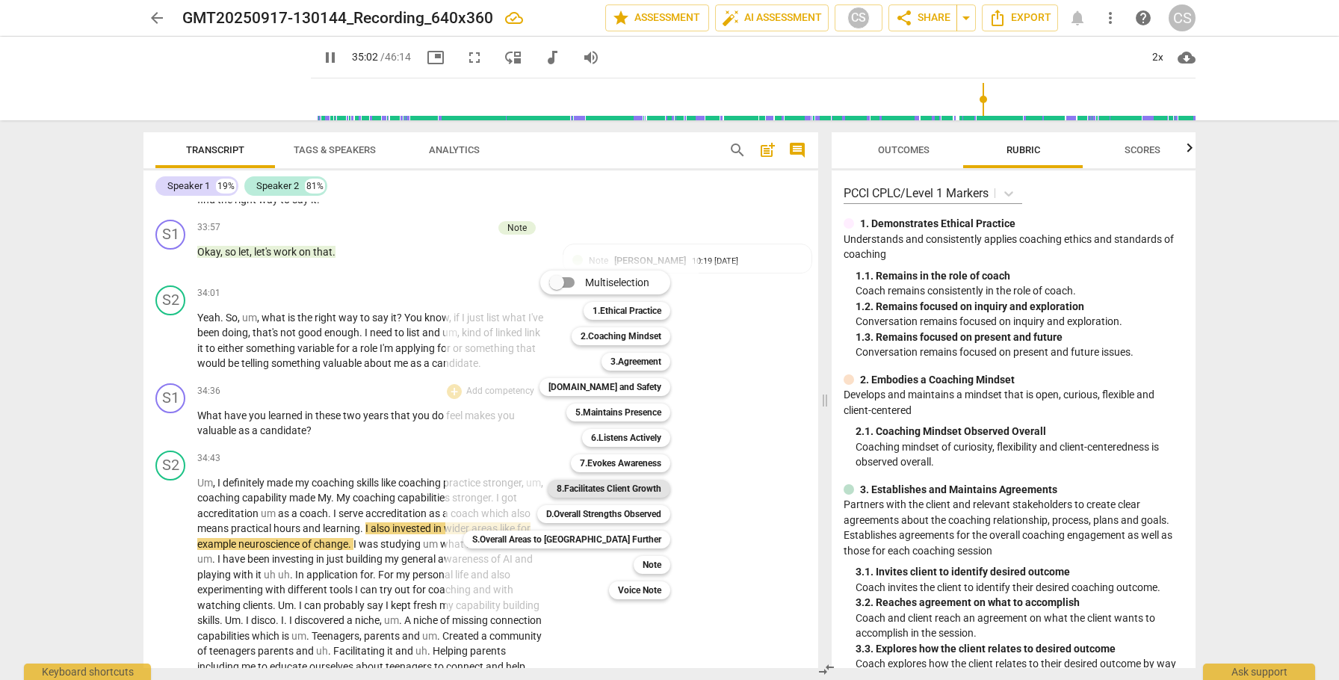
click at [574, 492] on b "8.Facilitates Client Growth" at bounding box center [609, 489] width 105 height 18
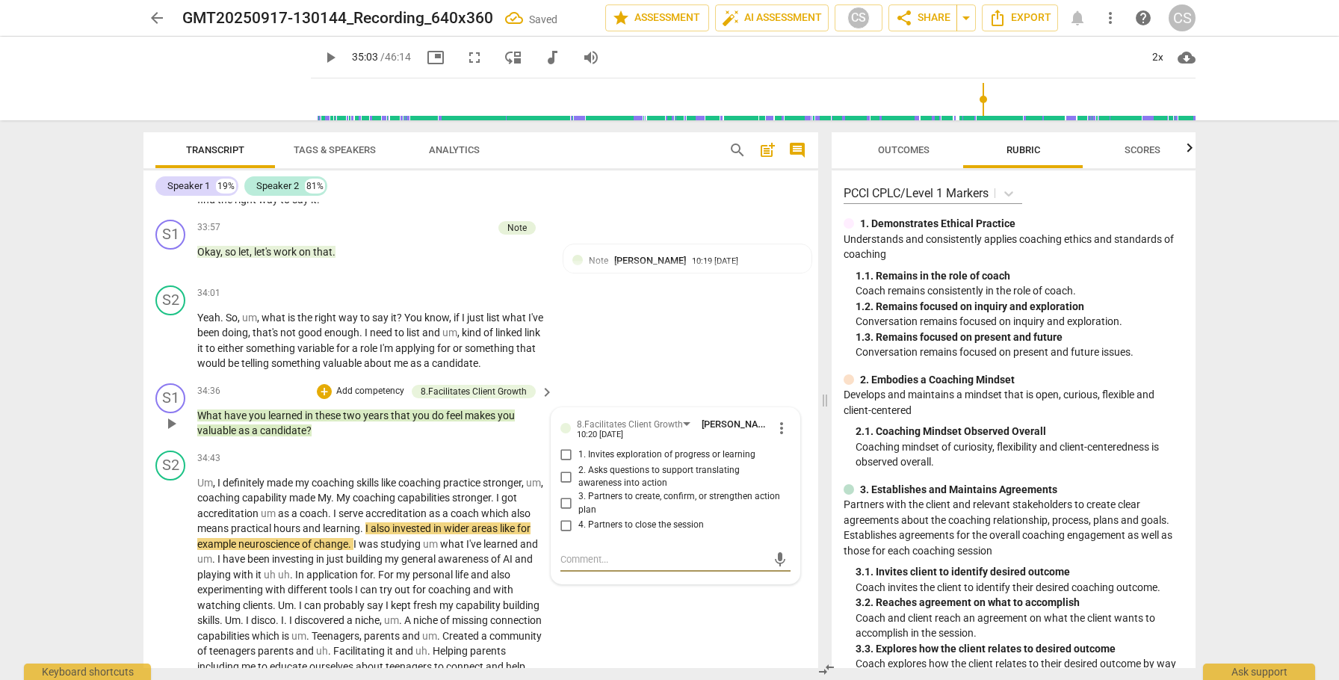
click at [567, 464] on input "1. Invites exploration of progress or learning" at bounding box center [566, 455] width 24 height 18
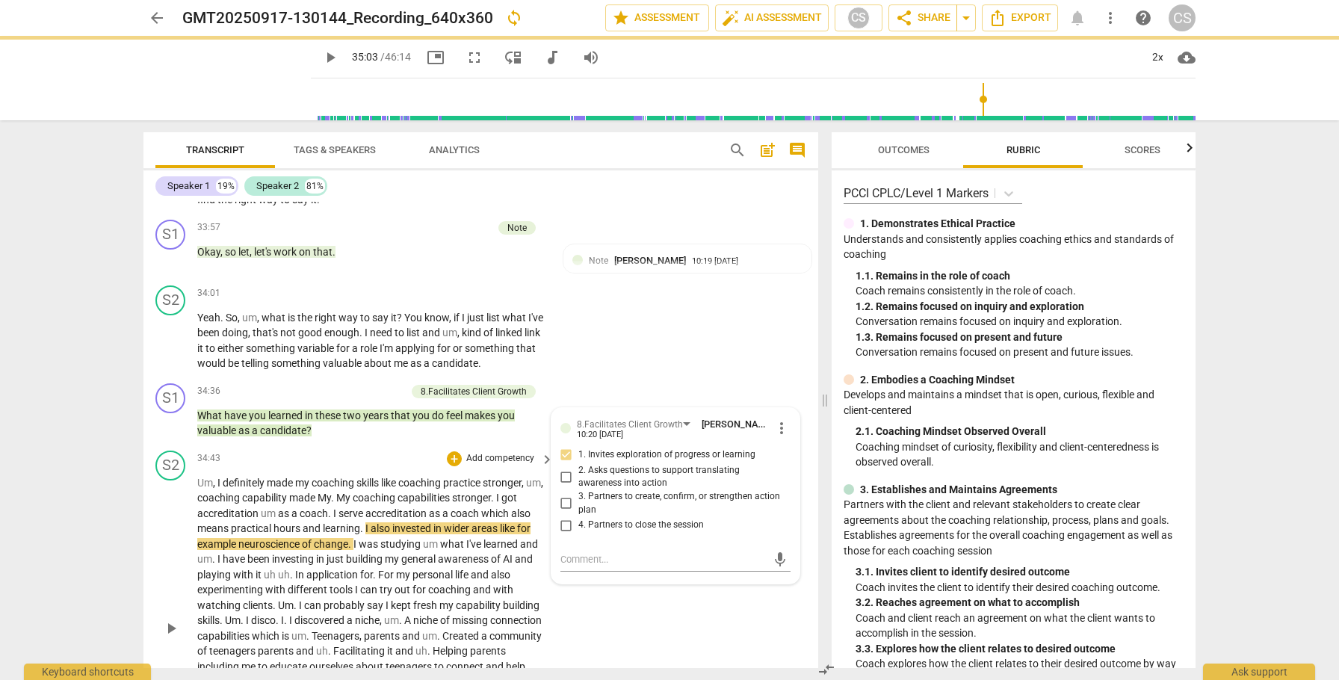
scroll to position [9652, 0]
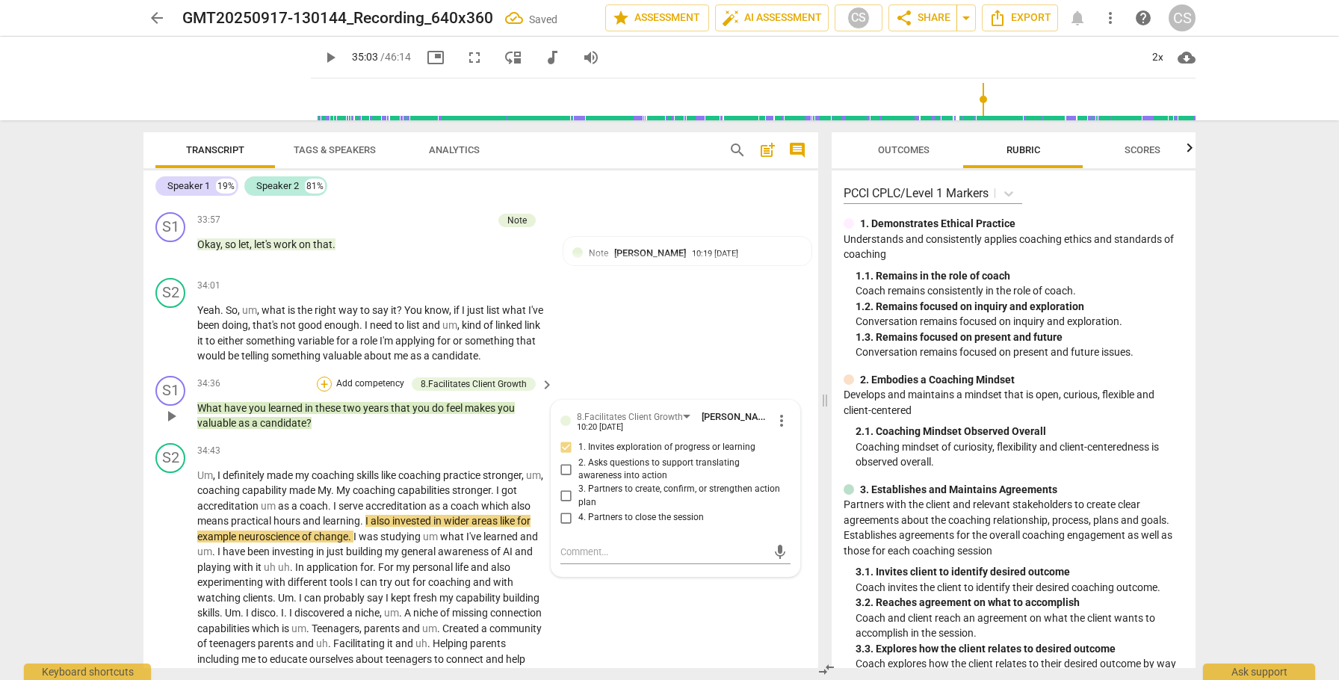
click at [323, 391] on div "+" at bounding box center [324, 384] width 15 height 15
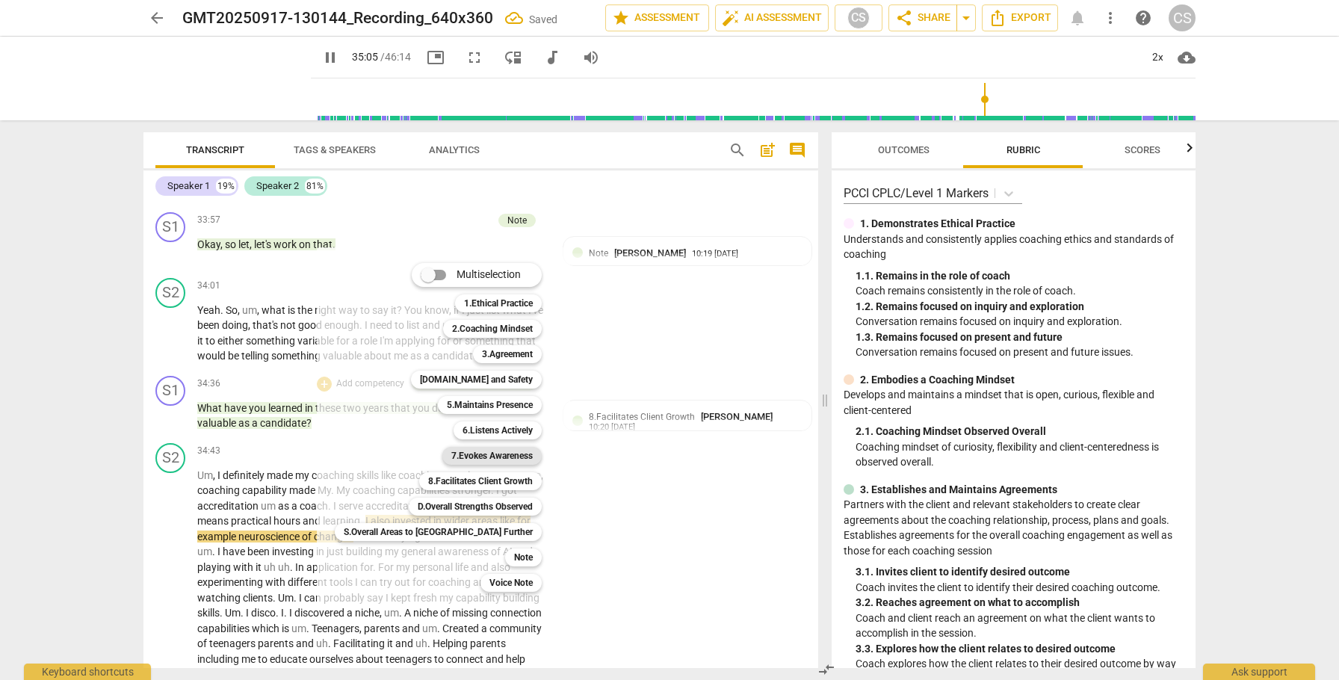
click at [456, 458] on b "7.Evokes Awareness" at bounding box center [491, 456] width 81 height 18
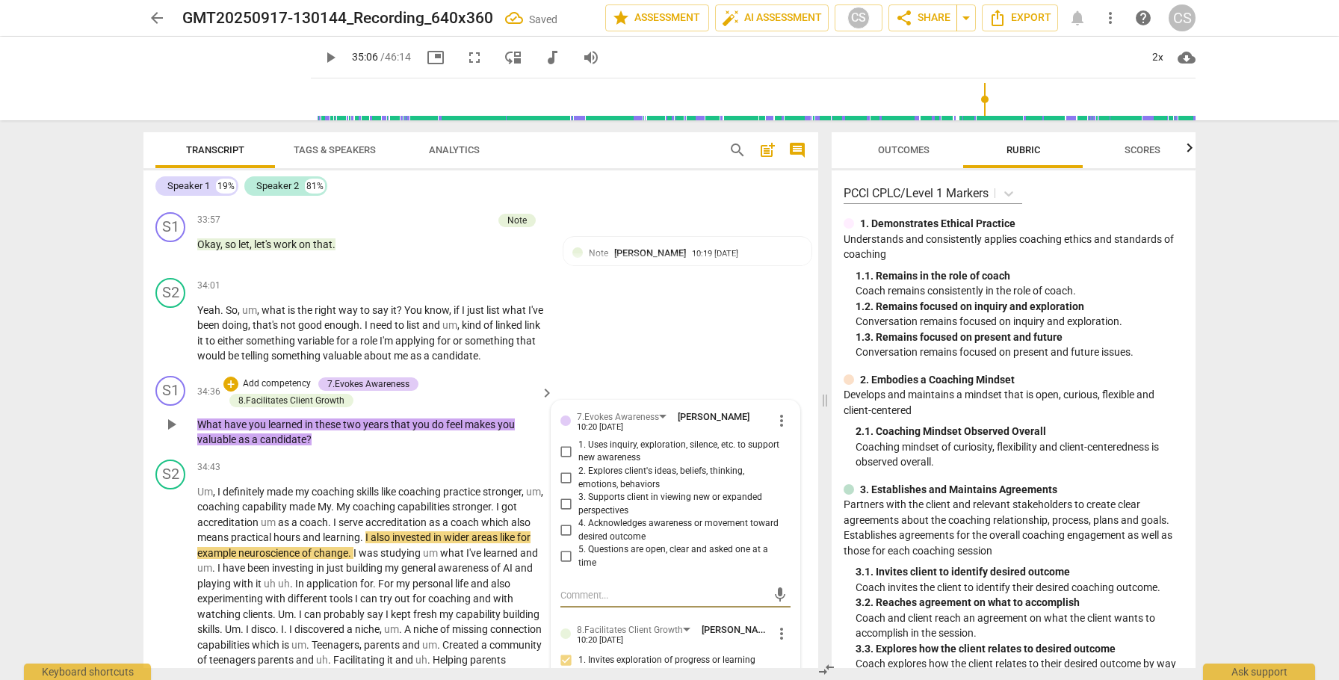
click at [563, 513] on input "3. Supports client in viewing new or expanded perspectives" at bounding box center [566, 504] width 24 height 18
click at [565, 460] on input "1. Uses inquiry, exploration, silence, etc. to support new awareness" at bounding box center [566, 451] width 24 height 18
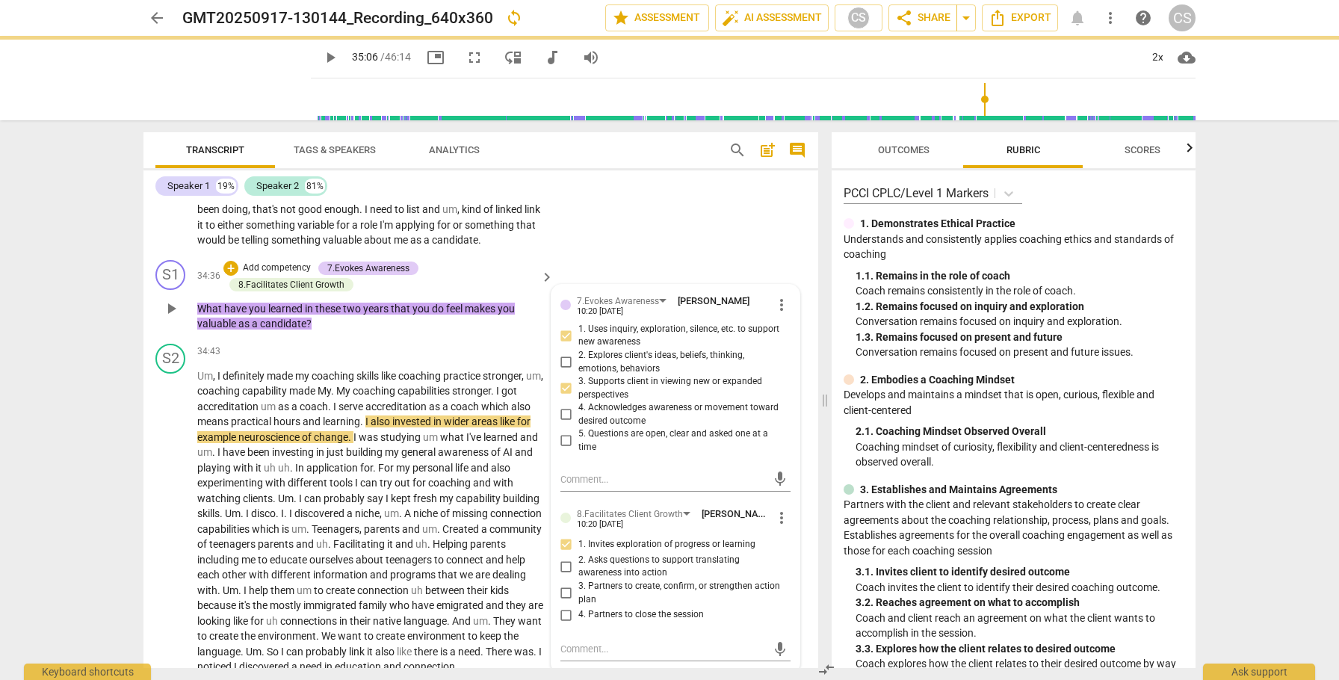
scroll to position [9821, 0]
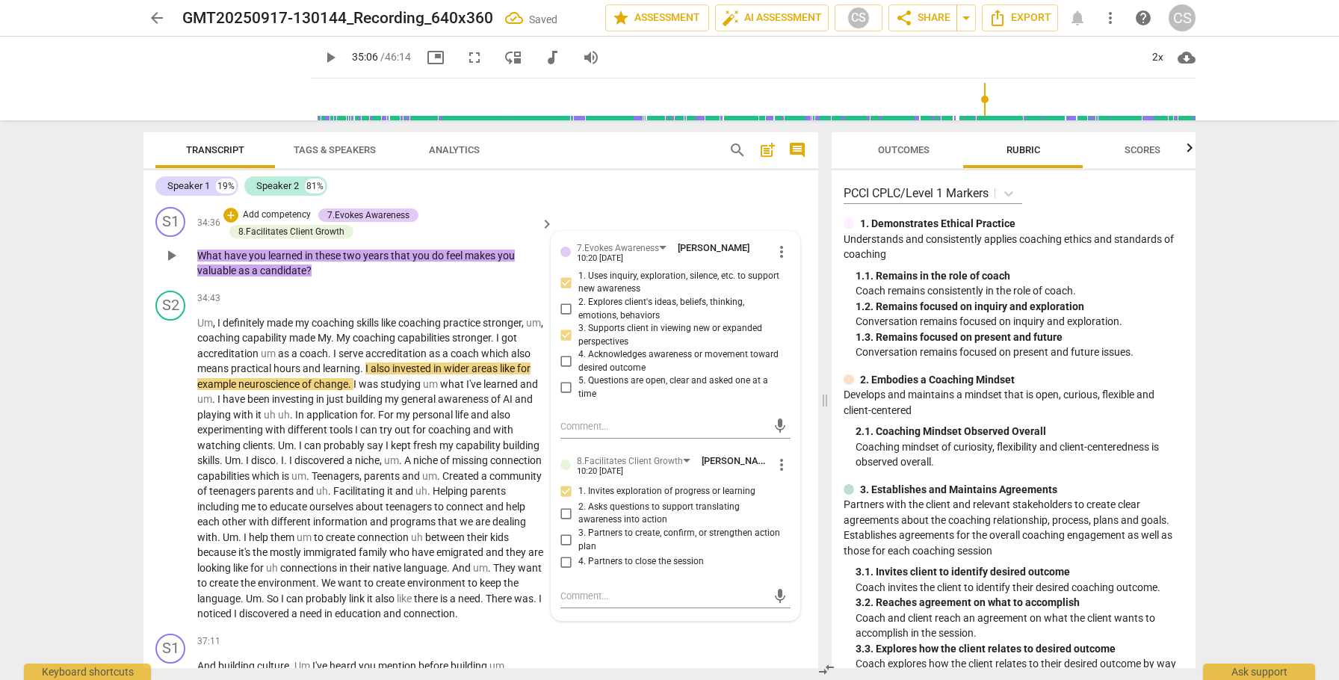
click at [778, 474] on span "more_vert" at bounding box center [781, 465] width 18 height 18
click at [796, 532] on li "Delete" at bounding box center [793, 535] width 52 height 28
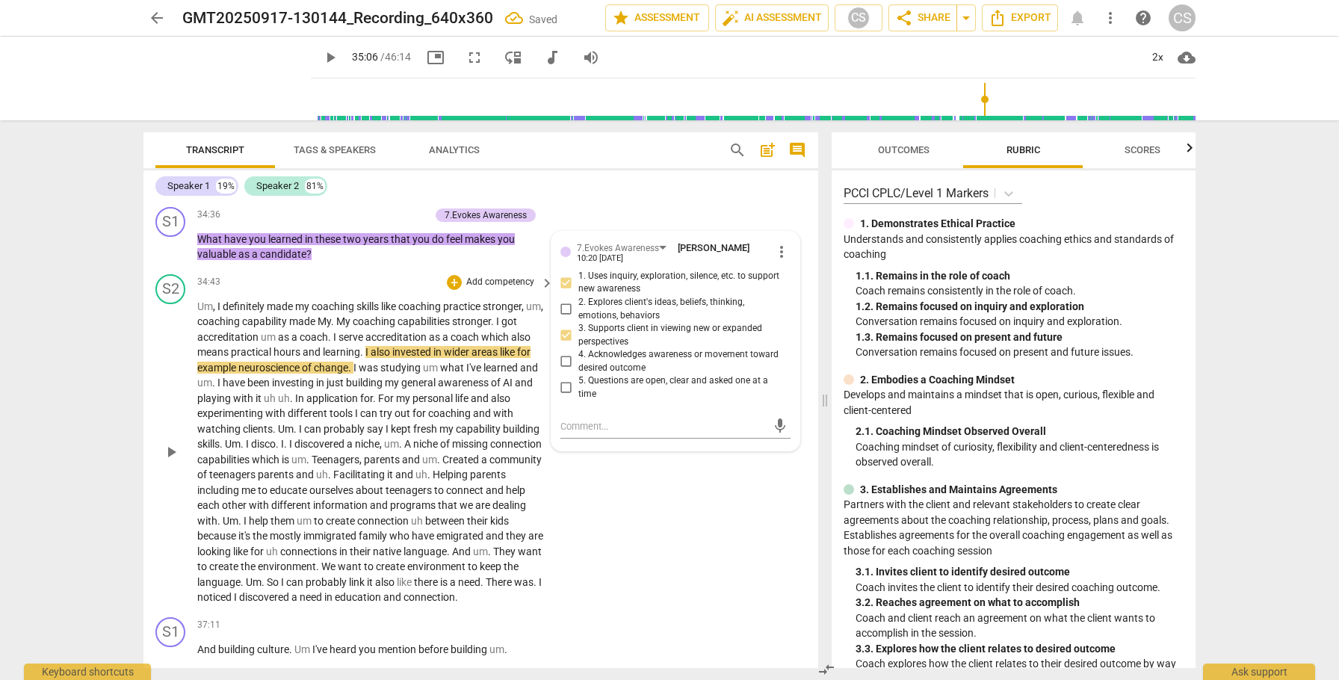
click at [170, 461] on span "play_arrow" at bounding box center [171, 452] width 18 height 18
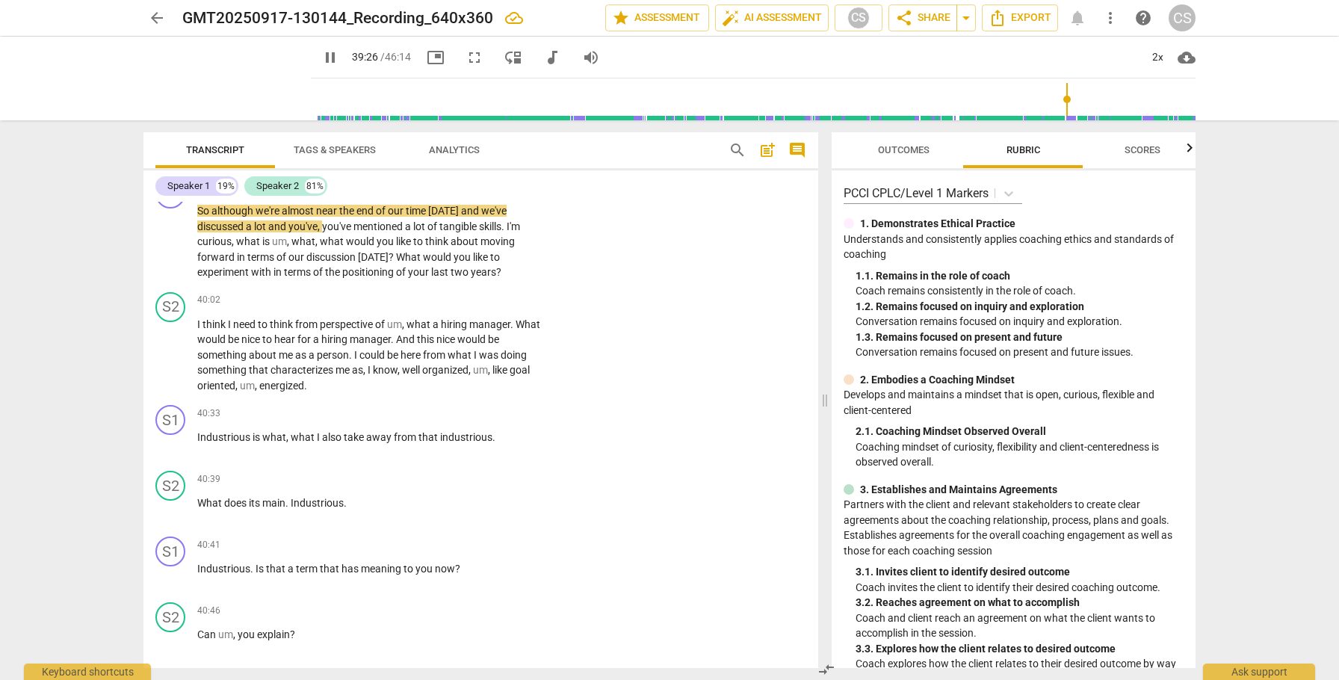
scroll to position [10819, 0]
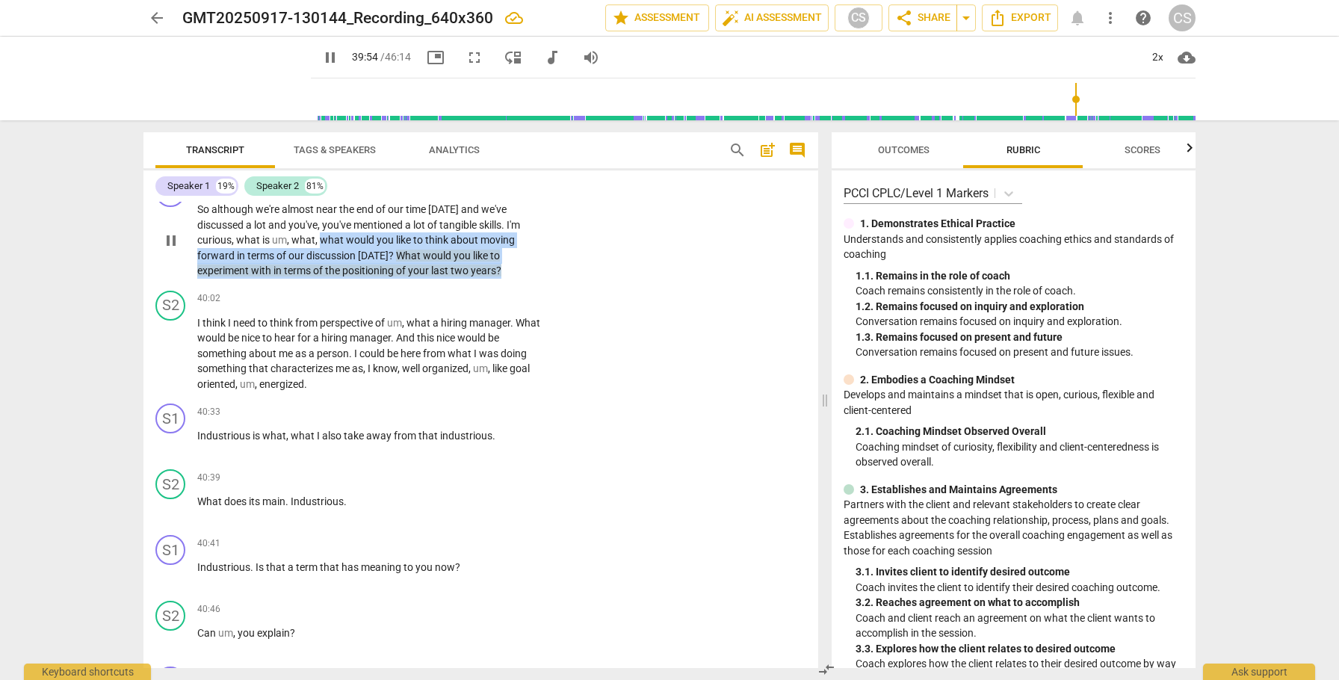
drag, startPoint x: 320, startPoint y: 283, endPoint x: 520, endPoint y: 310, distance: 202.0
click at [520, 279] on p "So although we're almost near the end of our time [DATE] and we've discussed a …" at bounding box center [371, 240] width 349 height 77
click at [515, 294] on div "+" at bounding box center [516, 294] width 15 height 15
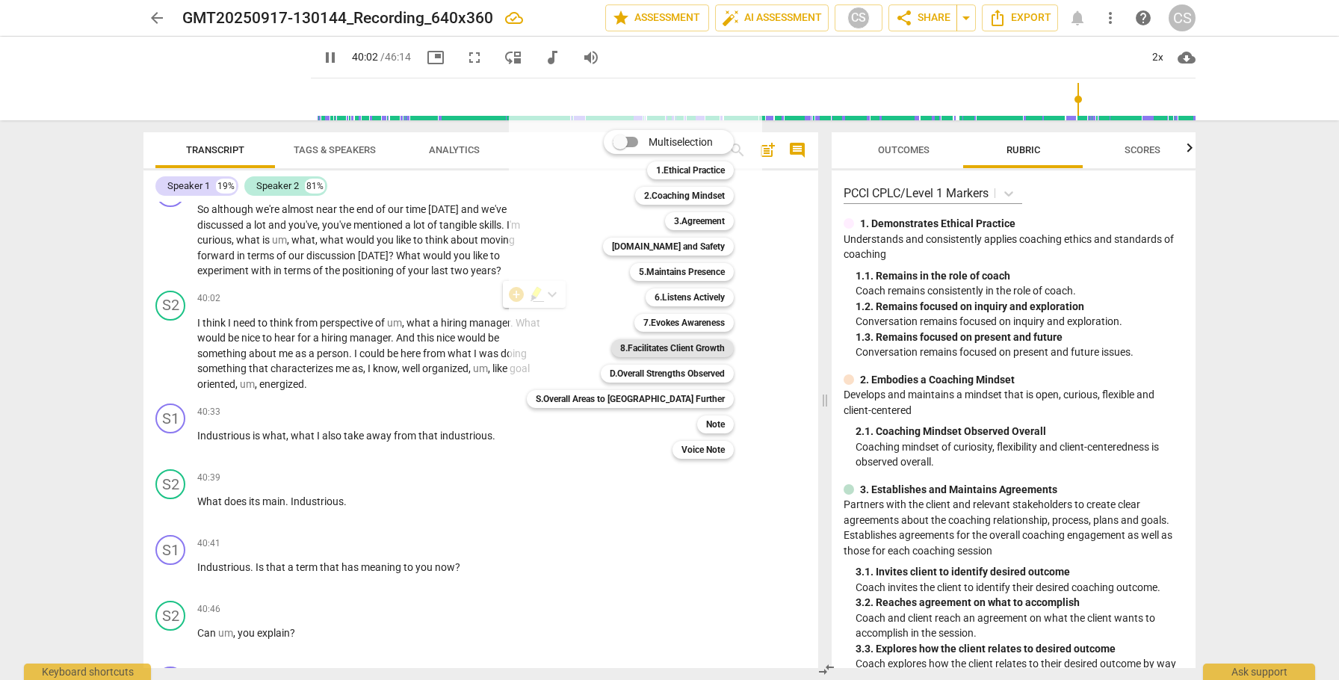
click at [620, 347] on b "8.Facilitates Client Growth" at bounding box center [672, 348] width 105 height 18
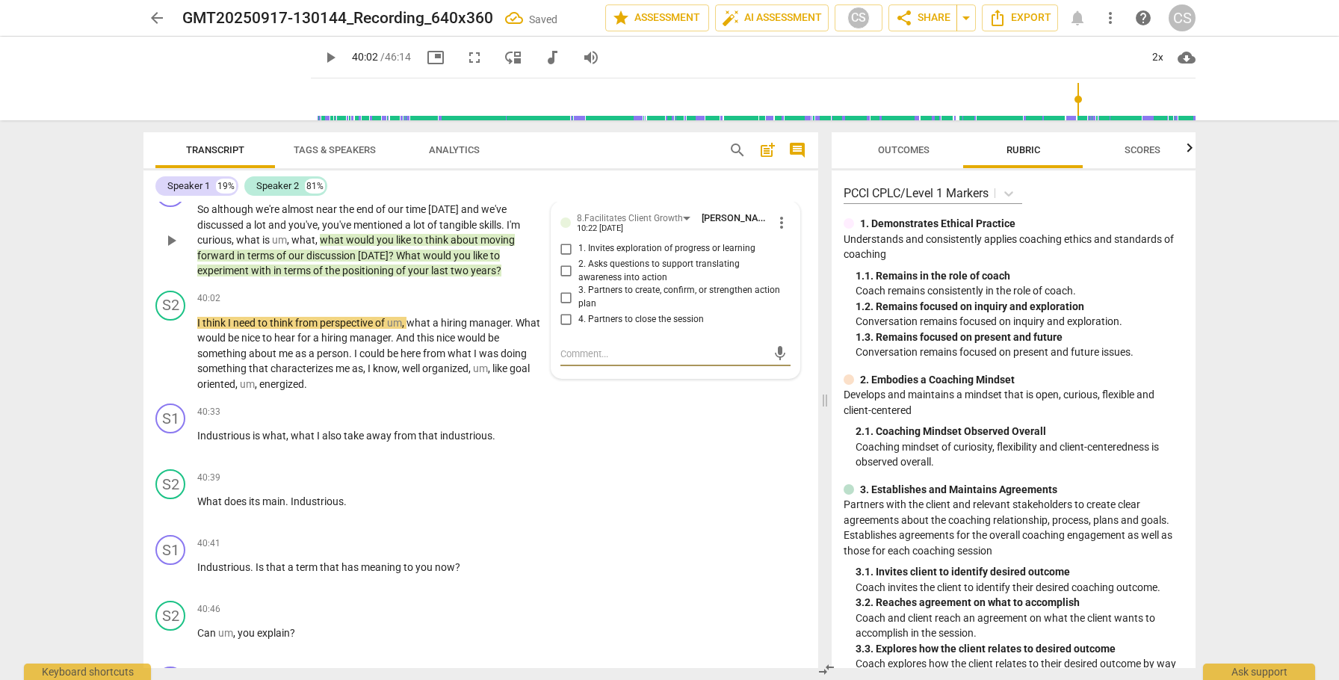
click at [564, 280] on input "2. Asks questions to support translating awareness into action" at bounding box center [566, 271] width 24 height 18
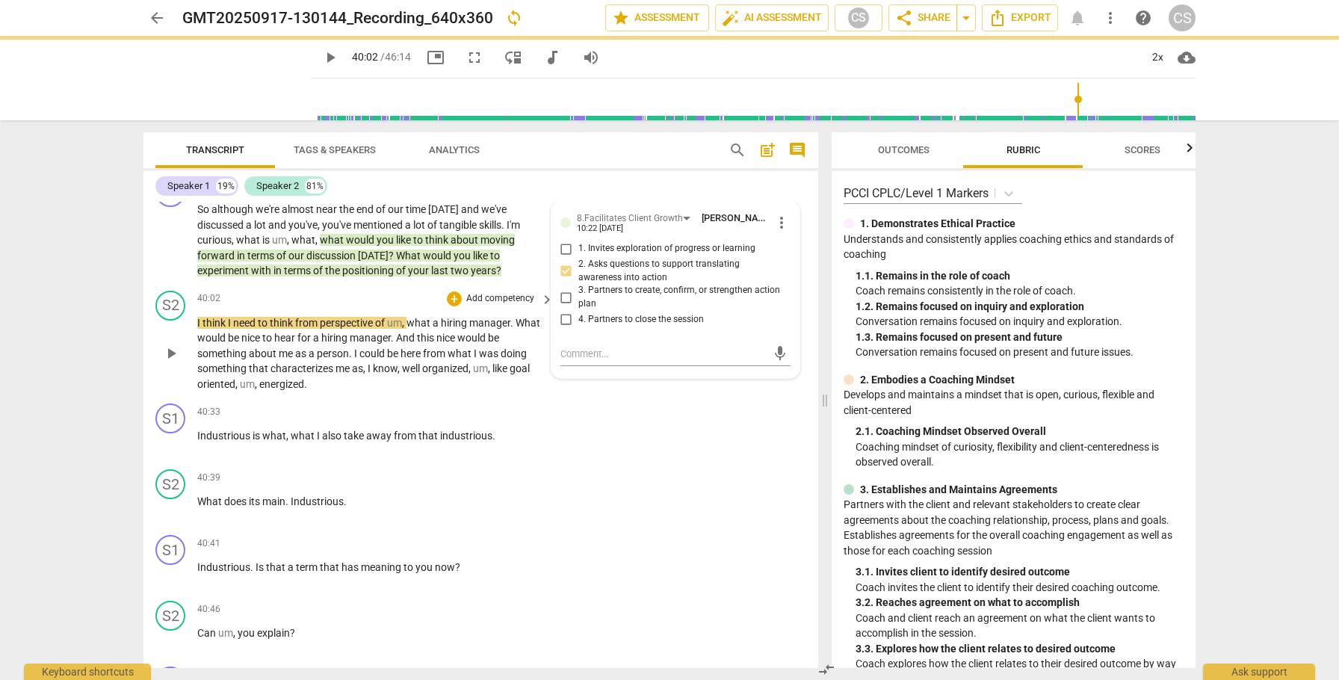
click at [170, 362] on span "play_arrow" at bounding box center [171, 353] width 18 height 18
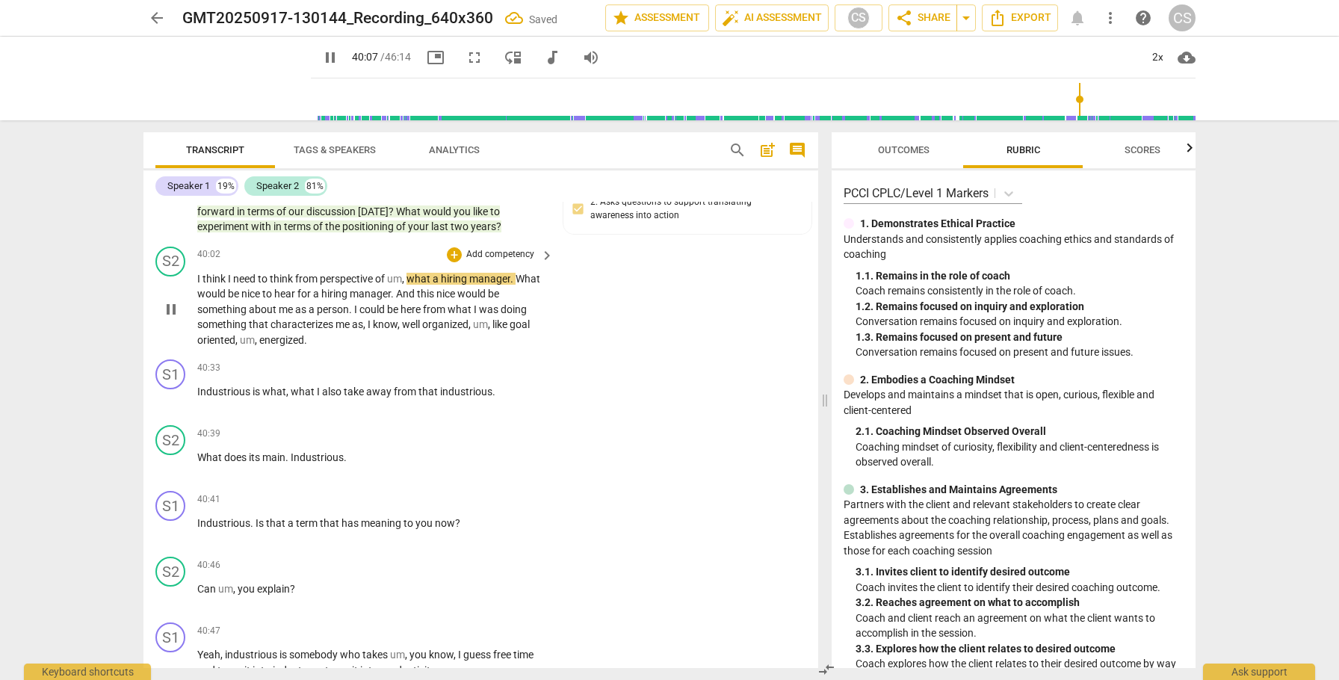
scroll to position [10865, 0]
click at [663, 229] on div "8.Facilitates Client Growth [PERSON_NAME] 10:22 [DATE] 2. Asks questions to sup…" at bounding box center [687, 197] width 230 height 64
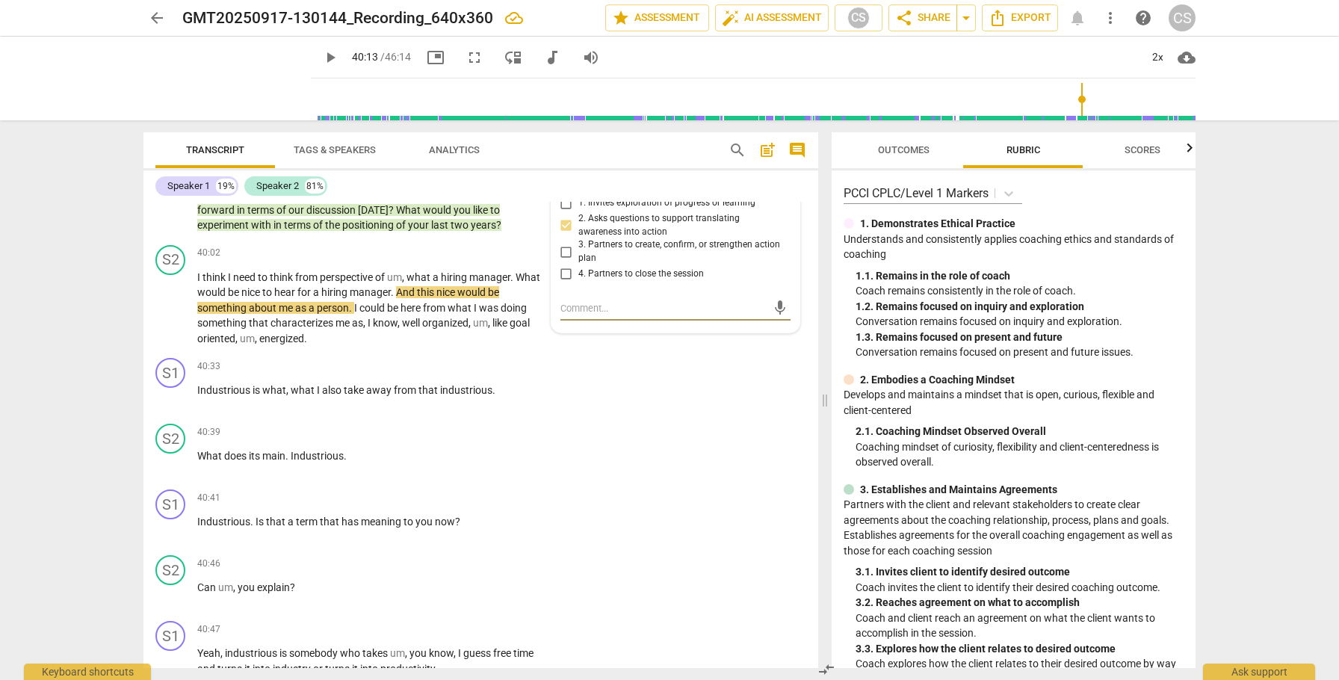
click at [564, 261] on input "3. Partners to create, confirm, or strengthen action plan" at bounding box center [566, 252] width 24 height 18
click at [170, 317] on span "play_arrow" at bounding box center [171, 308] width 18 height 18
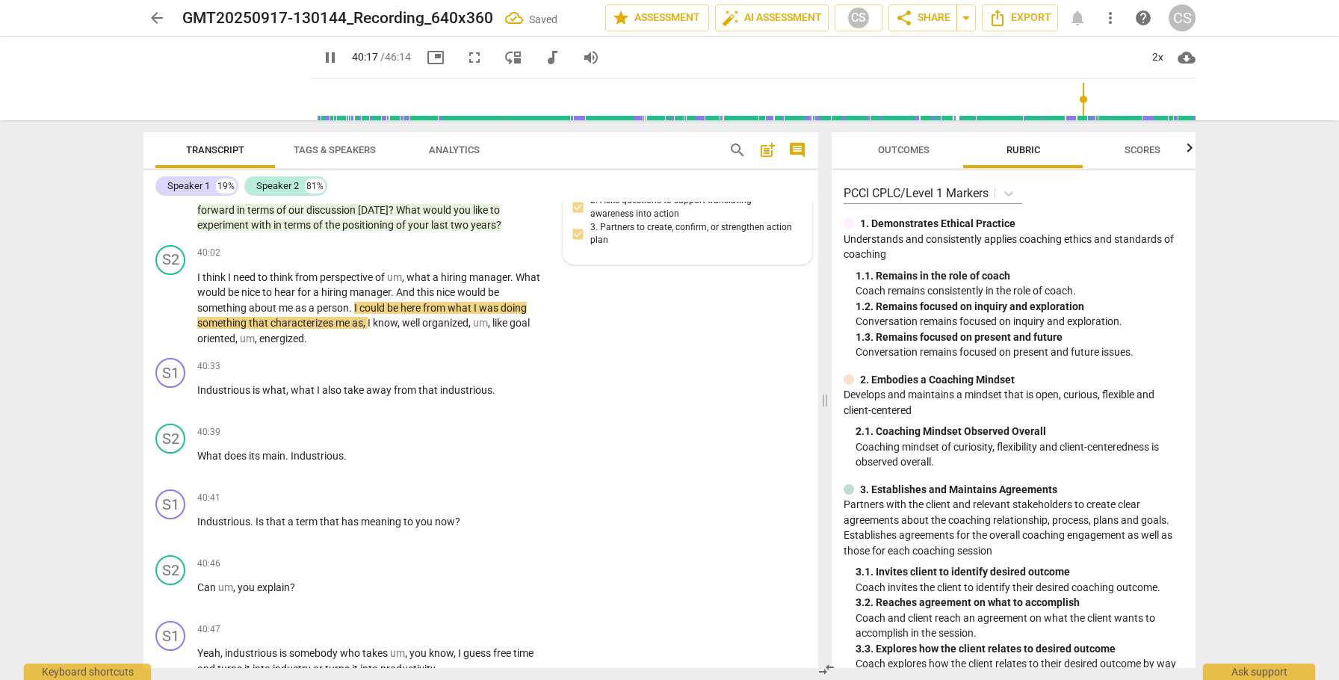
click at [644, 255] on div "8.Facilitates Client Growth [PERSON_NAME] 10:22 [DATE] 2. Asks questions to sup…" at bounding box center [687, 210] width 230 height 90
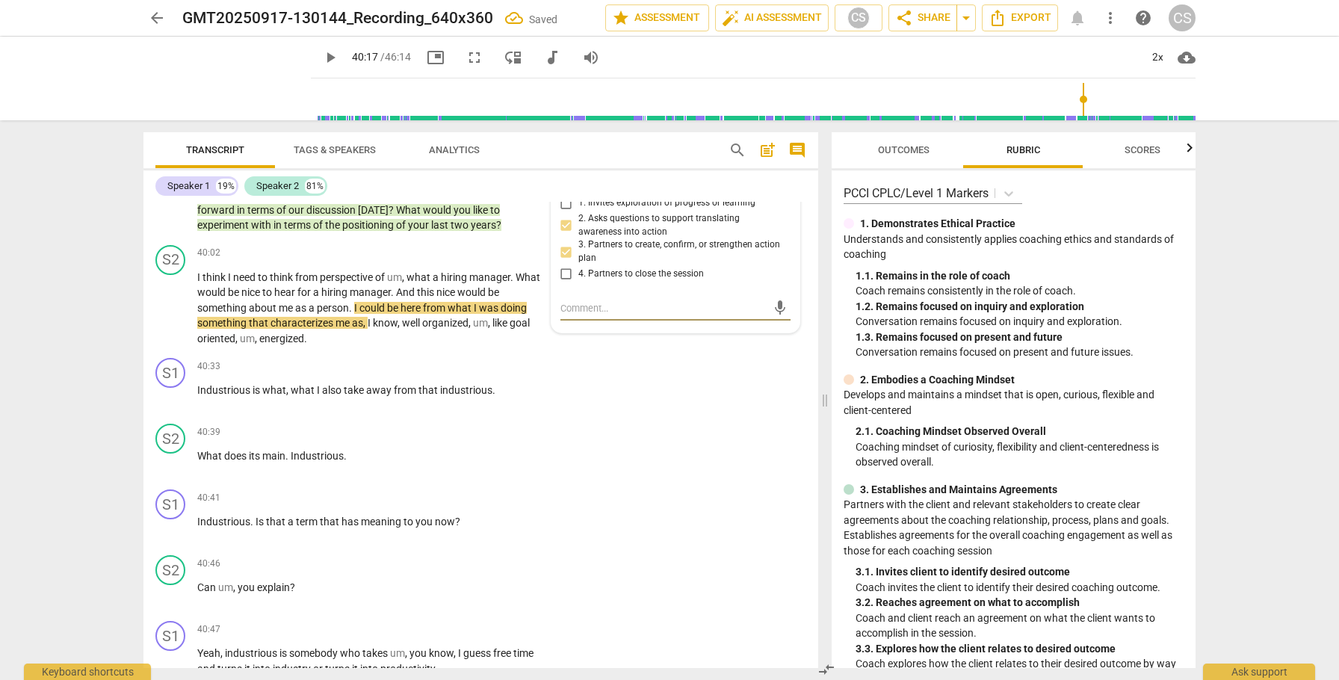
click at [564, 235] on input "2. Asks questions to support translating awareness into action" at bounding box center [566, 226] width 24 height 18
click at [170, 317] on span "play_arrow" at bounding box center [171, 308] width 18 height 18
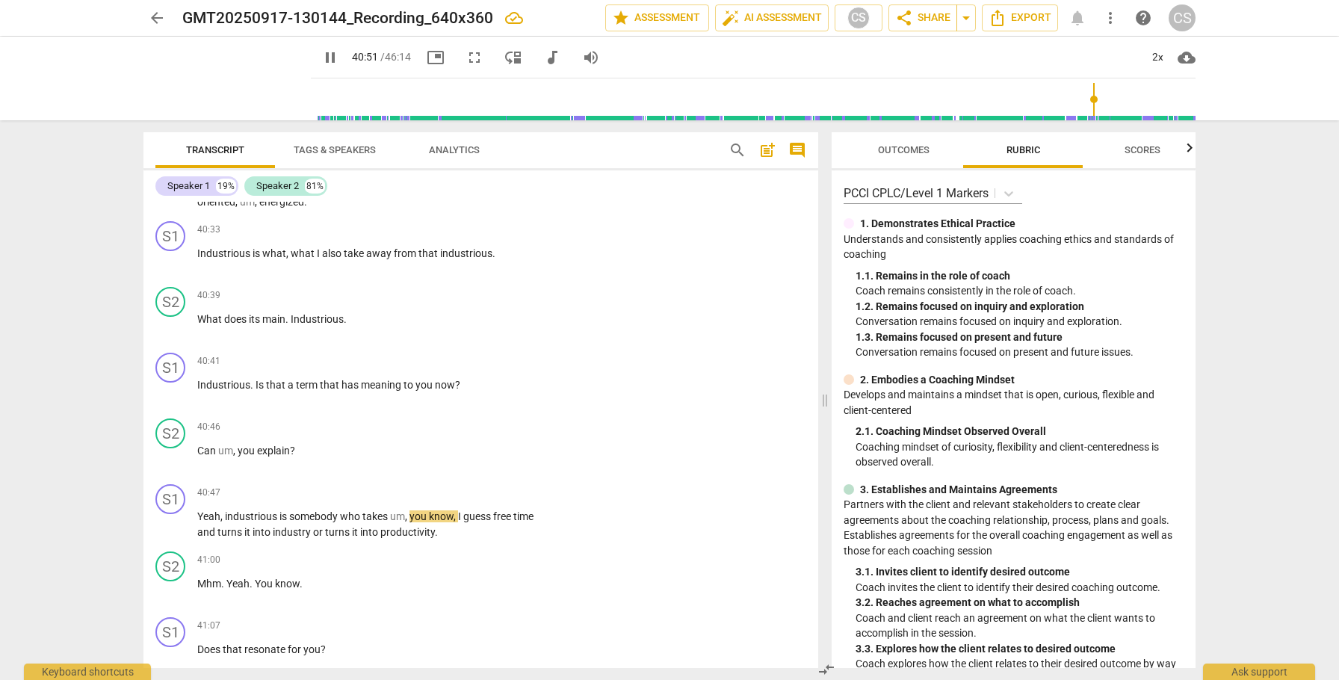
scroll to position [10999, 0]
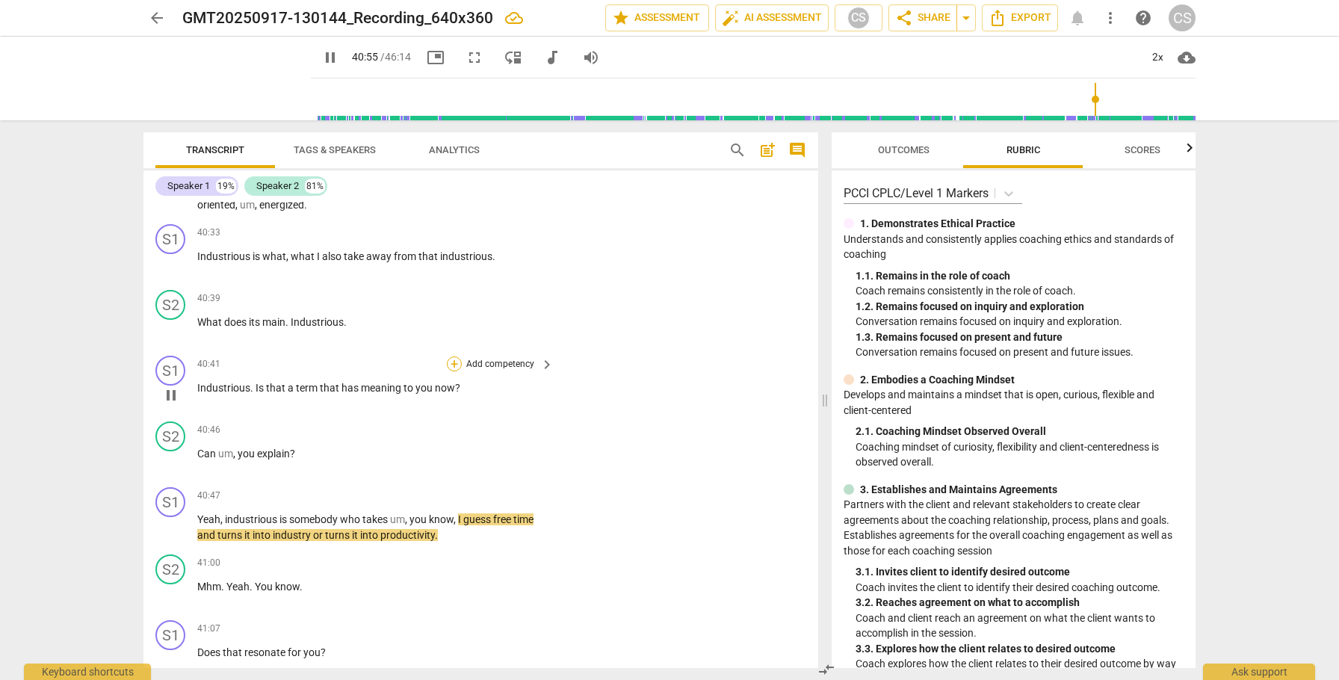
click at [450, 371] on div "+" at bounding box center [454, 363] width 15 height 15
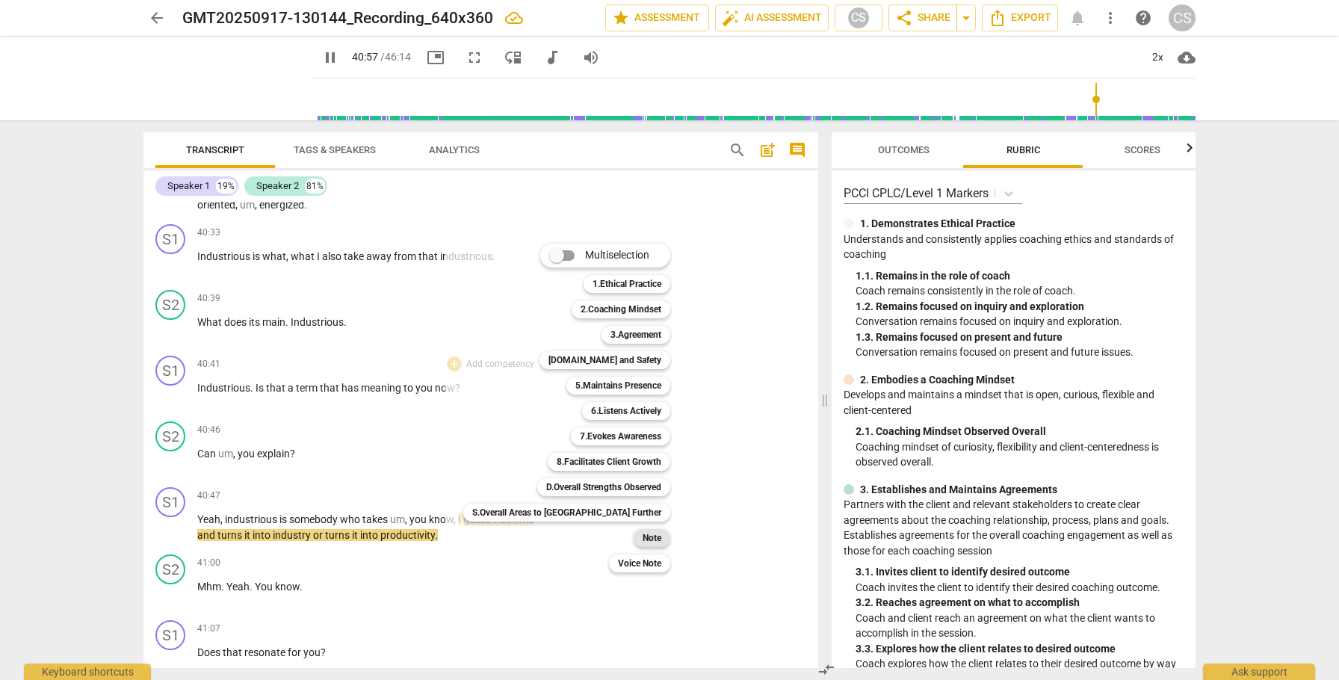
click at [634, 536] on div "Note" at bounding box center [652, 538] width 37 height 18
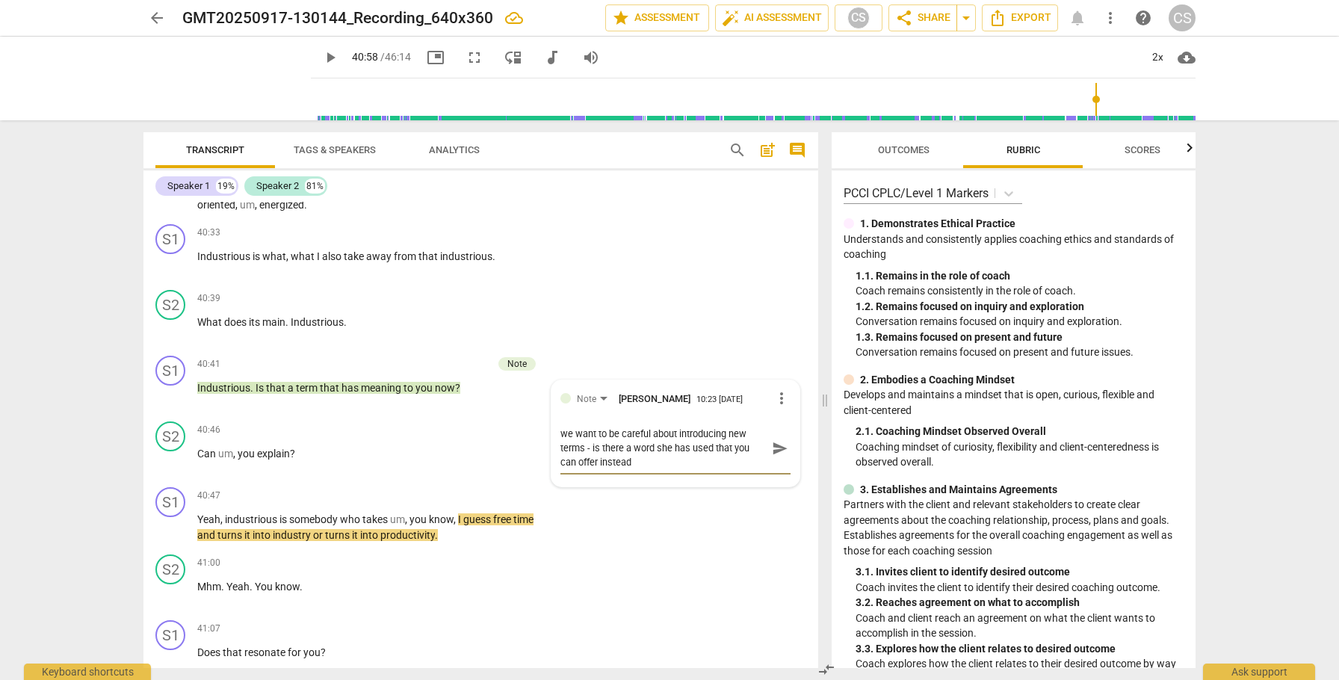
scroll to position [0, 0]
click at [772, 456] on span "send" at bounding box center [780, 448] width 16 height 16
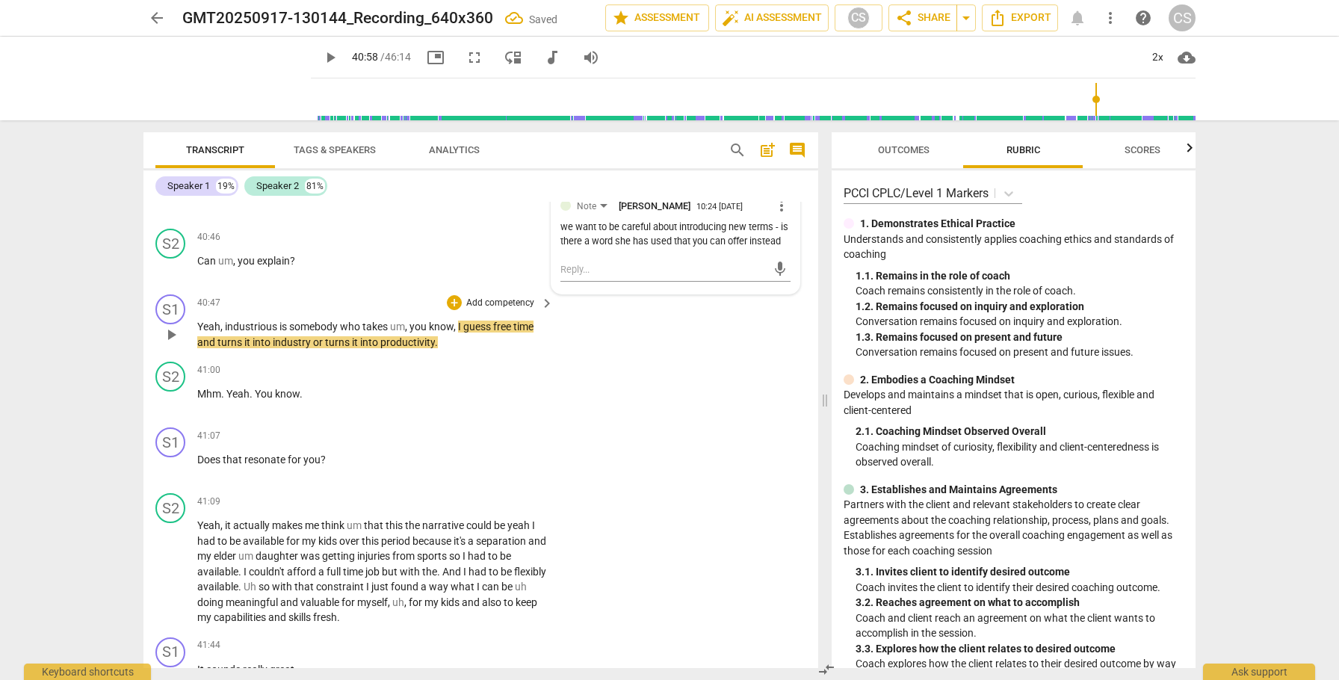
scroll to position [11193, 0]
click at [450, 442] on div "+" at bounding box center [454, 434] width 15 height 15
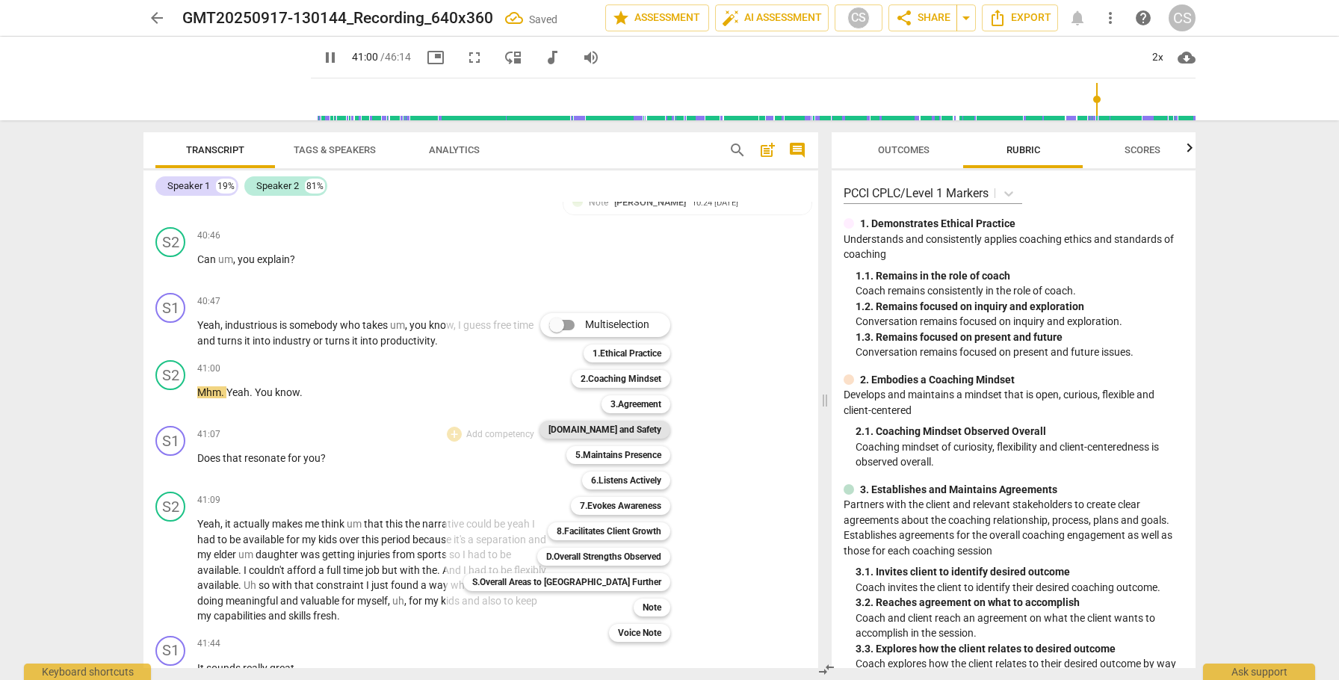
click at [586, 430] on b "[DOMAIN_NAME] and Safety" at bounding box center [604, 430] width 113 height 18
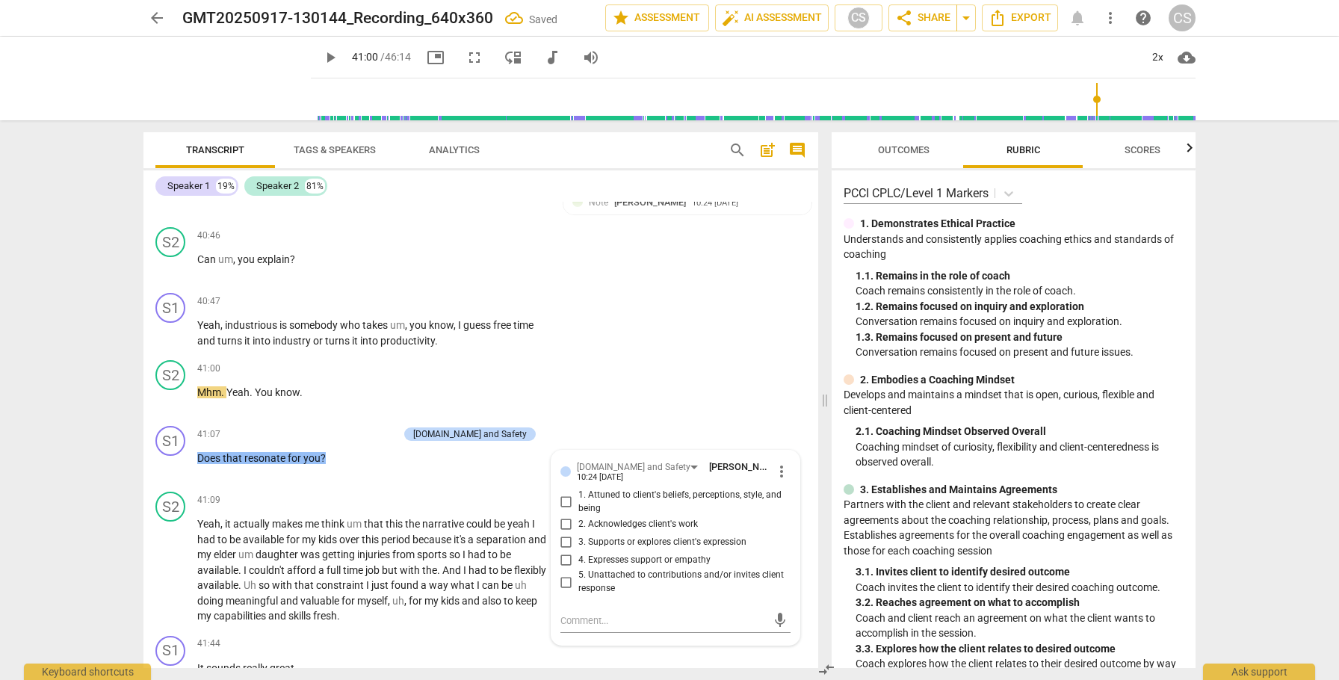
scroll to position [11194, 0]
click at [564, 590] on input "5. Unattached to contributions and/or invites client response" at bounding box center [566, 581] width 24 height 18
click at [168, 578] on span "play_arrow" at bounding box center [171, 569] width 18 height 18
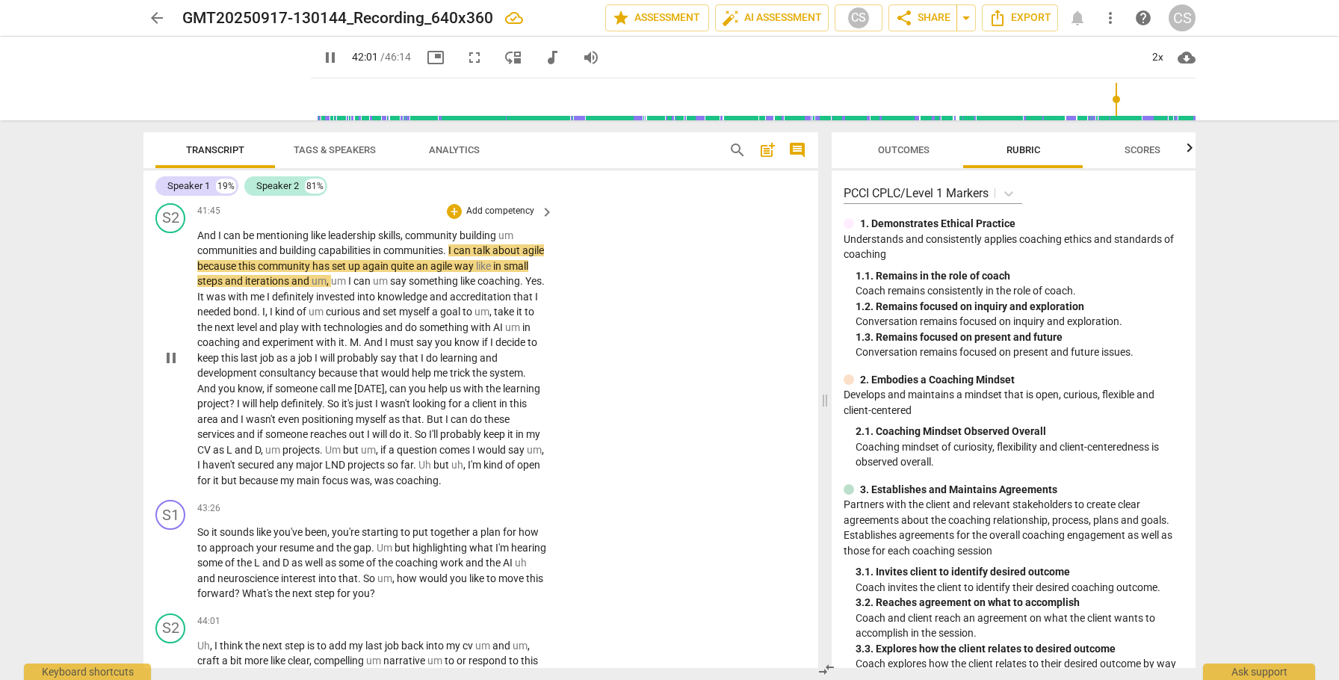
scroll to position [11689, 0]
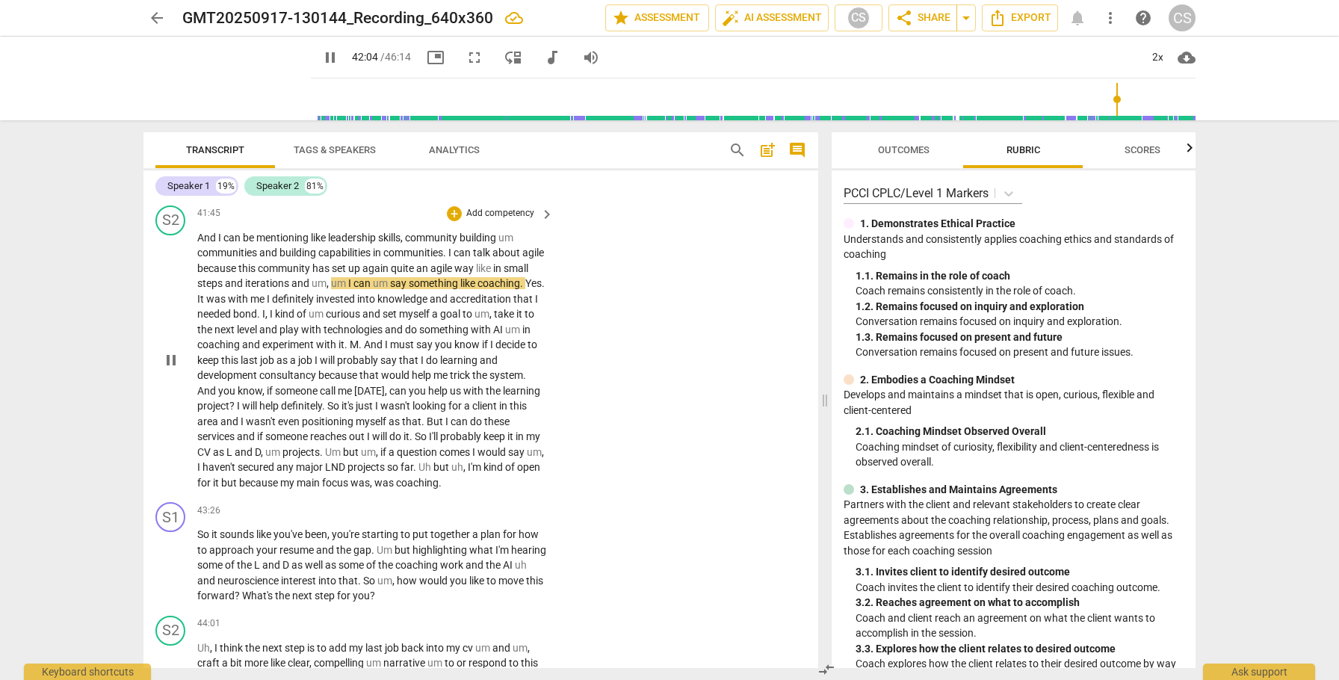
click at [171, 369] on span "pause" at bounding box center [171, 360] width 18 height 18
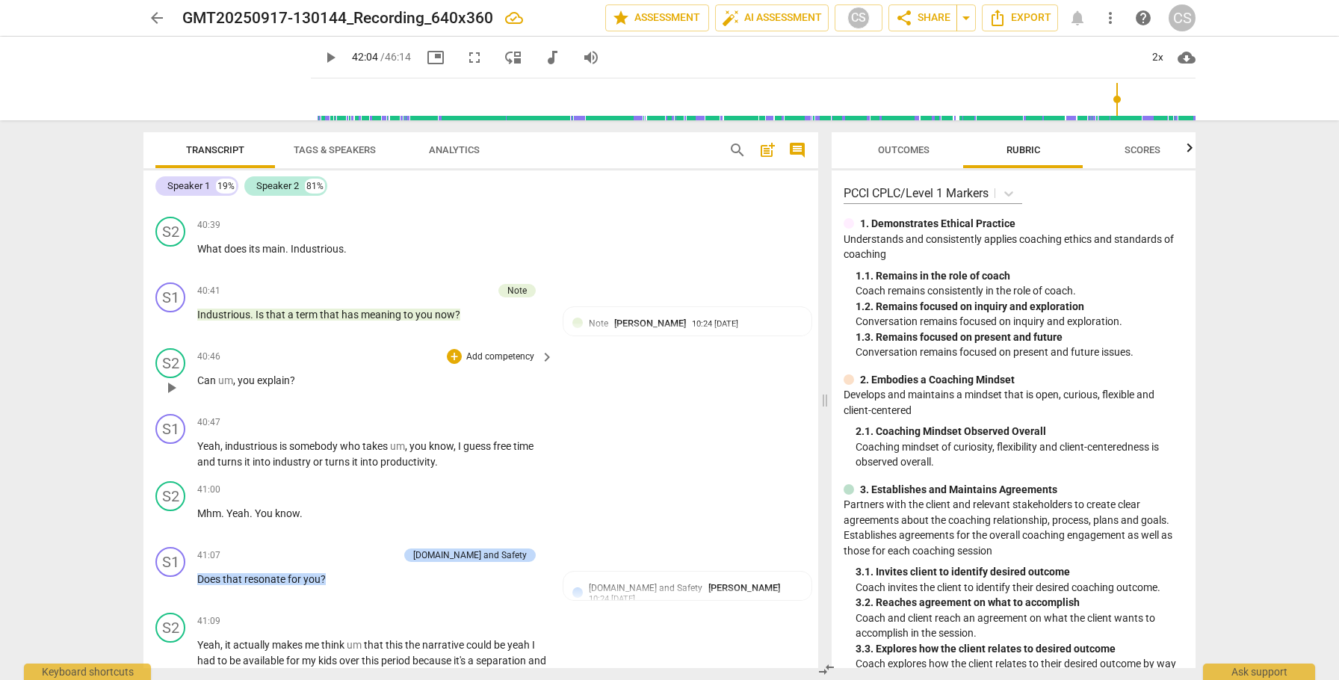
scroll to position [11071, 0]
click at [744, 365] on div "we want to be careful about introducing new terms - is there a word she has use…" at bounding box center [687, 351] width 230 height 28
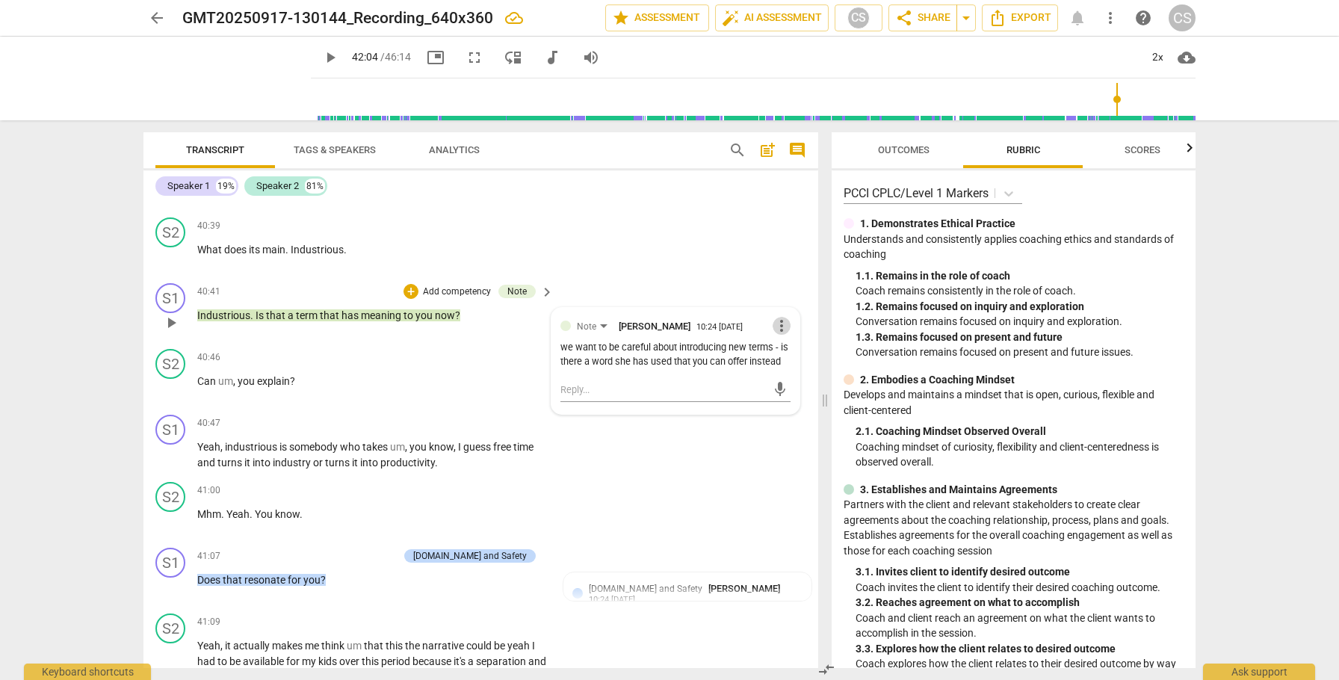
click at [775, 335] on span "more_vert" at bounding box center [781, 326] width 18 height 18
click at [779, 377] on li "Edit" at bounding box center [793, 371] width 52 height 28
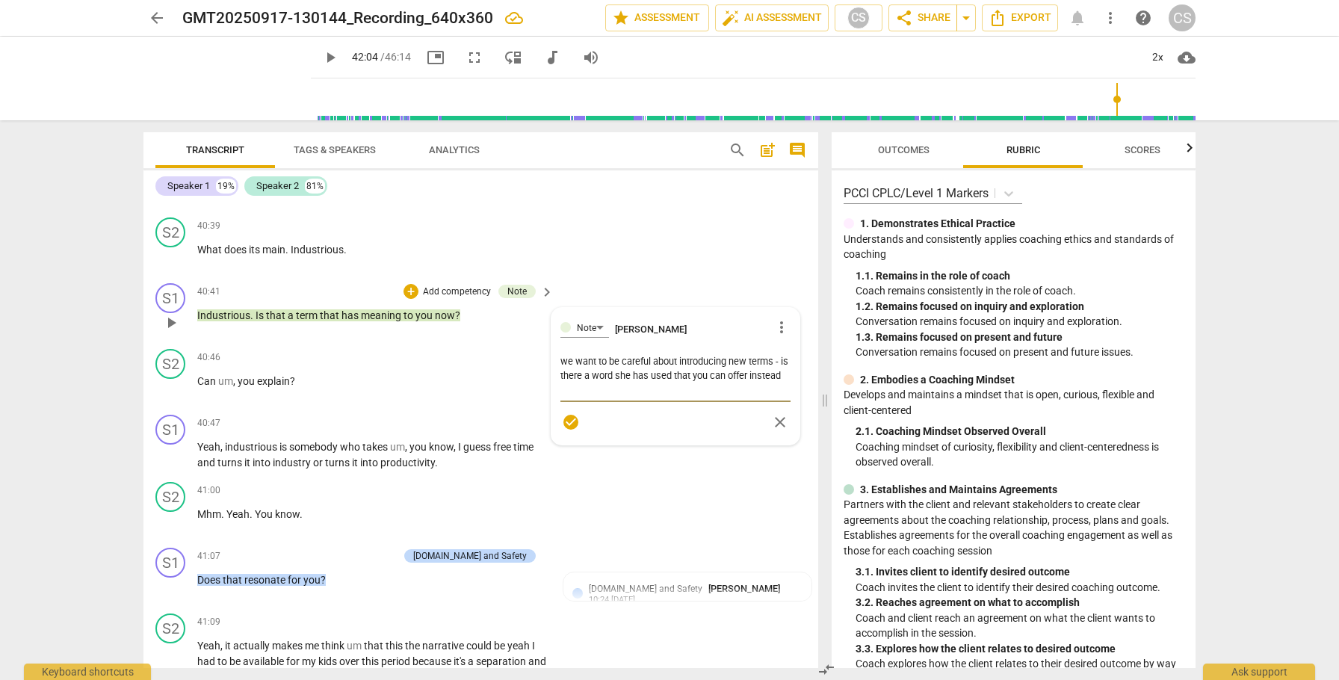
click at [603, 397] on textarea "we want to be careful about introducing new terms - is there a word she has use…" at bounding box center [675, 375] width 230 height 43
click at [565, 431] on span "check_circle" at bounding box center [571, 422] width 18 height 18
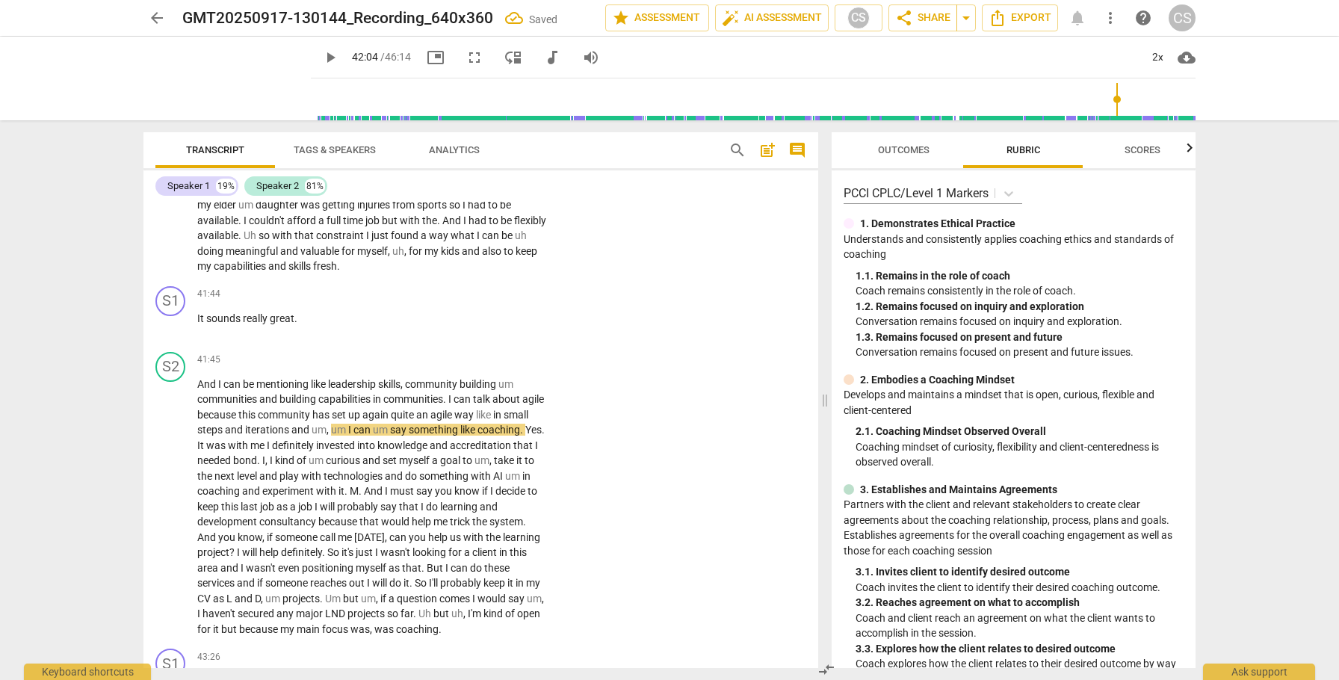
scroll to position [11543, 0]
click at [173, 515] on span "play_arrow" at bounding box center [171, 507] width 18 height 18
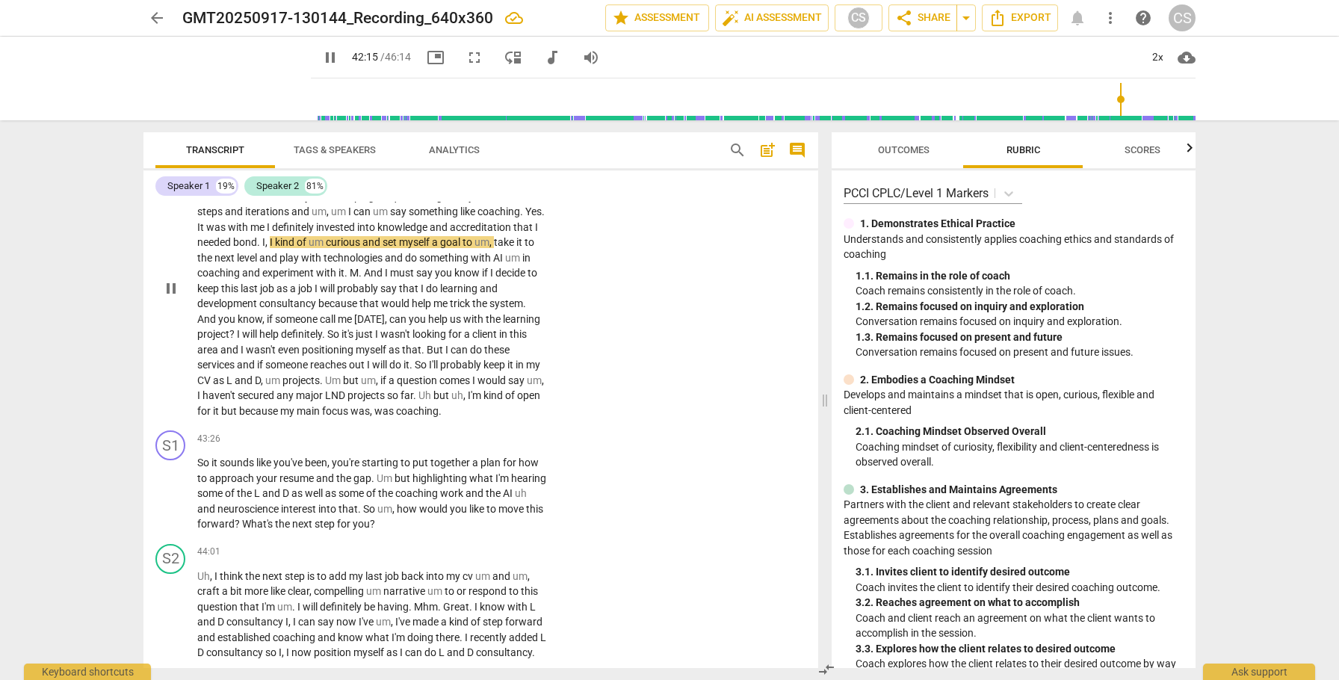
scroll to position [11767, 0]
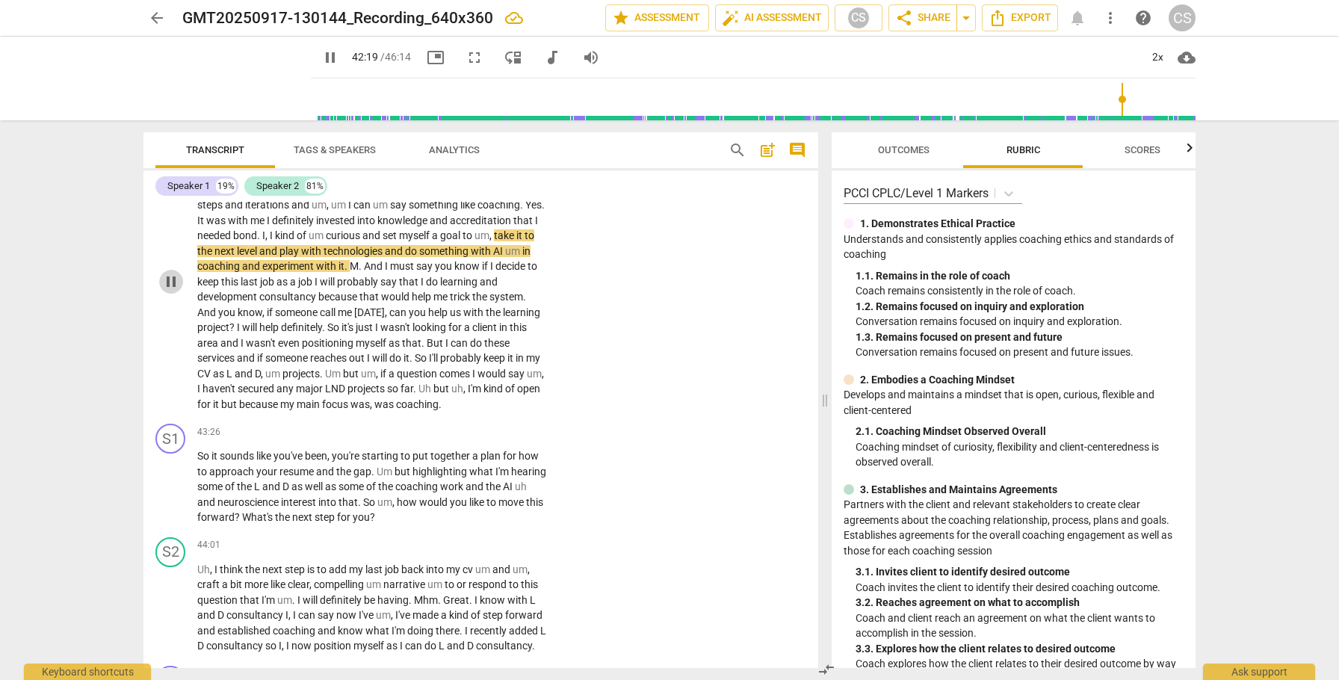
click at [171, 291] on span "pause" at bounding box center [171, 282] width 18 height 18
